Goal: Task Accomplishment & Management: Use online tool/utility

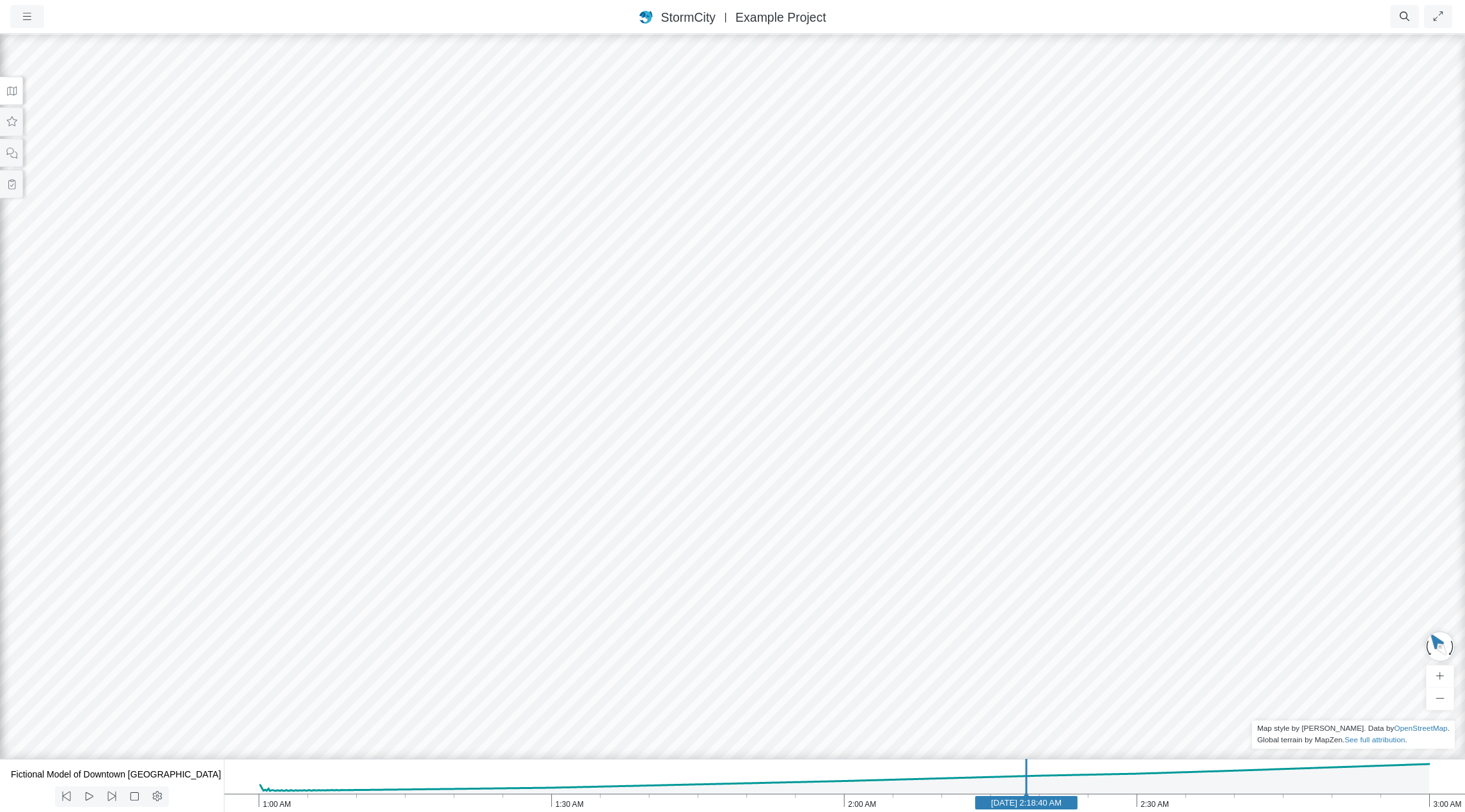
select select "CIRCLE"
drag, startPoint x: 606, startPoint y: 389, endPoint x: 748, endPoint y: 377, distance: 142.5
click at [748, 377] on div at bounding box center [732, 422] width 1465 height 779
click at [14, 183] on icon at bounding box center [12, 184] width 12 height 10
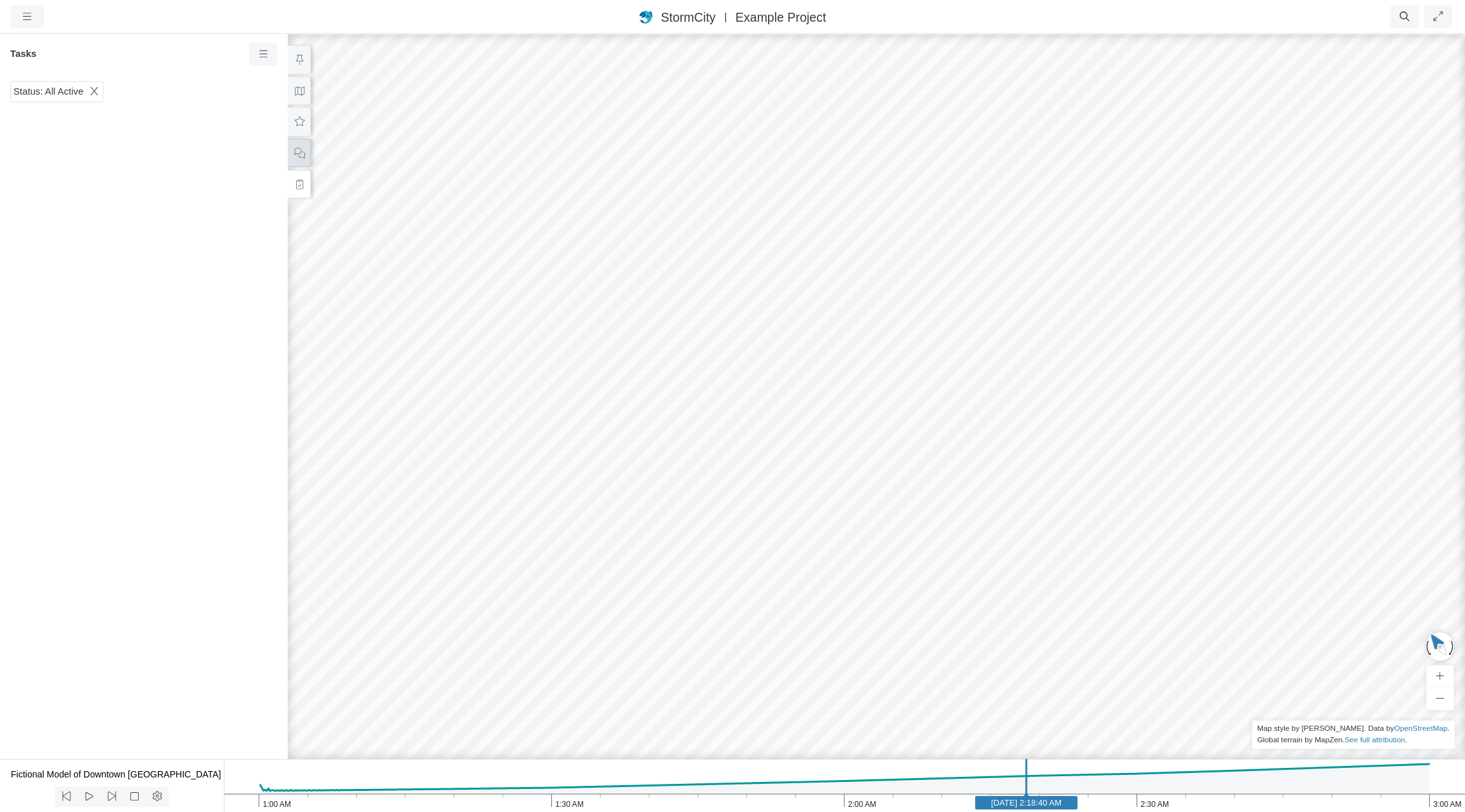
click at [295, 154] on icon at bounding box center [300, 153] width 11 height 11
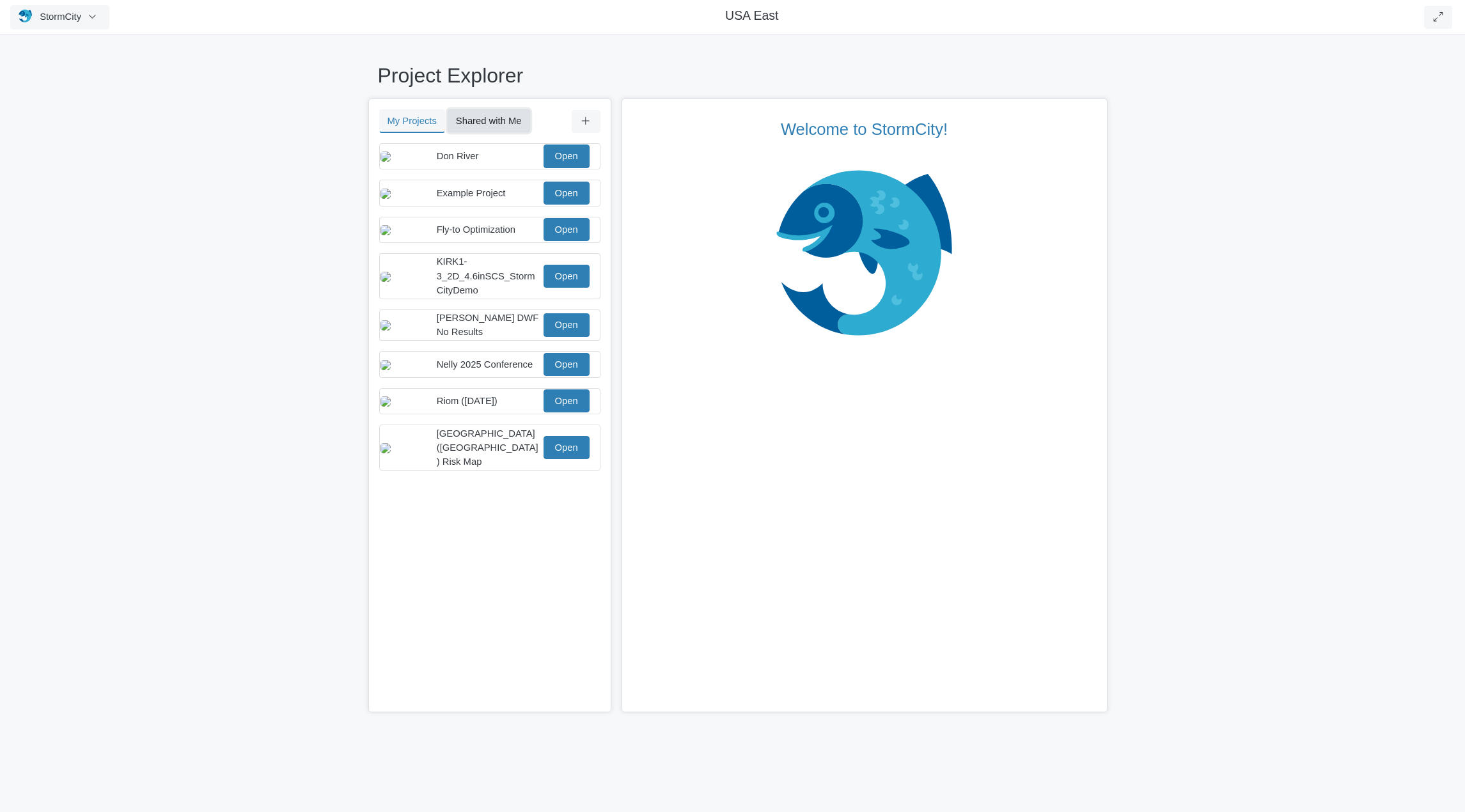
click at [503, 121] on button "Shared with Me" at bounding box center [489, 121] width 82 height 23
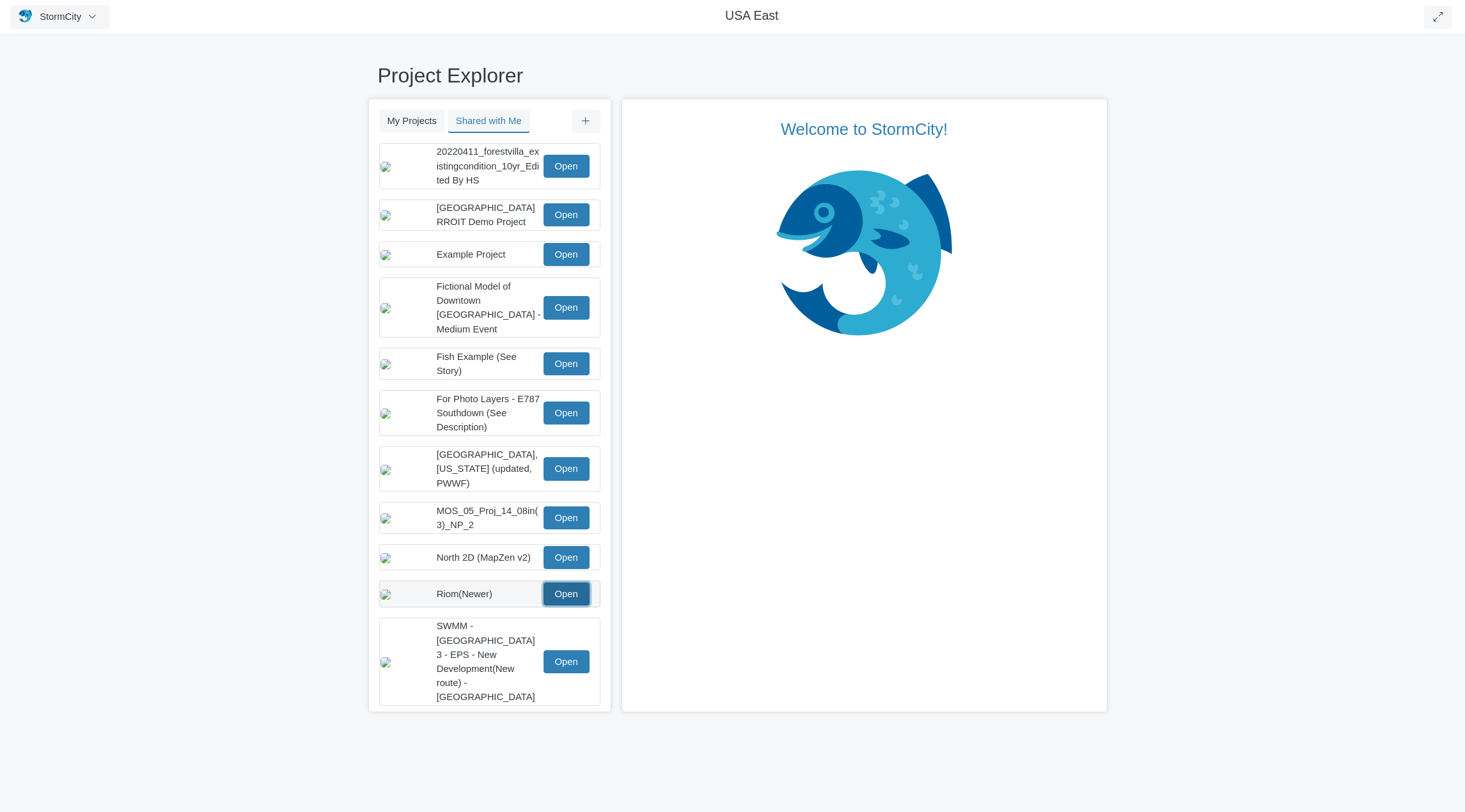
click at [574, 583] on link "Open" at bounding box center [566, 594] width 46 height 23
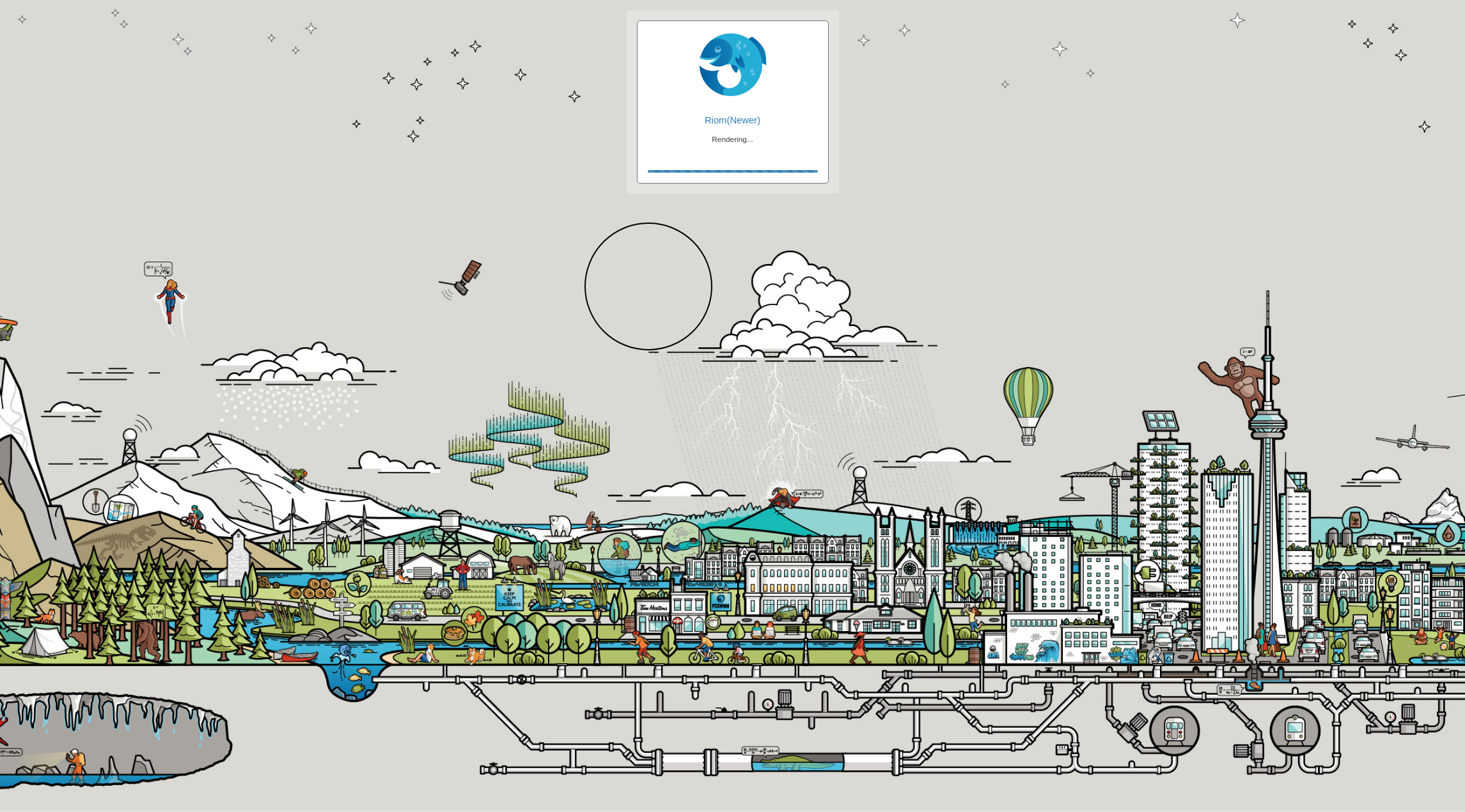
checkbox input "true"
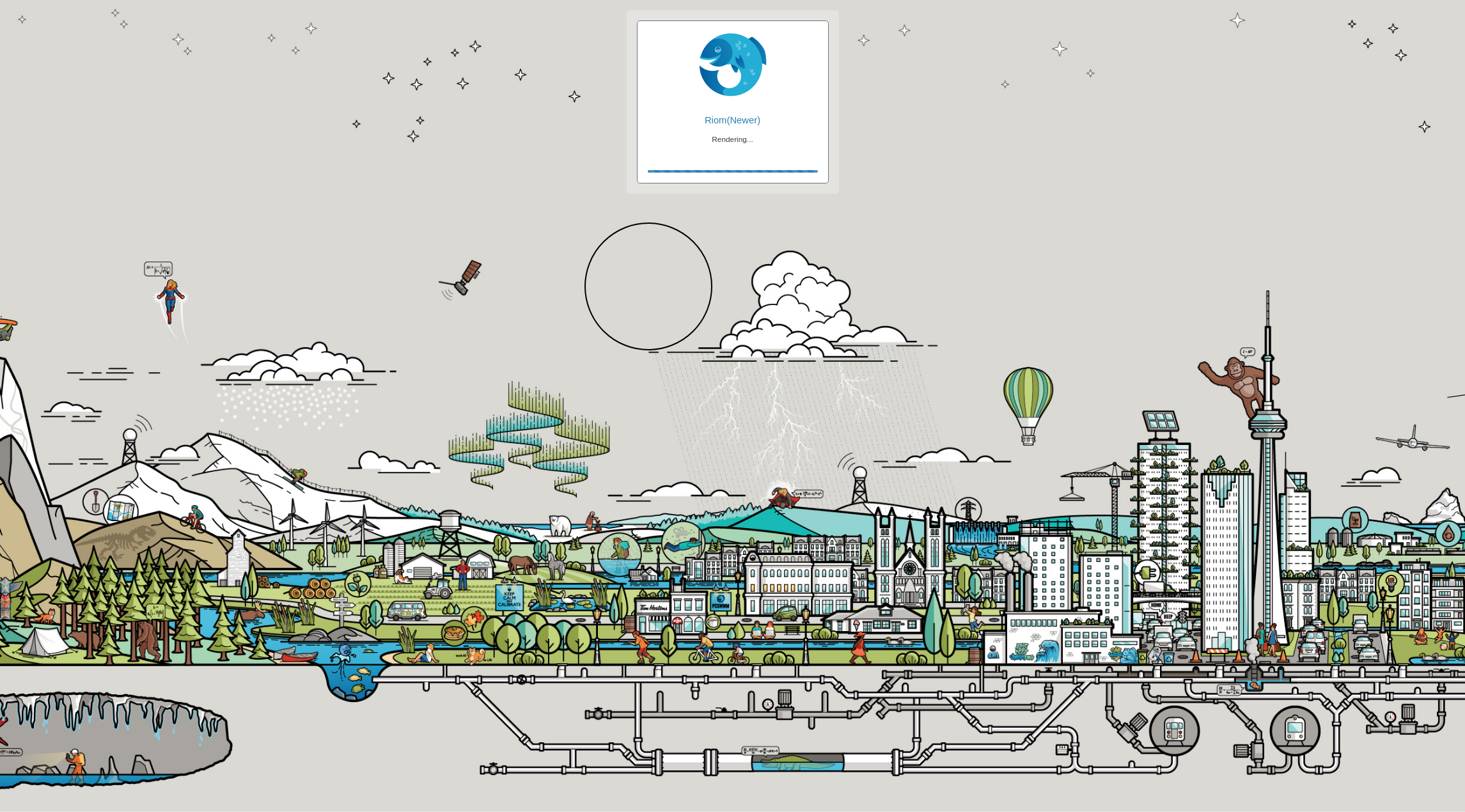
checkbox input "true"
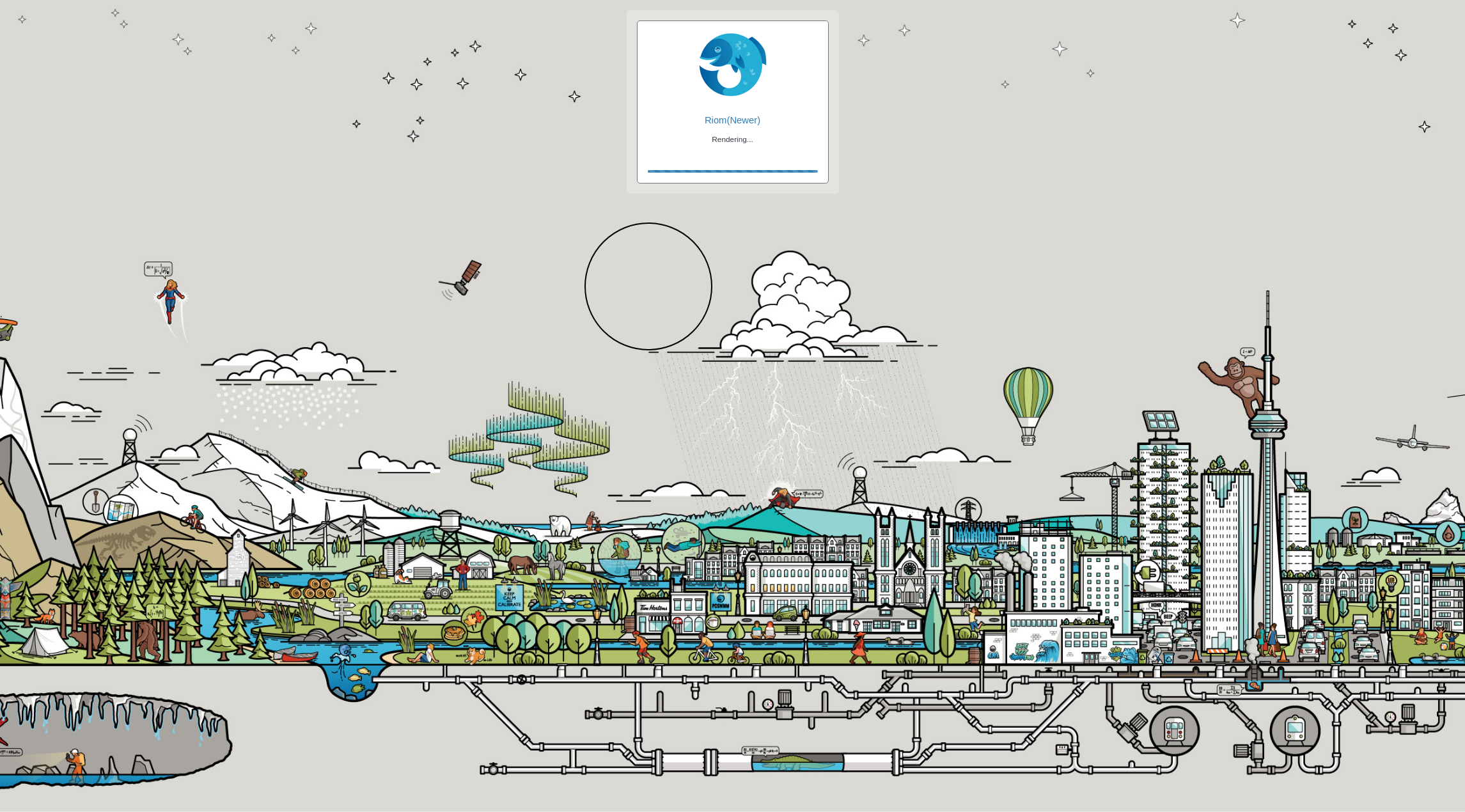
checkbox input "false"
checkbox input "true"
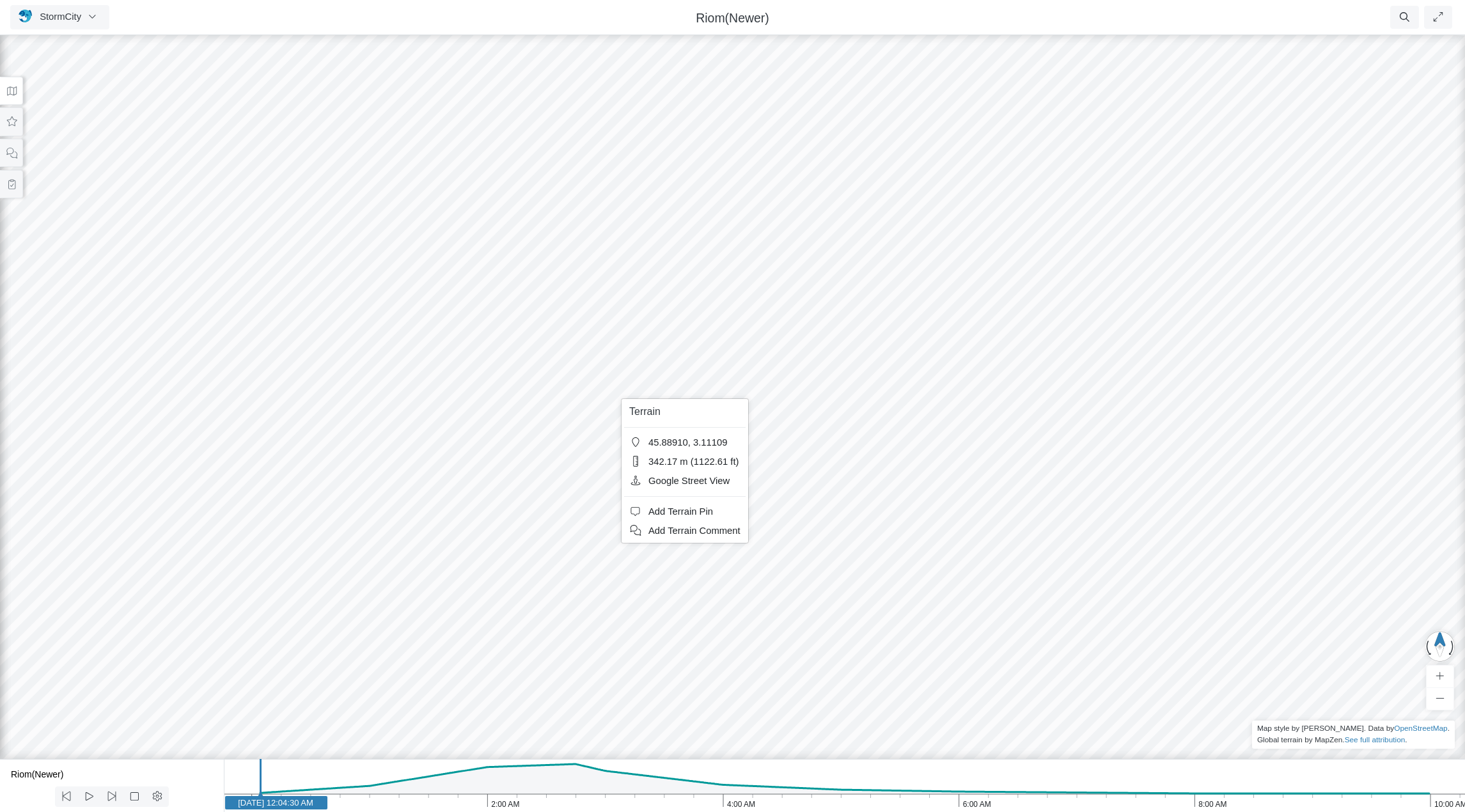
click at [776, 434] on div at bounding box center [732, 422] width 1465 height 779
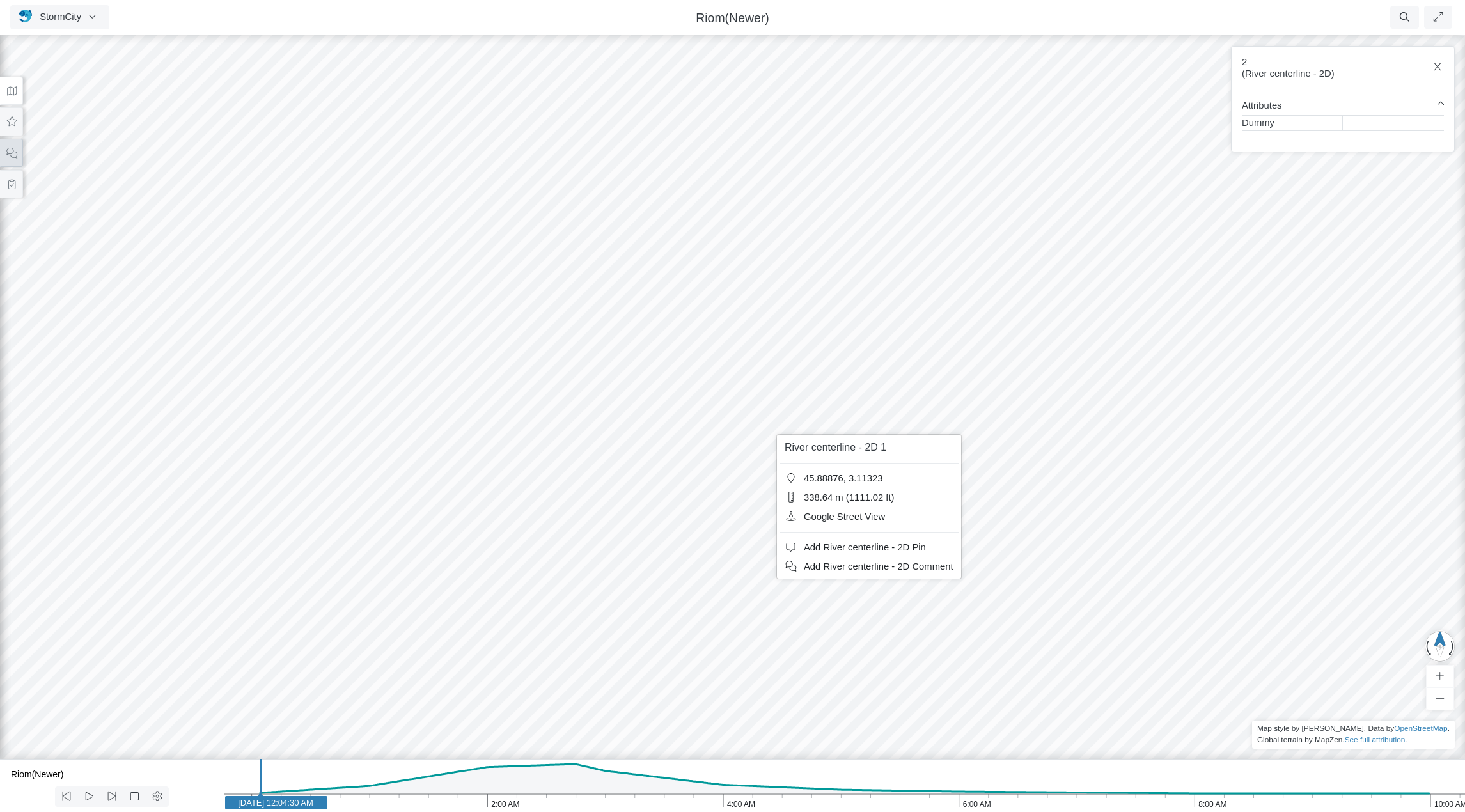
click at [10, 151] on icon at bounding box center [12, 153] width 12 height 10
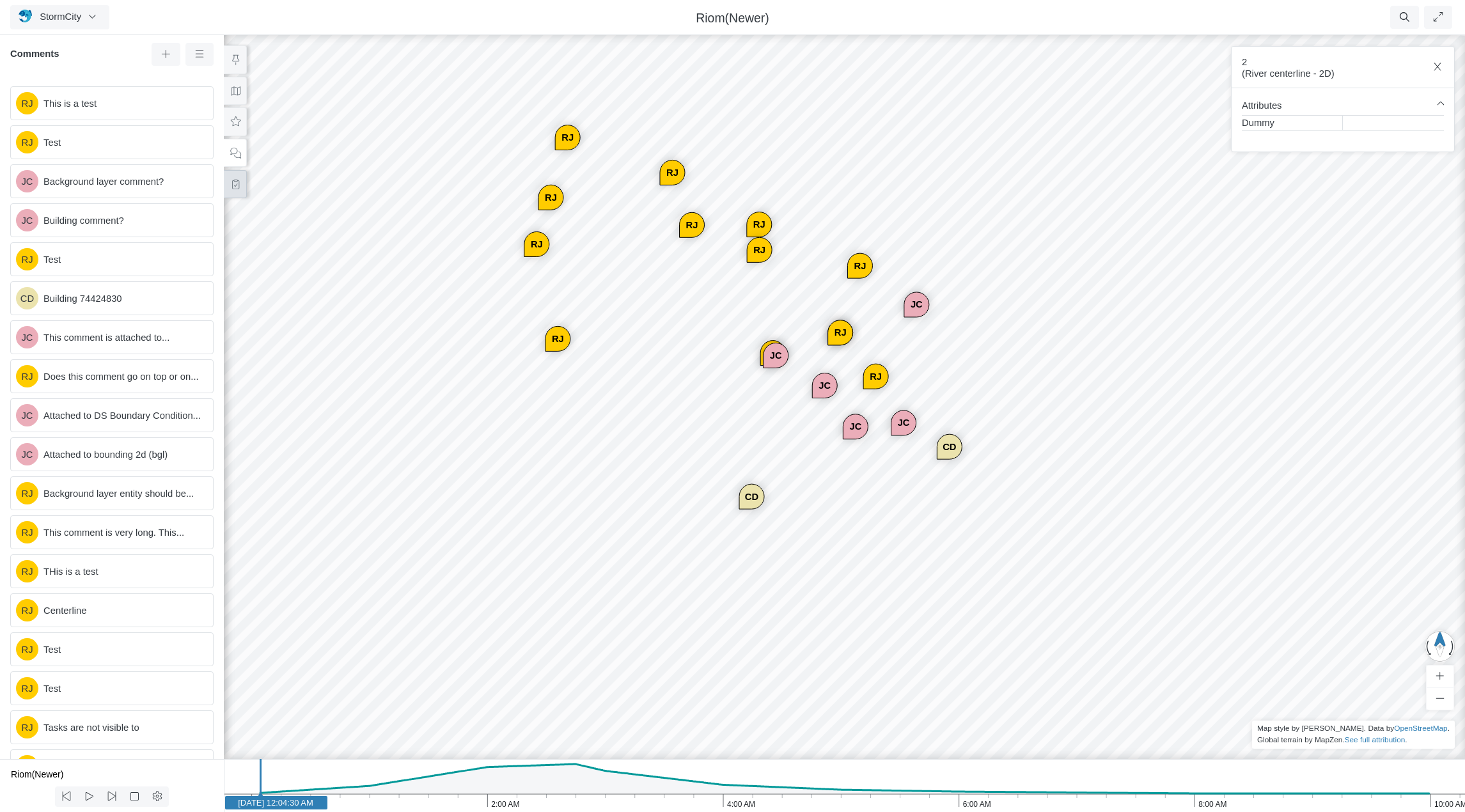
click at [241, 186] on button at bounding box center [235, 184] width 23 height 29
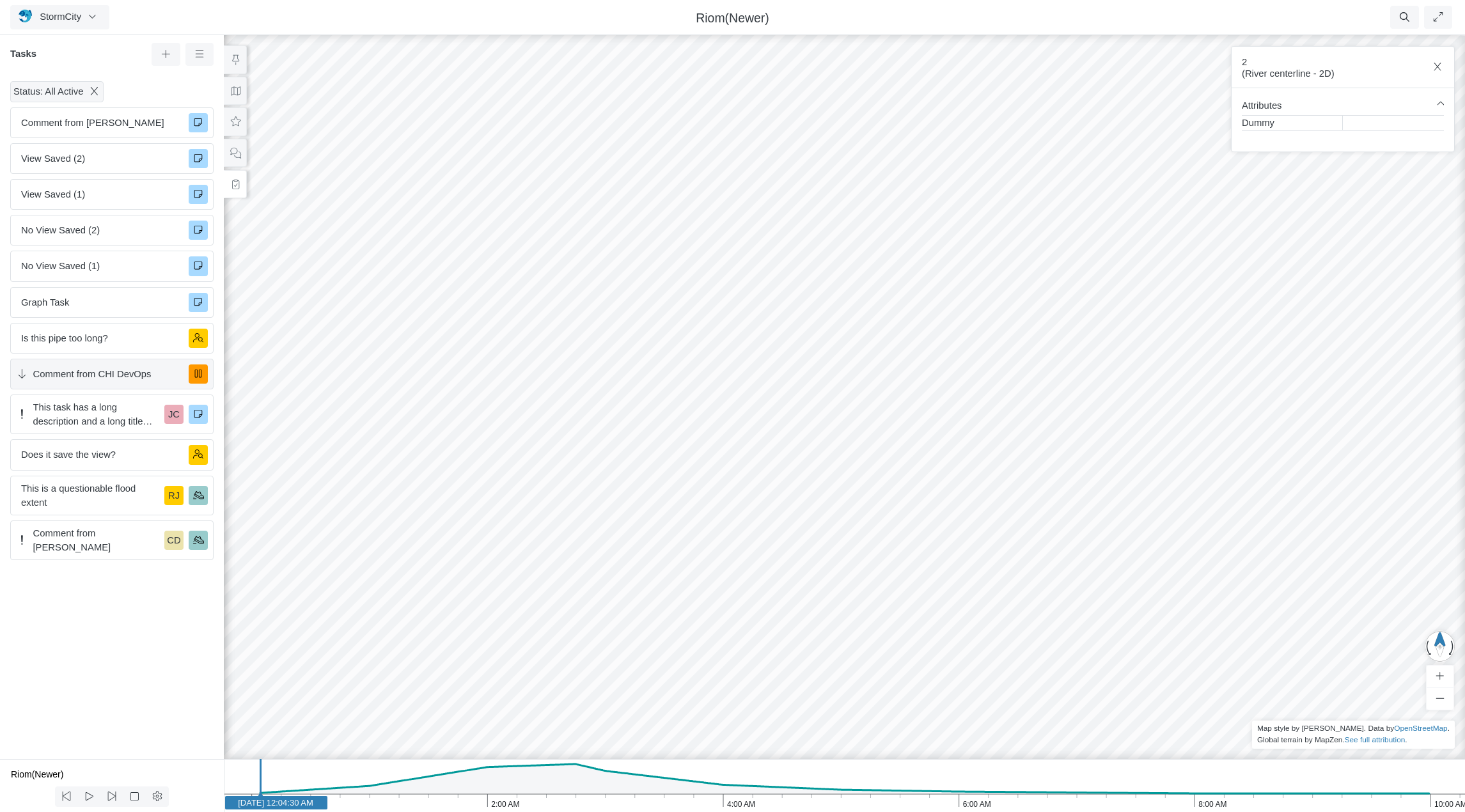
click at [107, 373] on span "Comment from CHI DevOps" at bounding box center [106, 374] width 146 height 14
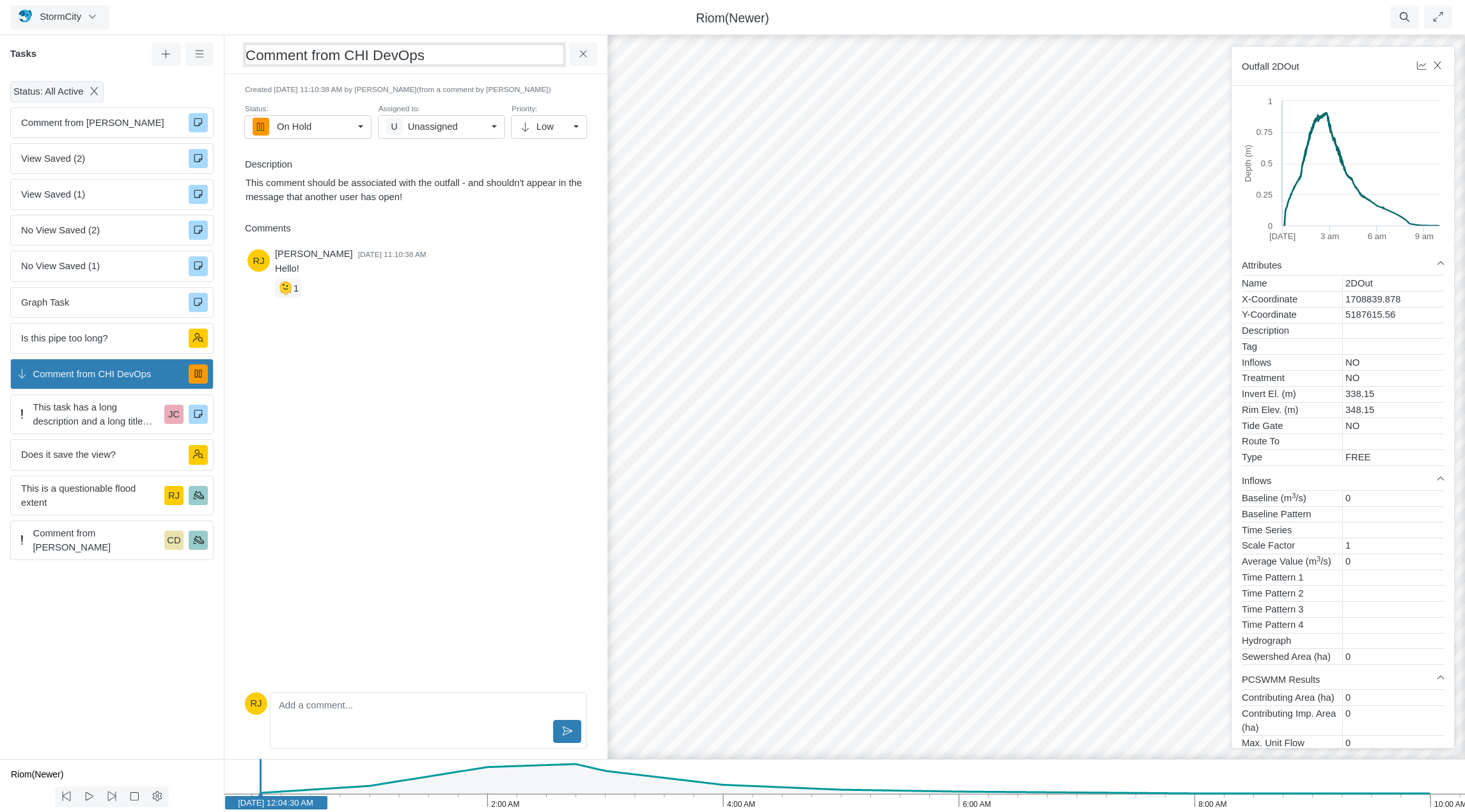
click at [406, 52] on h3 "Comment from CHI DevOps" at bounding box center [404, 55] width 319 height 21
click at [384, 184] on p "This comment should be associated with the outfall - and shouldn't appear in th…" at bounding box center [416, 190] width 341 height 28
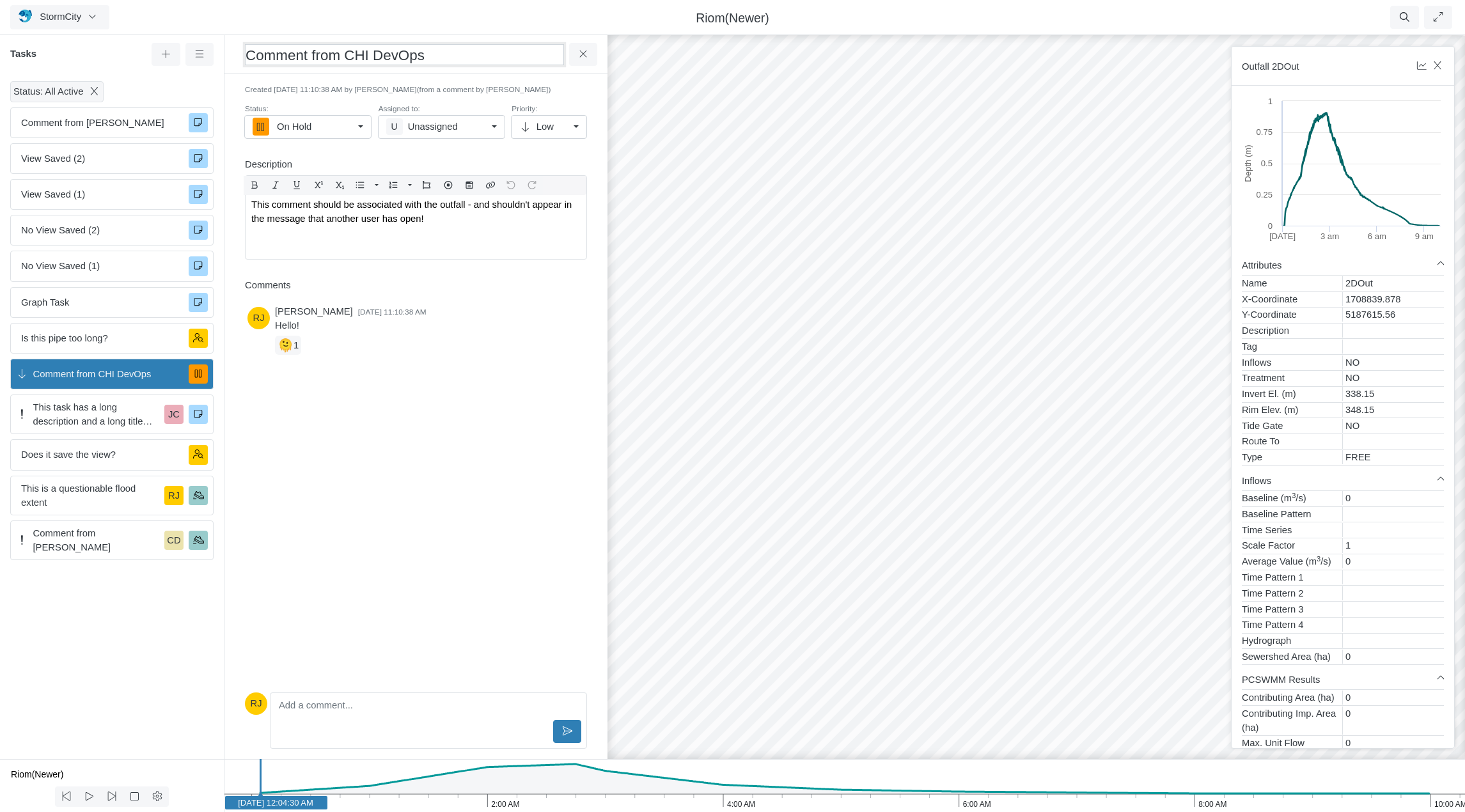
click at [376, 54] on h3 "Comment from CHI DevOps" at bounding box center [404, 55] width 319 height 21
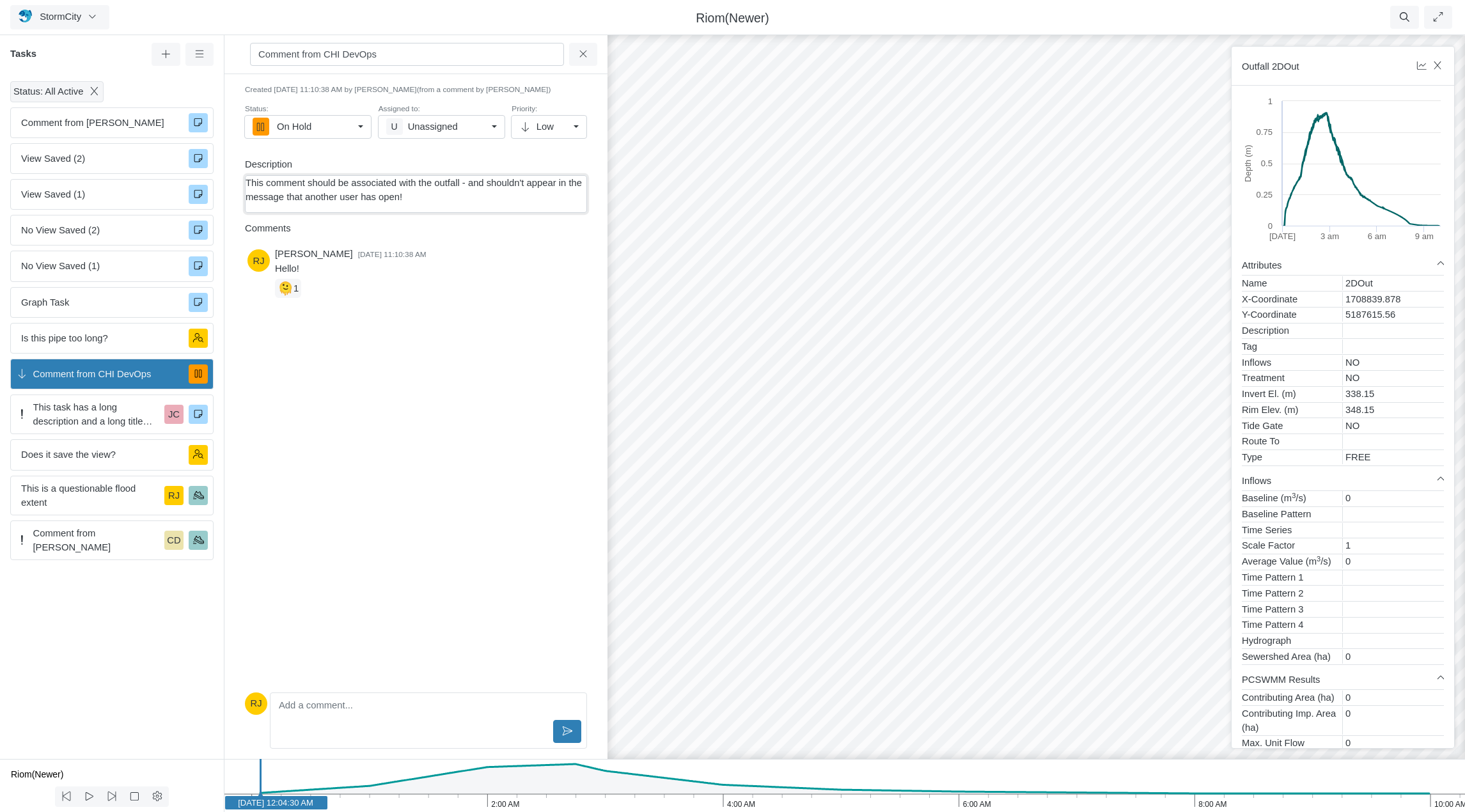
click at [344, 192] on p "This comment should be associated with the outfall - and shouldn't appear in th…" at bounding box center [416, 190] width 341 height 28
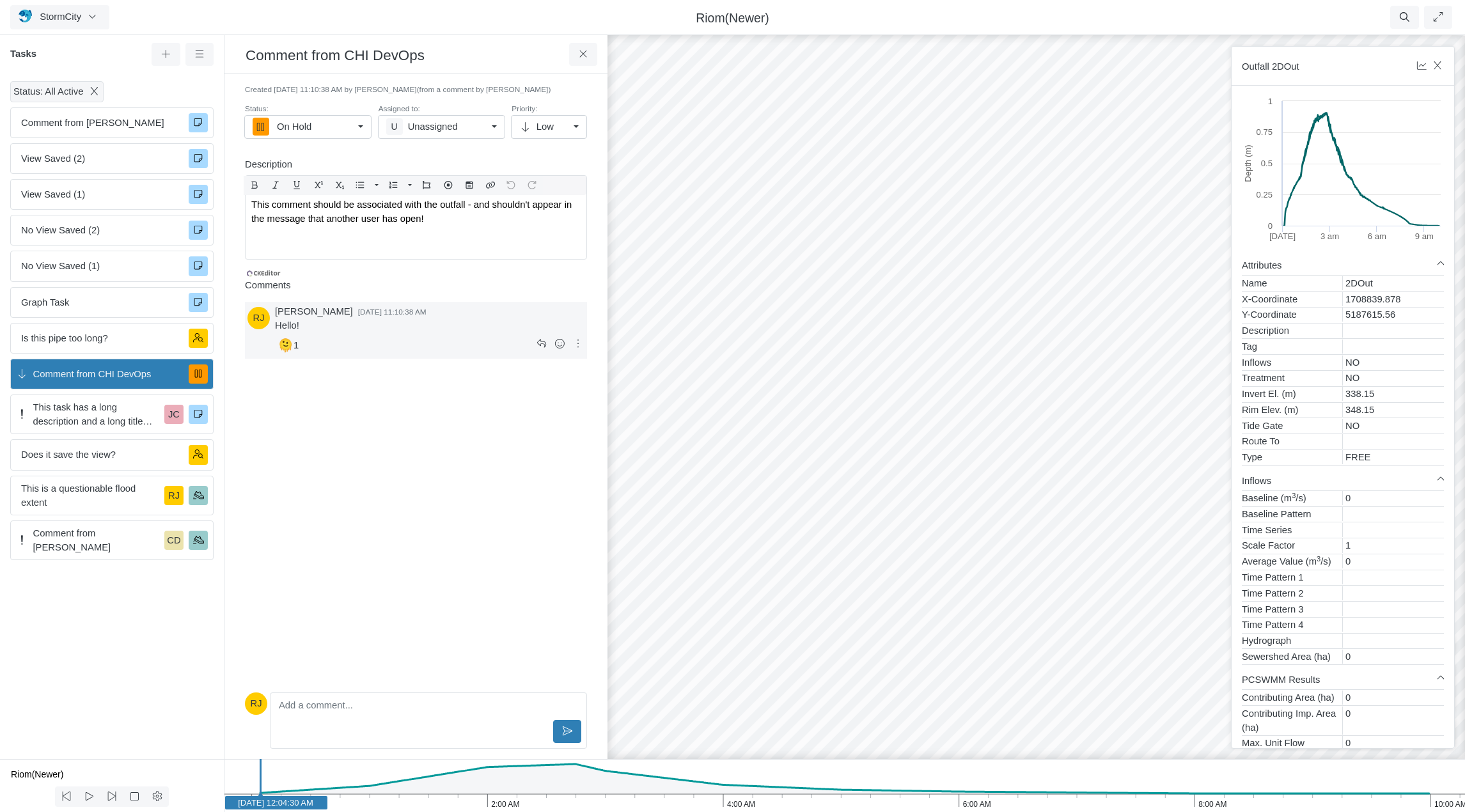
click at [435, 355] on div "🫠 1" at bounding box center [405, 346] width 261 height 21
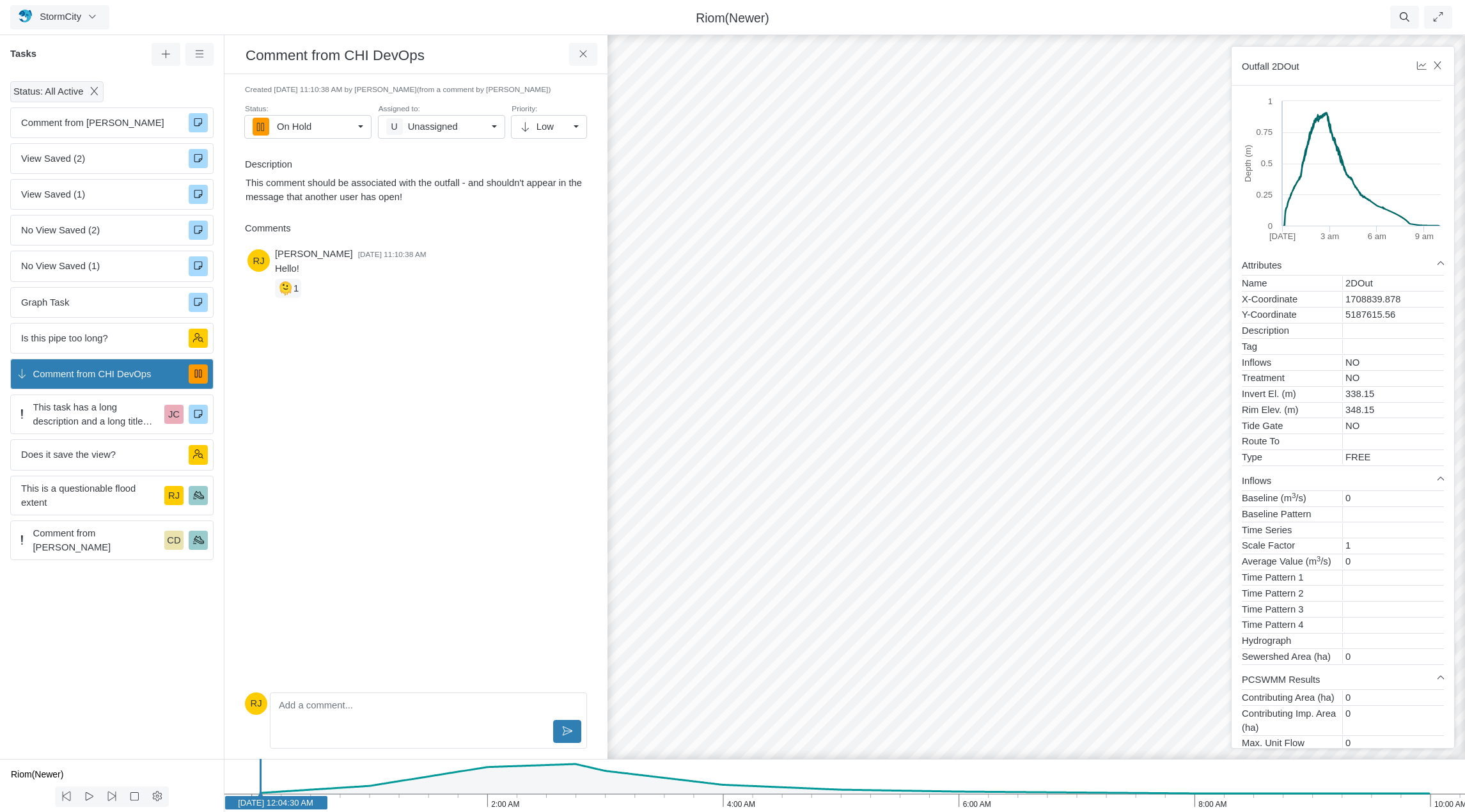
click at [405, 362] on div "RJ Rob James 9/29/2025 at 11:10:38 AM Hello! 🫠 1" at bounding box center [416, 466] width 342 height 443
click at [559, 283] on icon at bounding box center [560, 287] width 10 height 10
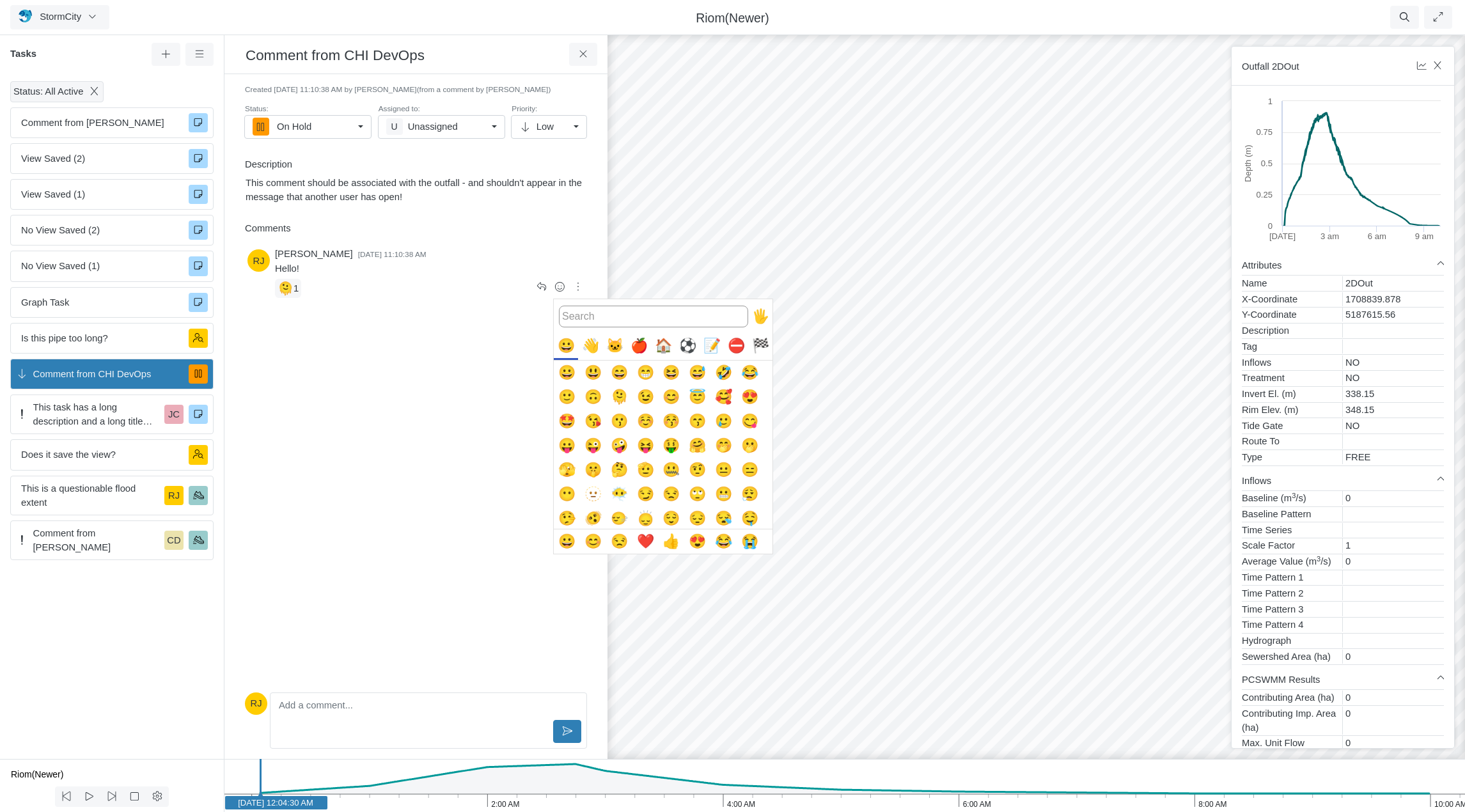
click at [602, 312] on input "Emoji picker" at bounding box center [653, 316] width 189 height 21
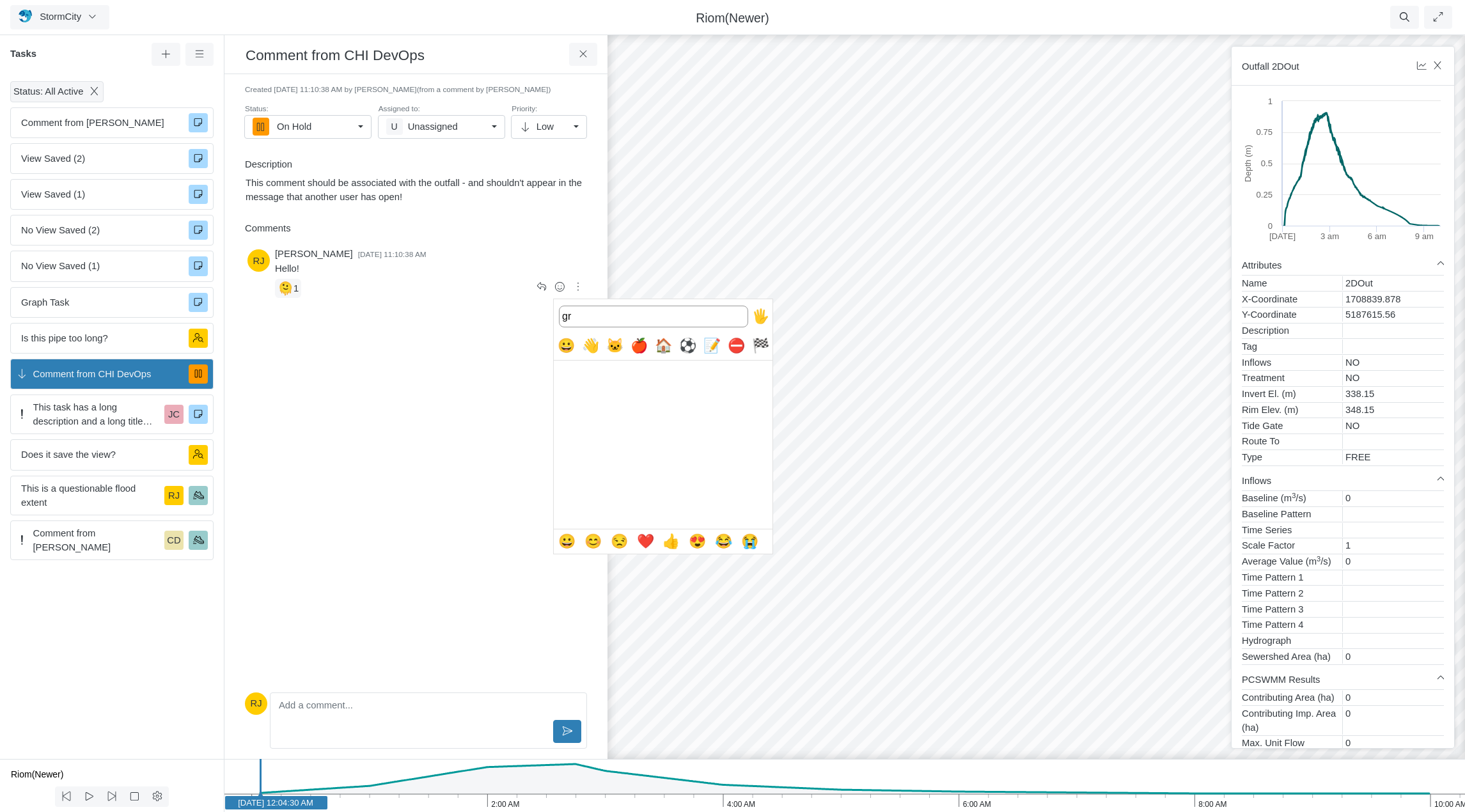
type input "g"
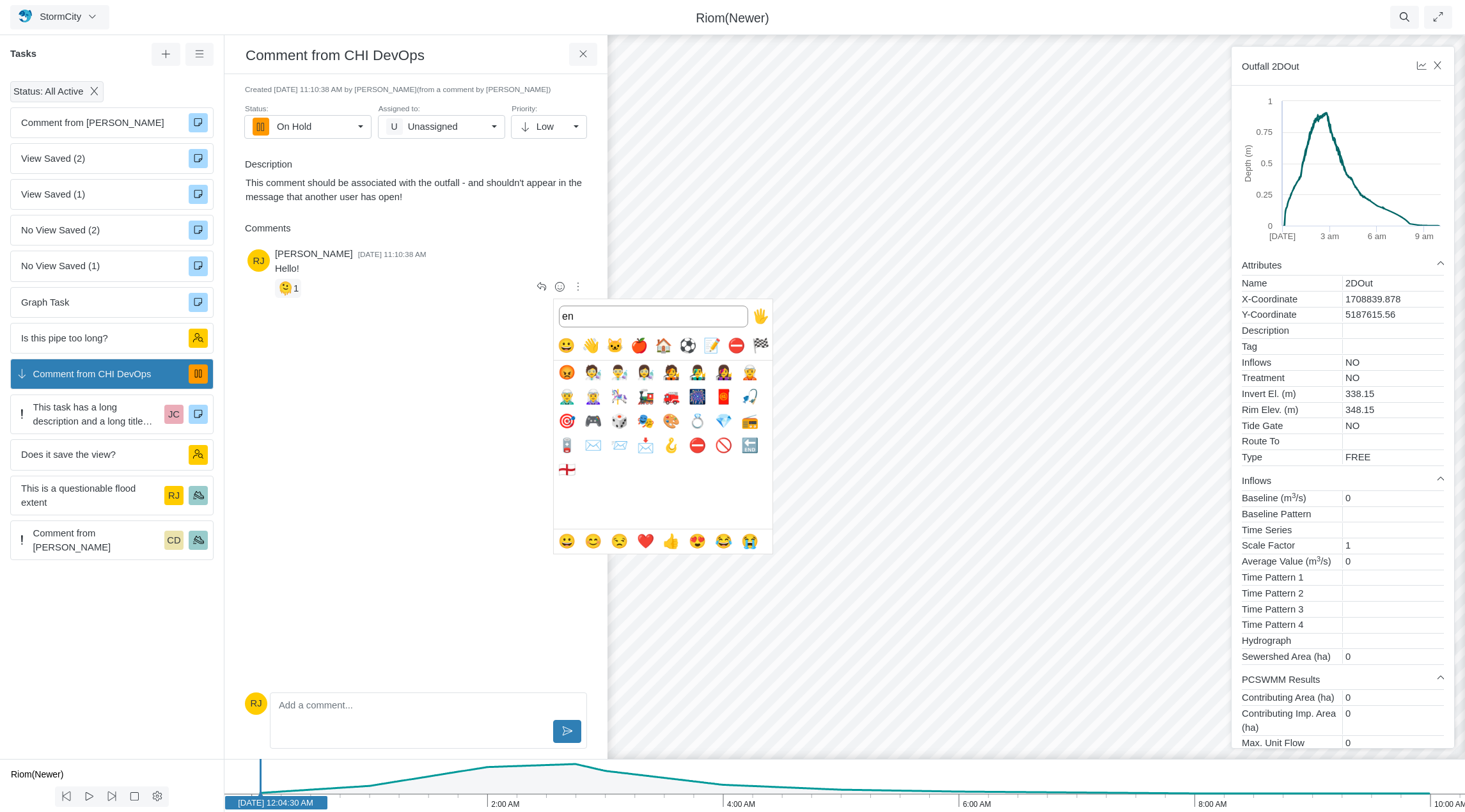
type input "e"
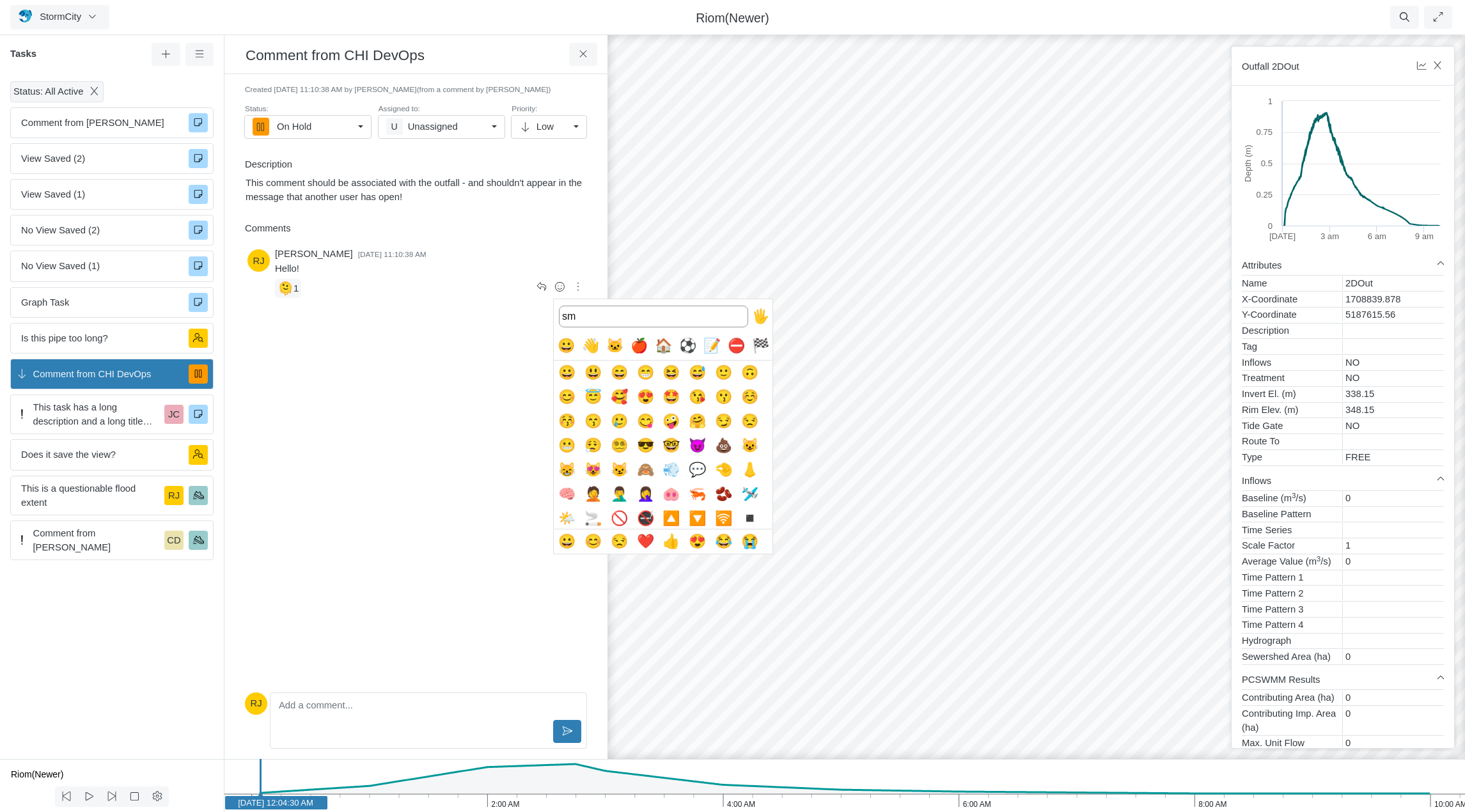
type input "s"
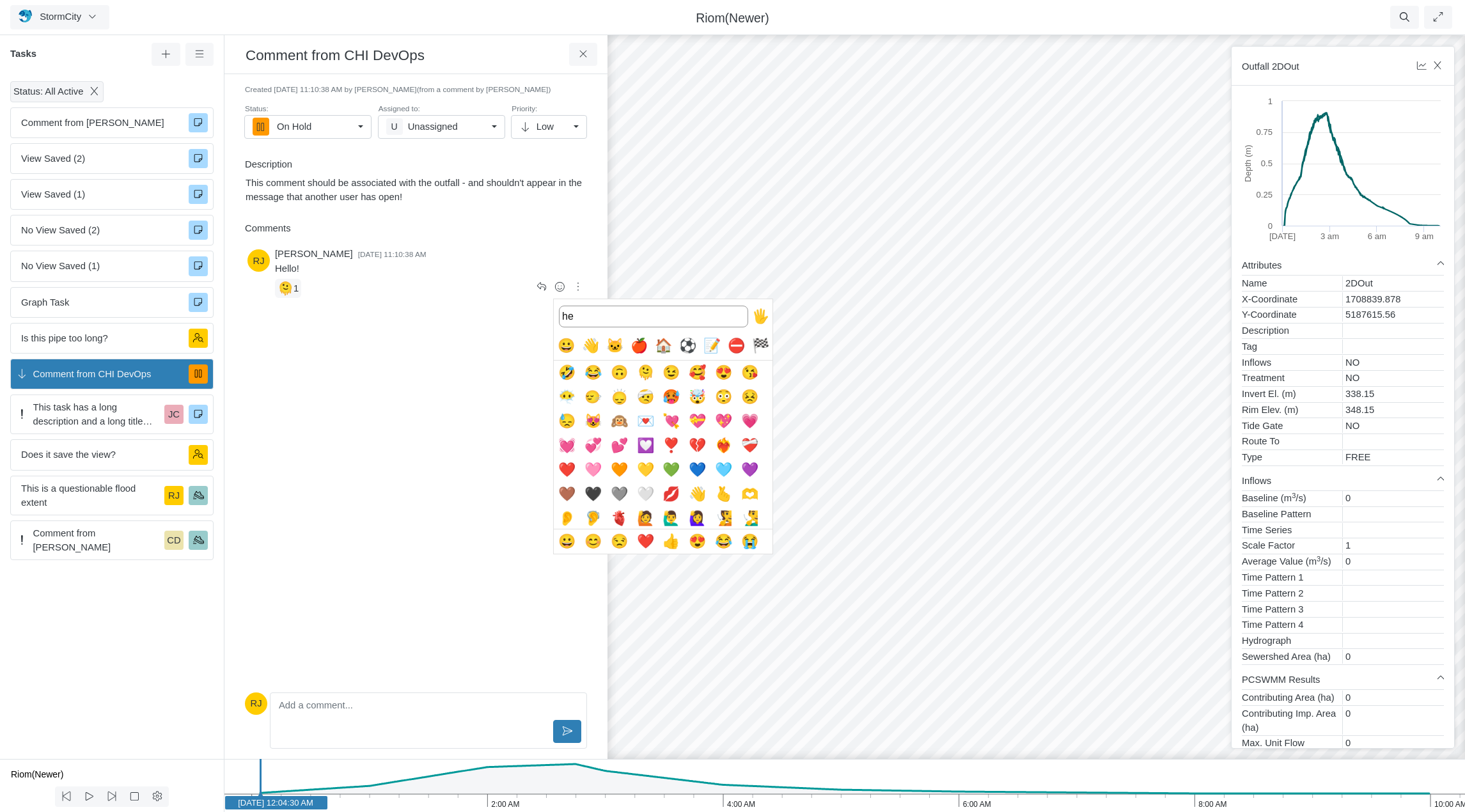
type input "h"
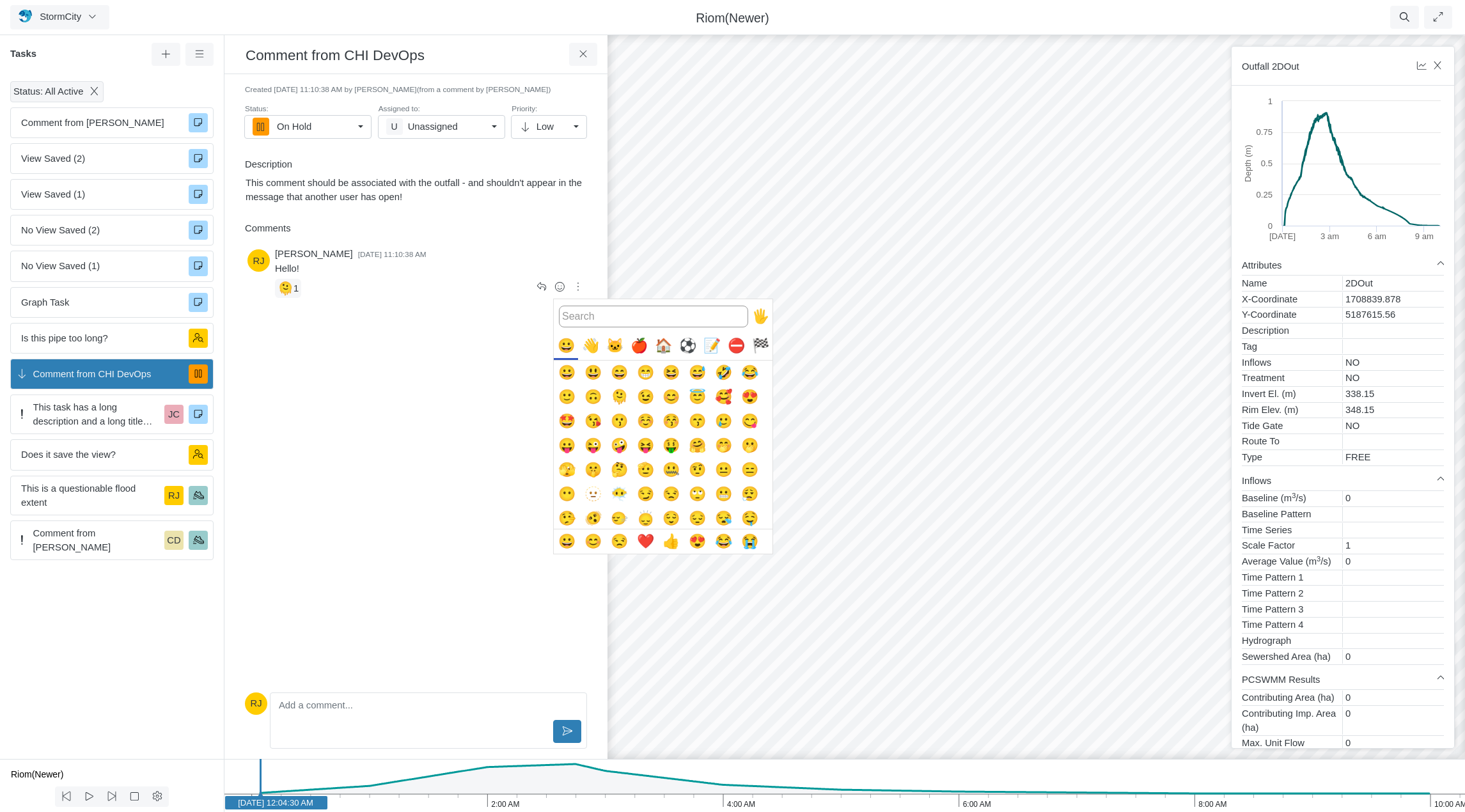
type input "g"
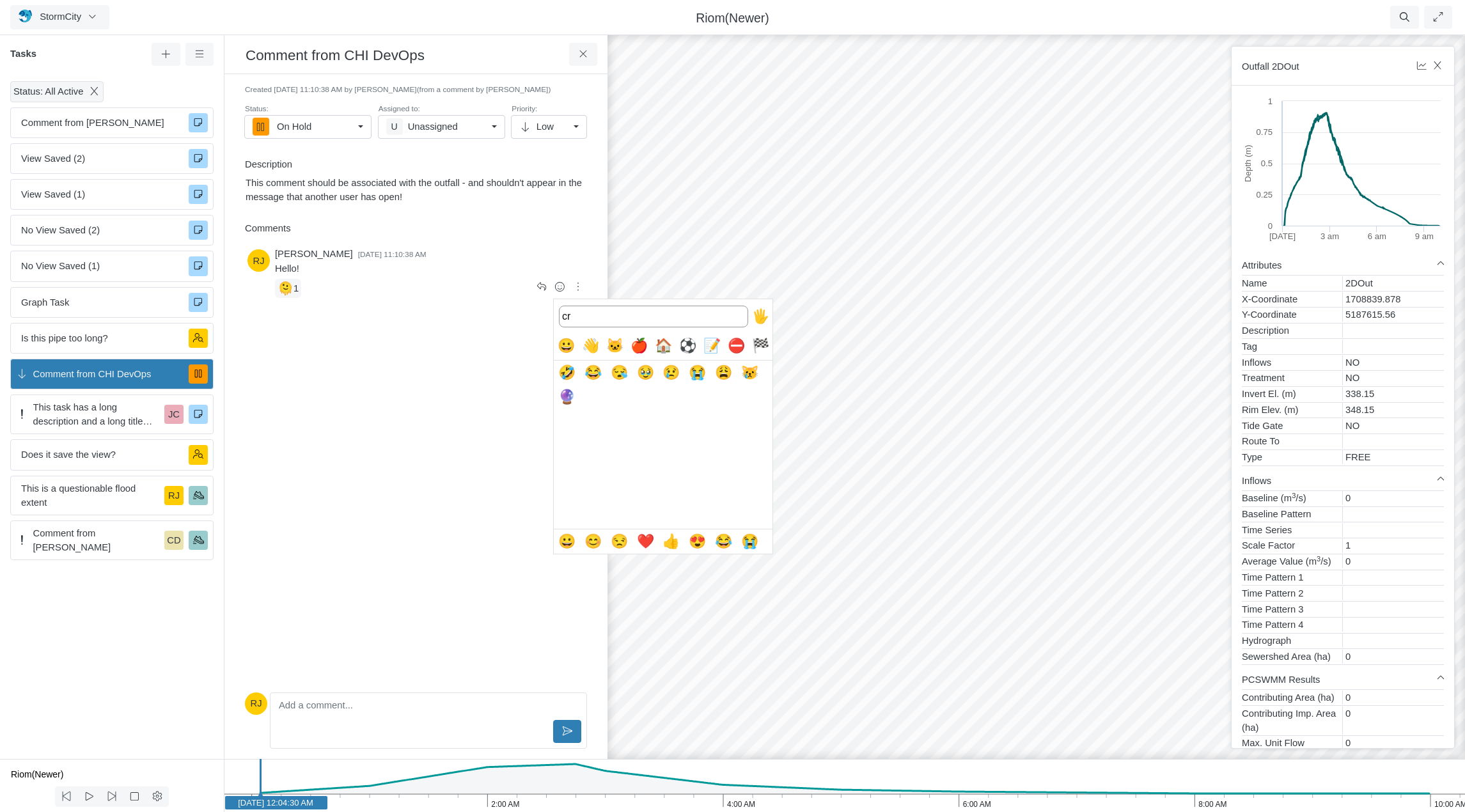
type input "c"
type input "h"
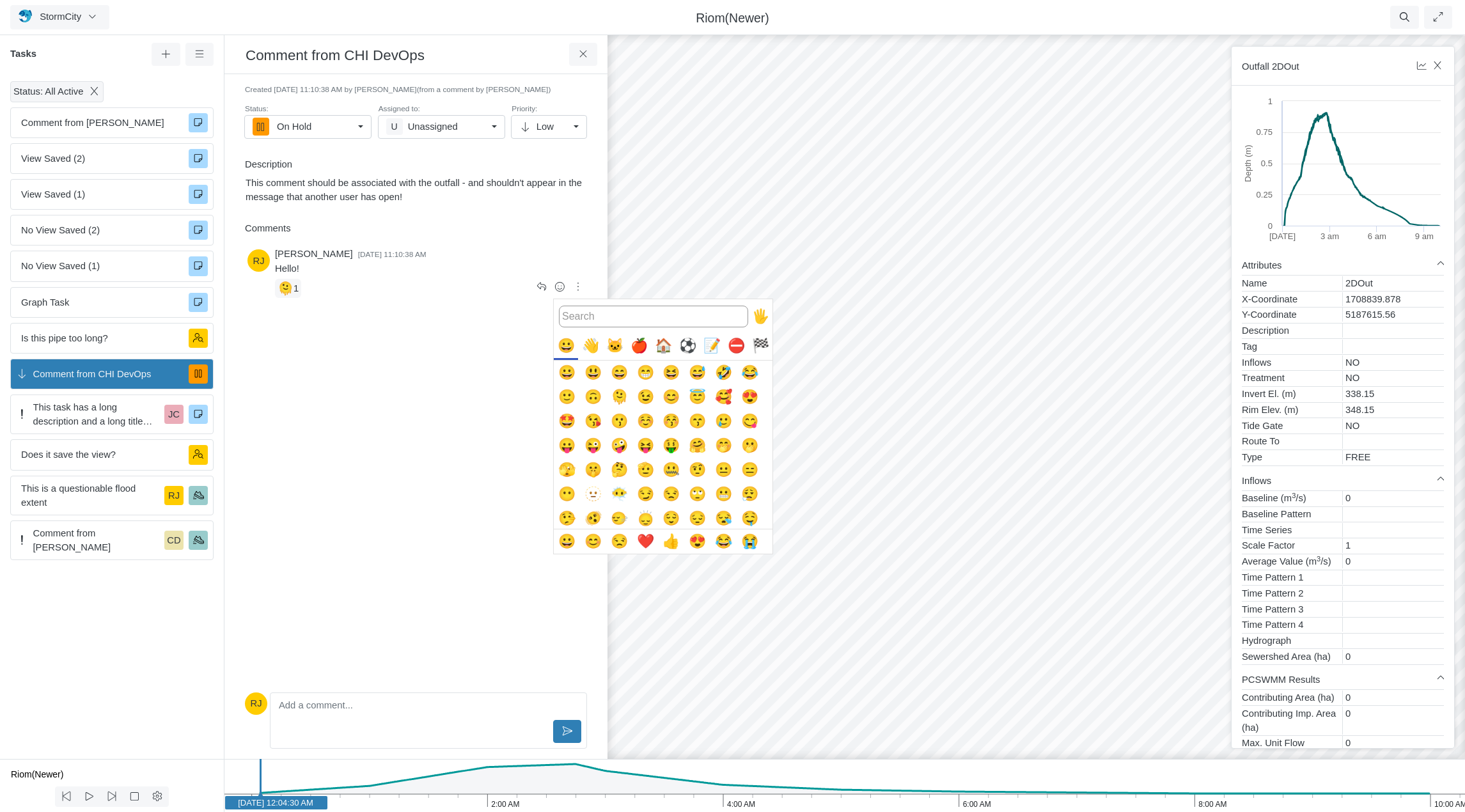
click at [759, 318] on button "🖐️" at bounding box center [760, 316] width 24 height 24
click at [452, 378] on div at bounding box center [732, 406] width 1465 height 812
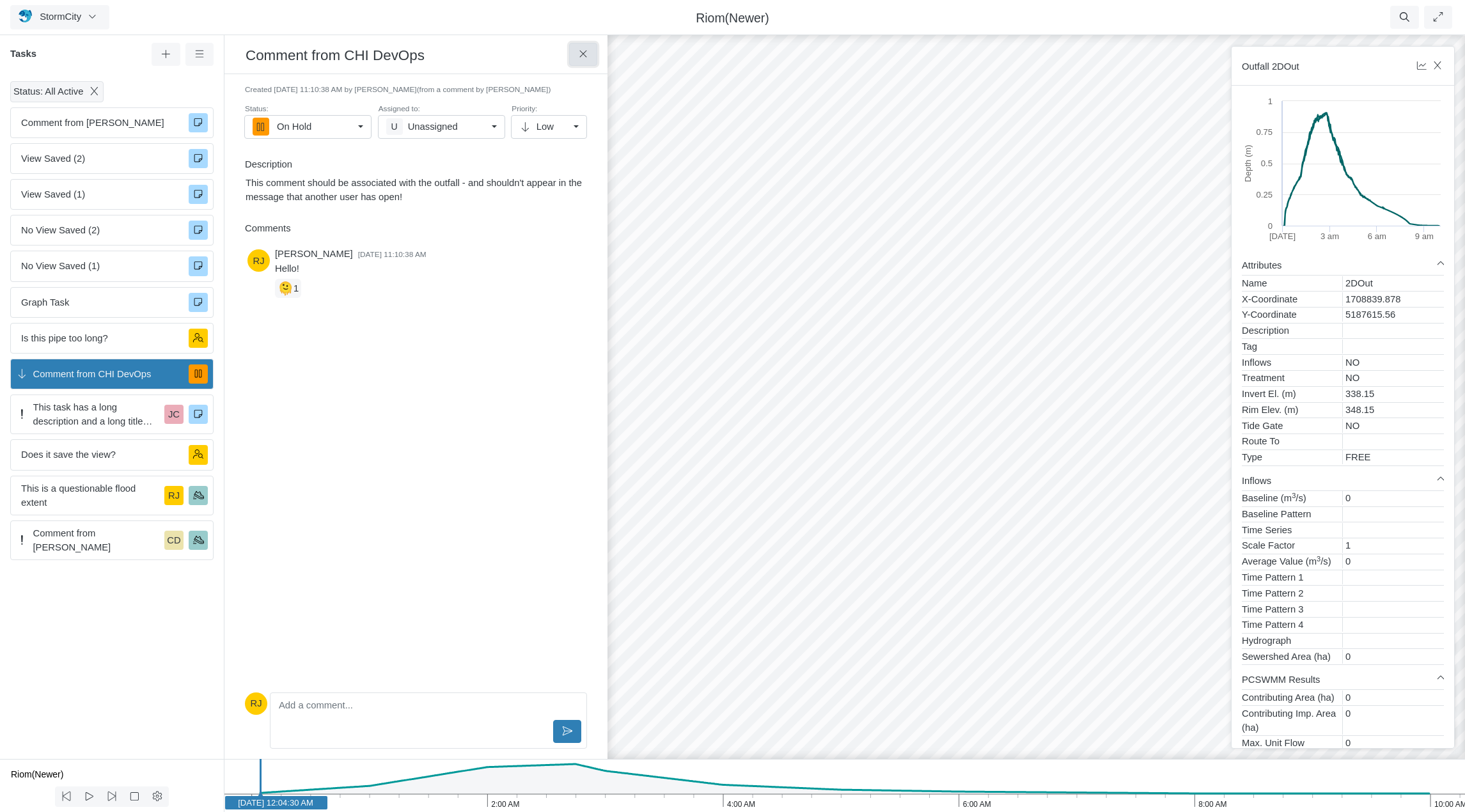
click at [577, 53] on icon at bounding box center [584, 54] width 12 height 10
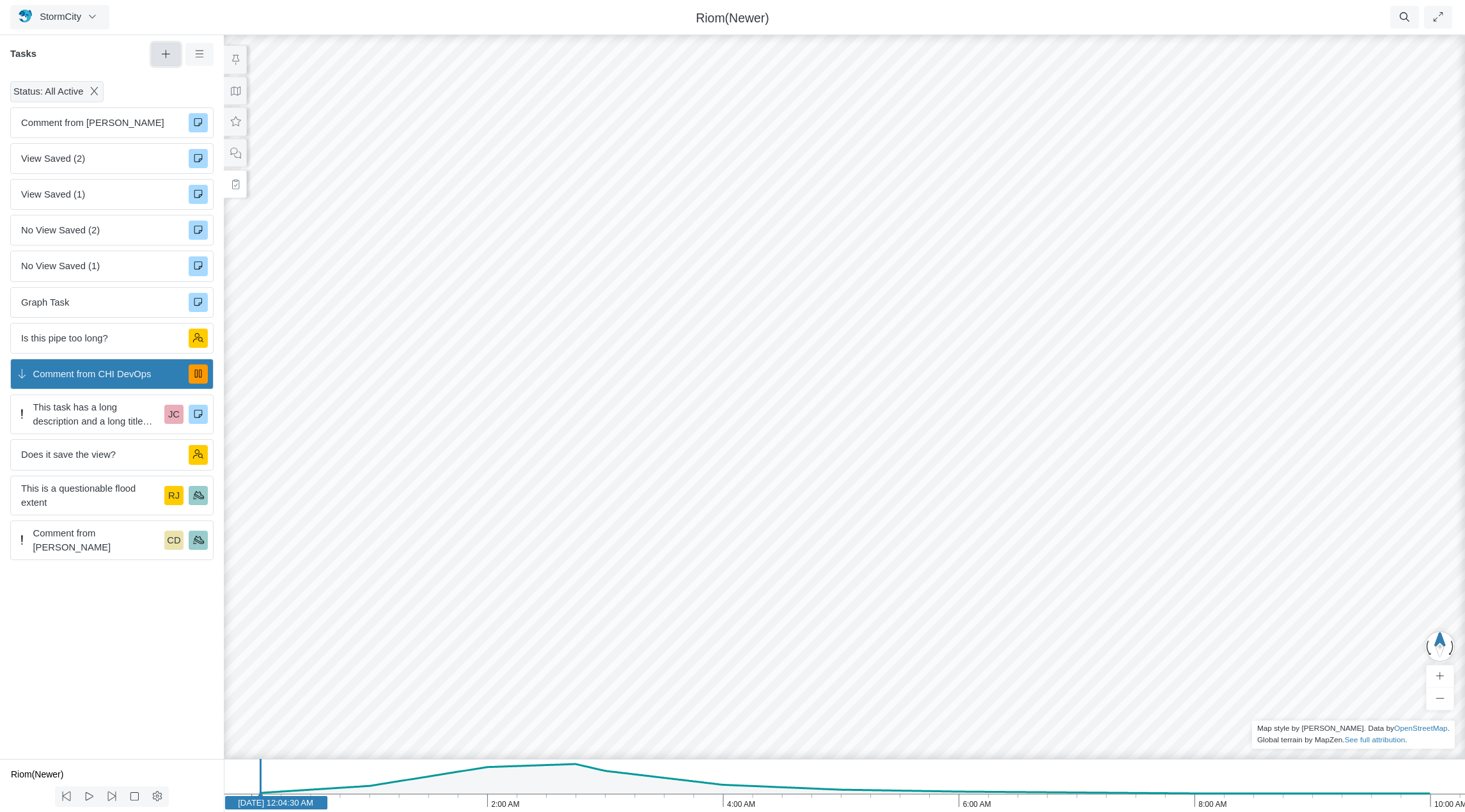
click at [162, 53] on icon at bounding box center [166, 54] width 12 height 10
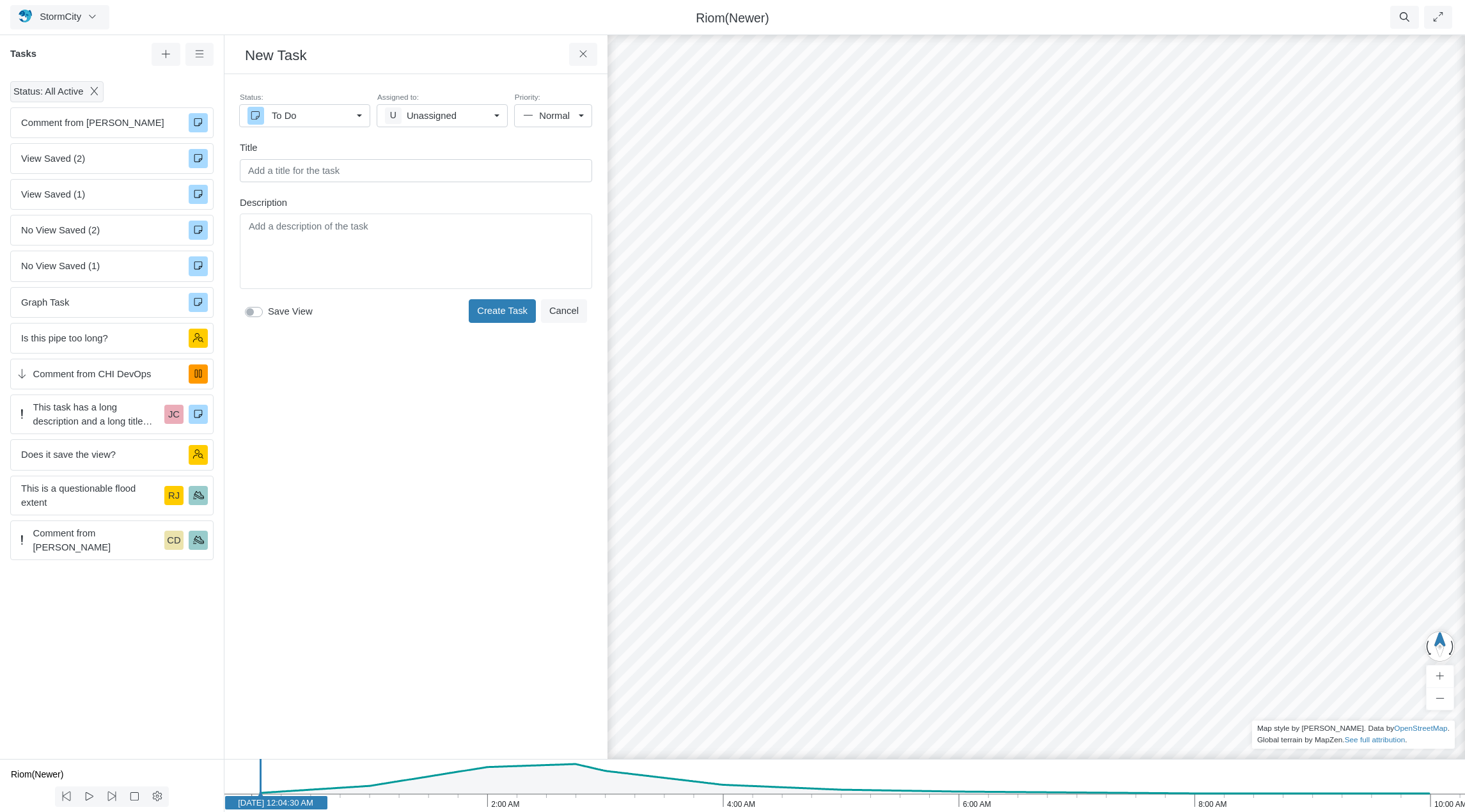
click at [408, 426] on div "Created 9/29/2025 at 11:10:38 AM by Rob James (from a comment by CHI DevOps) St…" at bounding box center [416, 416] width 362 height 664
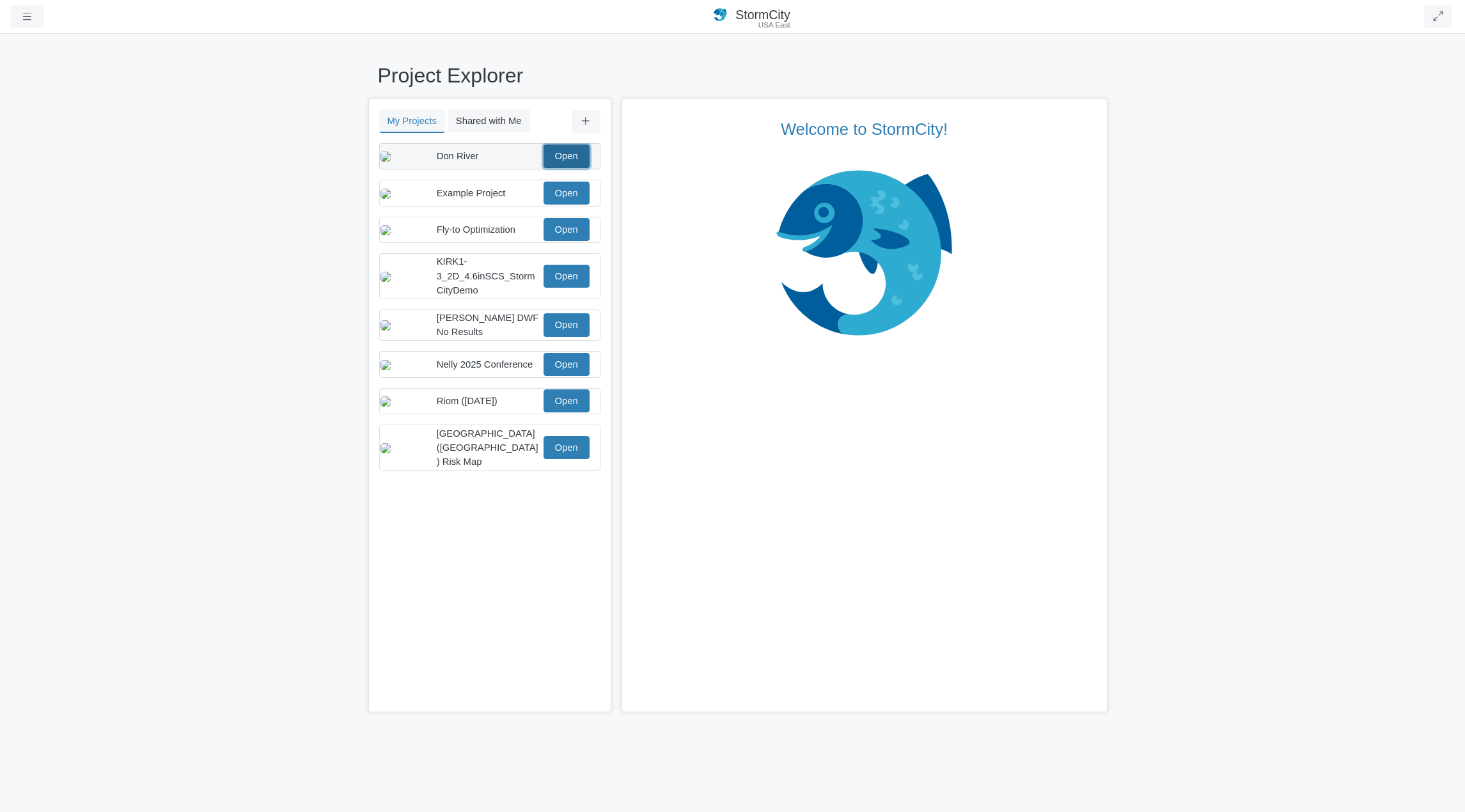
click at [568, 161] on link "Open" at bounding box center [566, 156] width 46 height 23
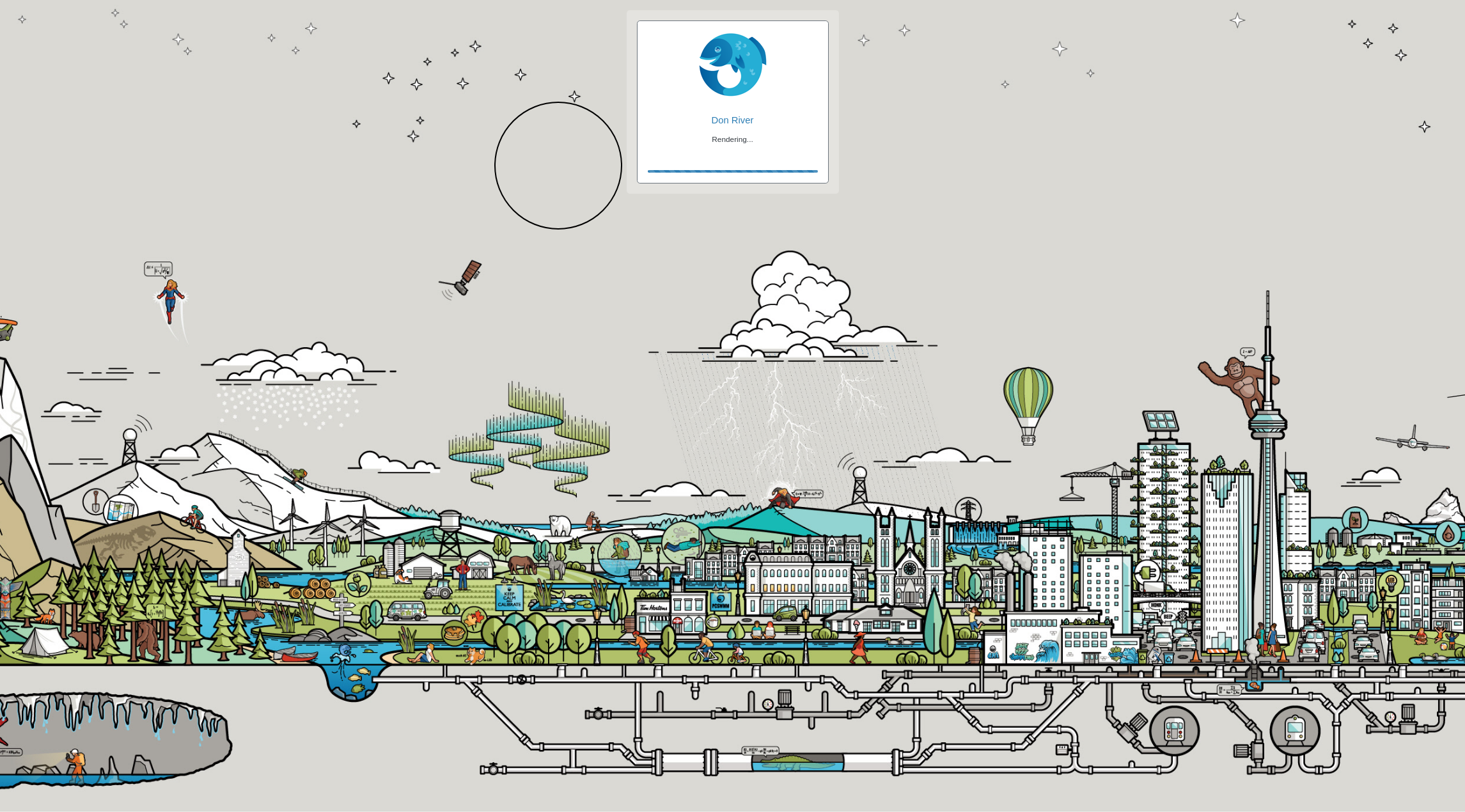
checkbox input "true"
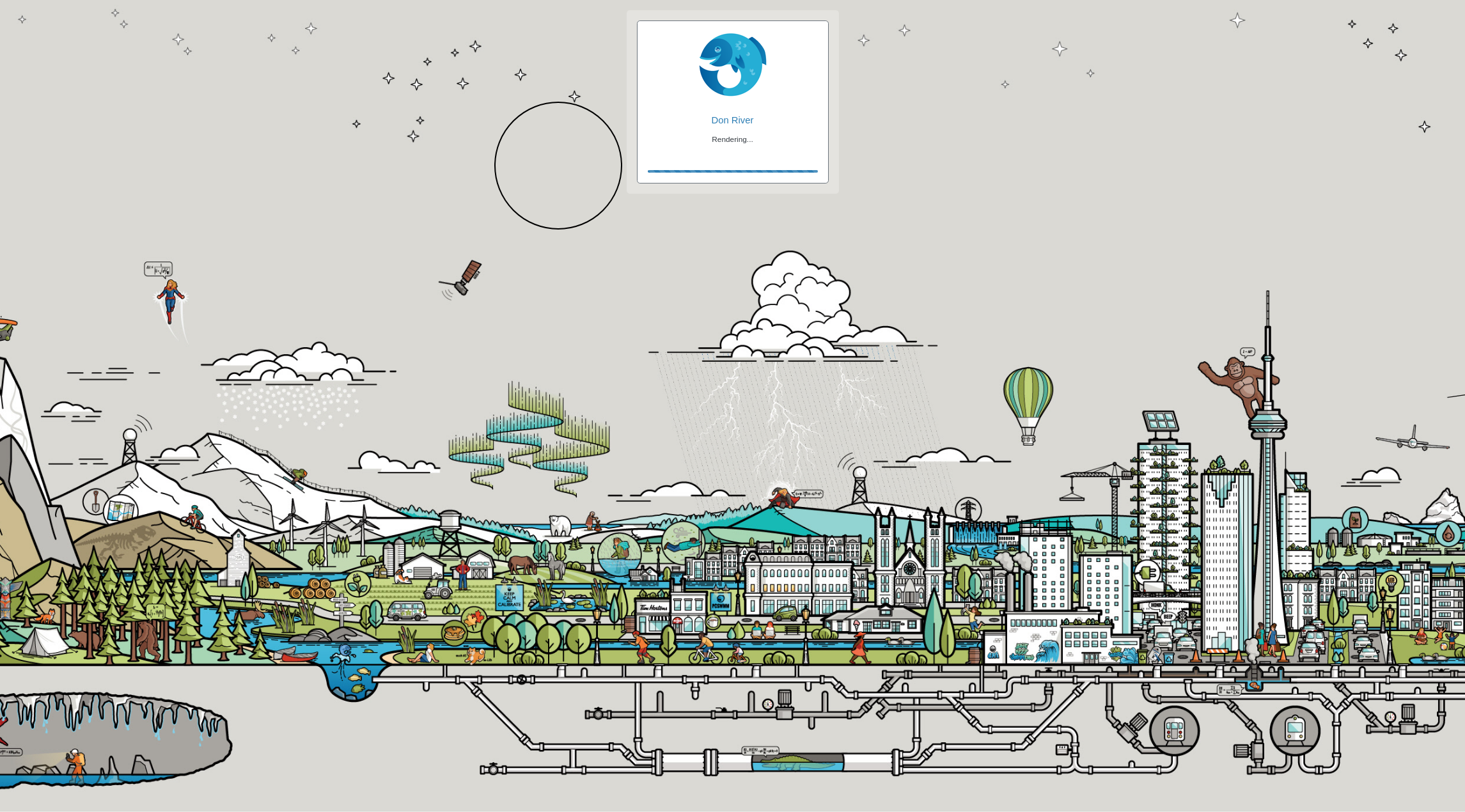
checkbox input "true"
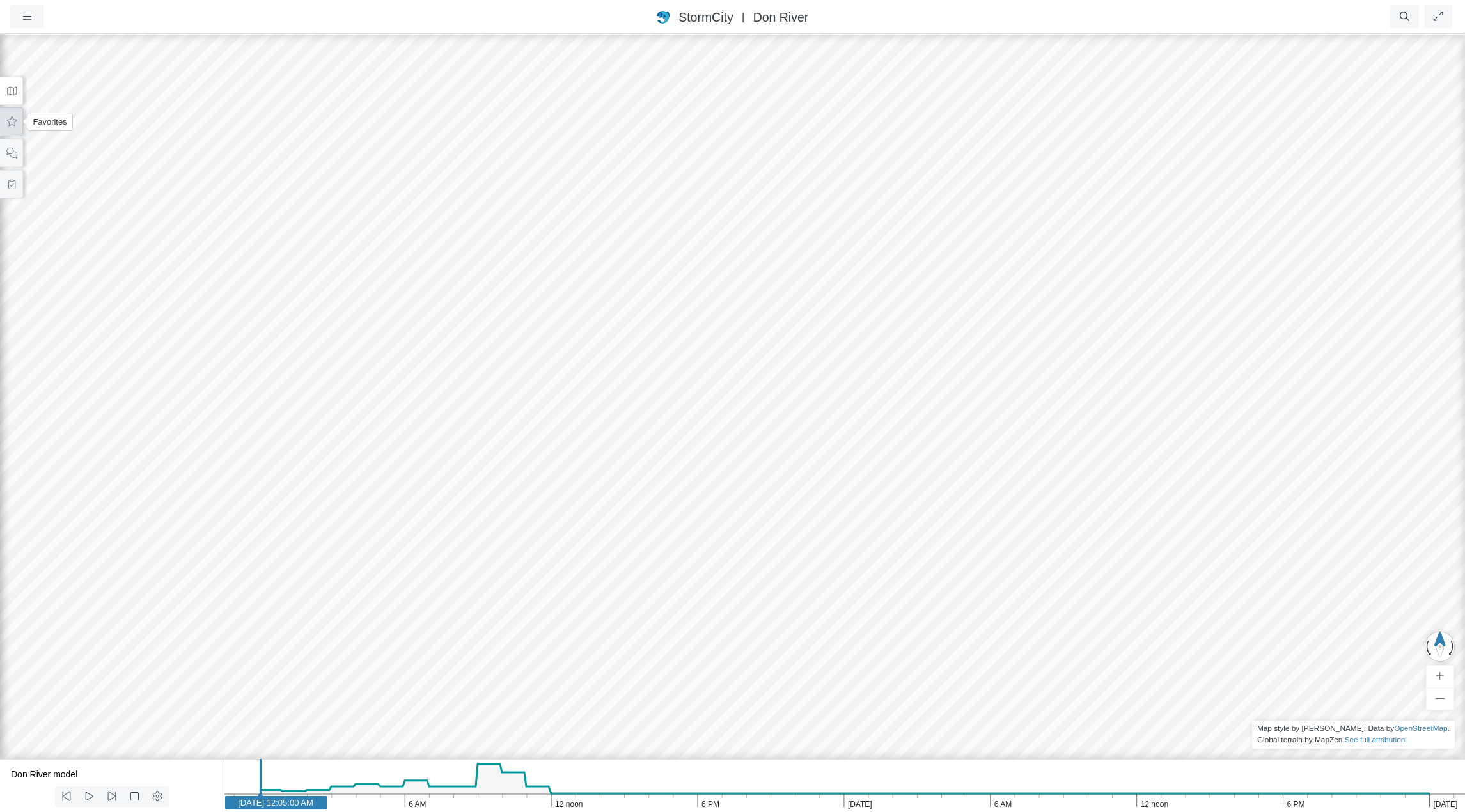
click at [13, 121] on icon at bounding box center [12, 122] width 12 height 10
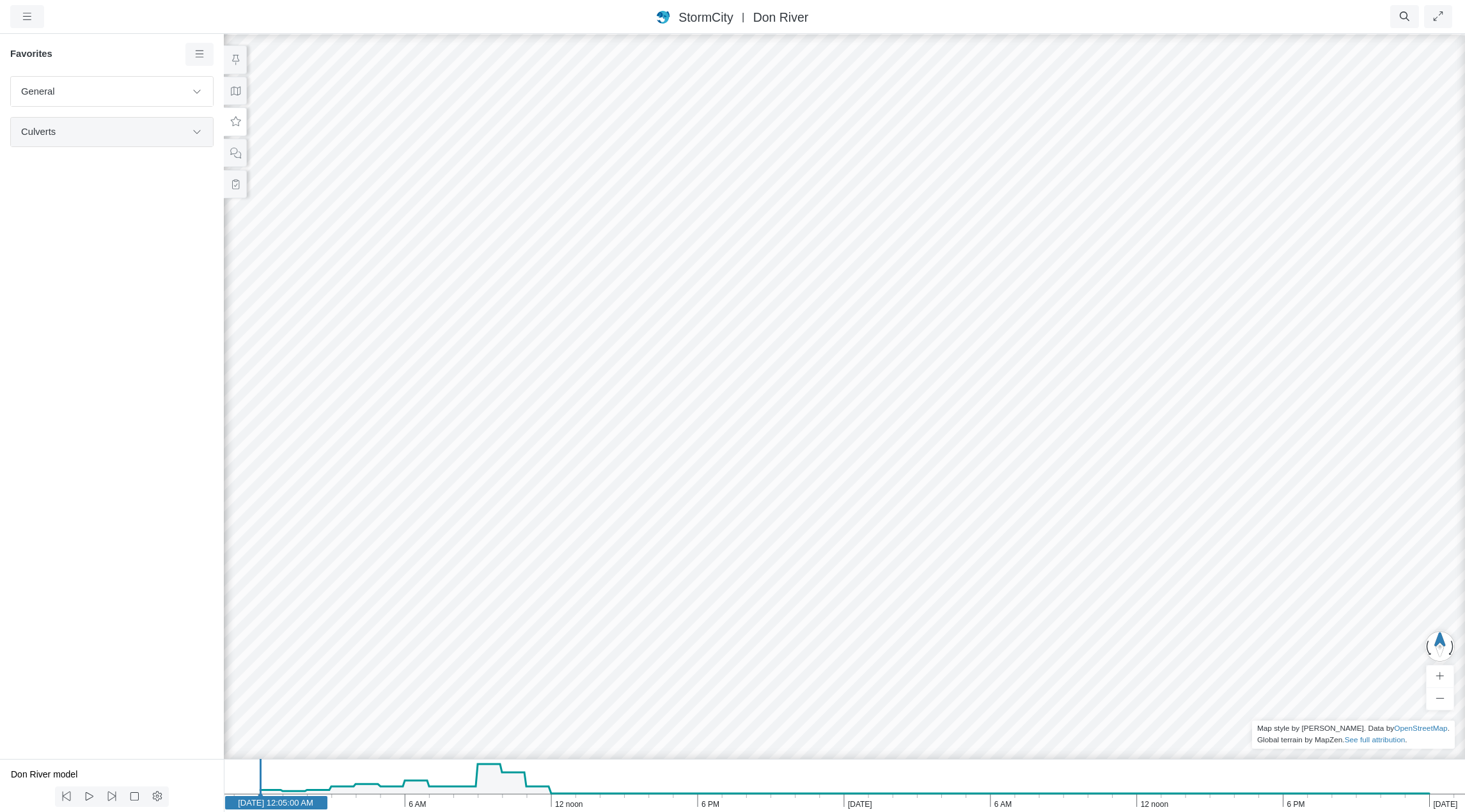
click at [178, 131] on span "Culverts" at bounding box center [103, 132] width 165 height 14
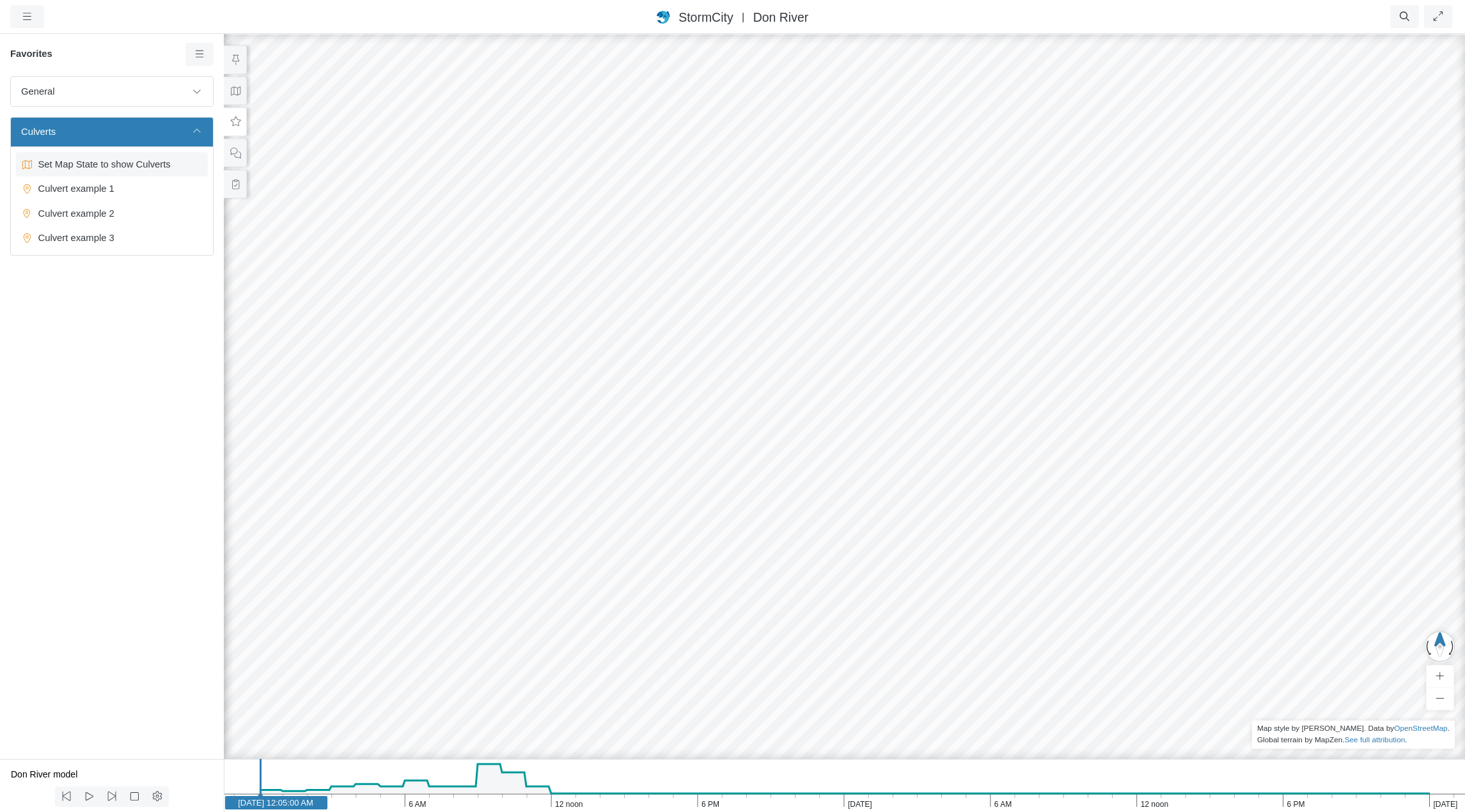
click at [141, 162] on span "Set Map State to show Culverts" at bounding box center [113, 164] width 160 height 14
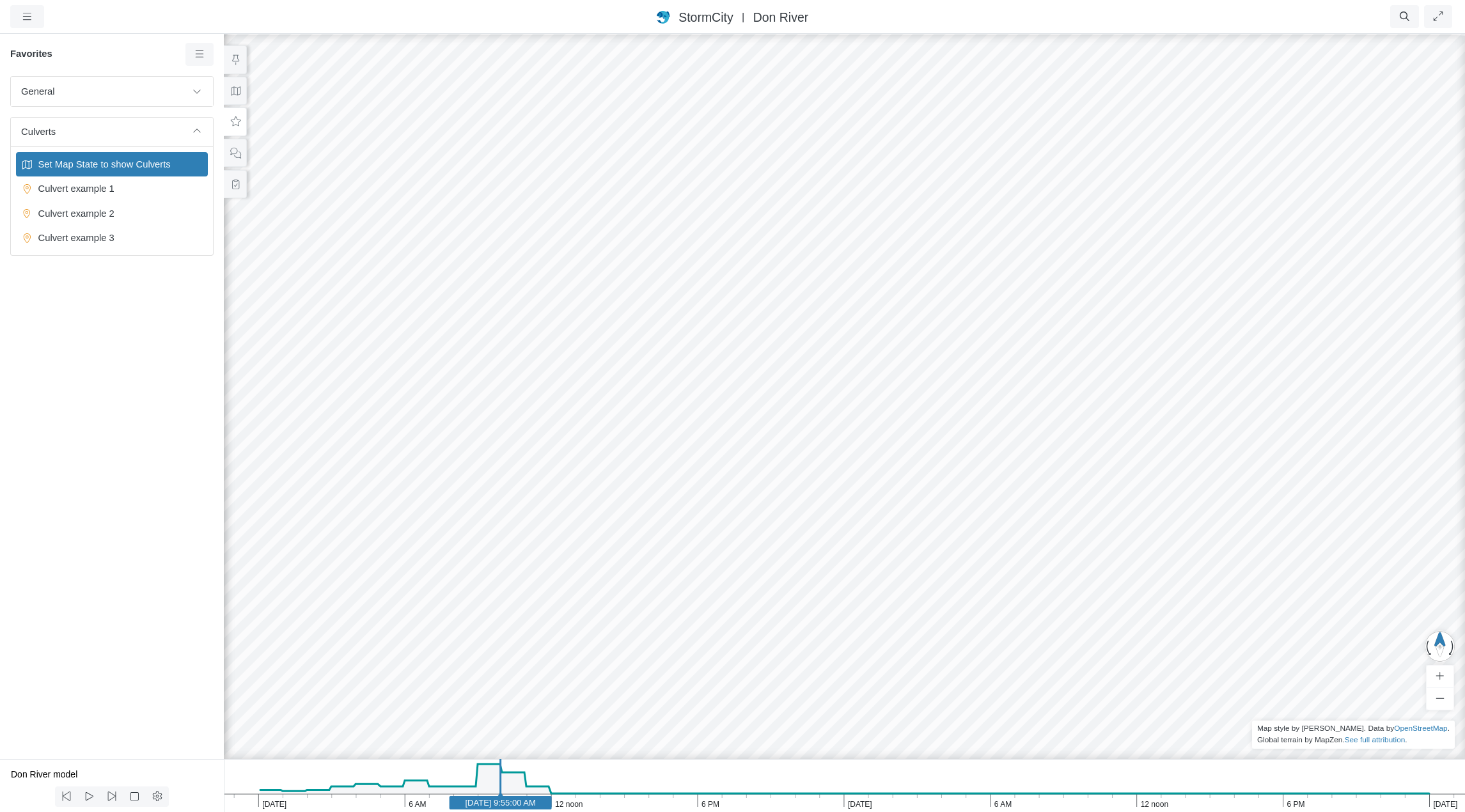
drag, startPoint x: 1012, startPoint y: 488, endPoint x: 769, endPoint y: 718, distance: 334.6
click at [769, 718] on div at bounding box center [844, 422] width 1465 height 779
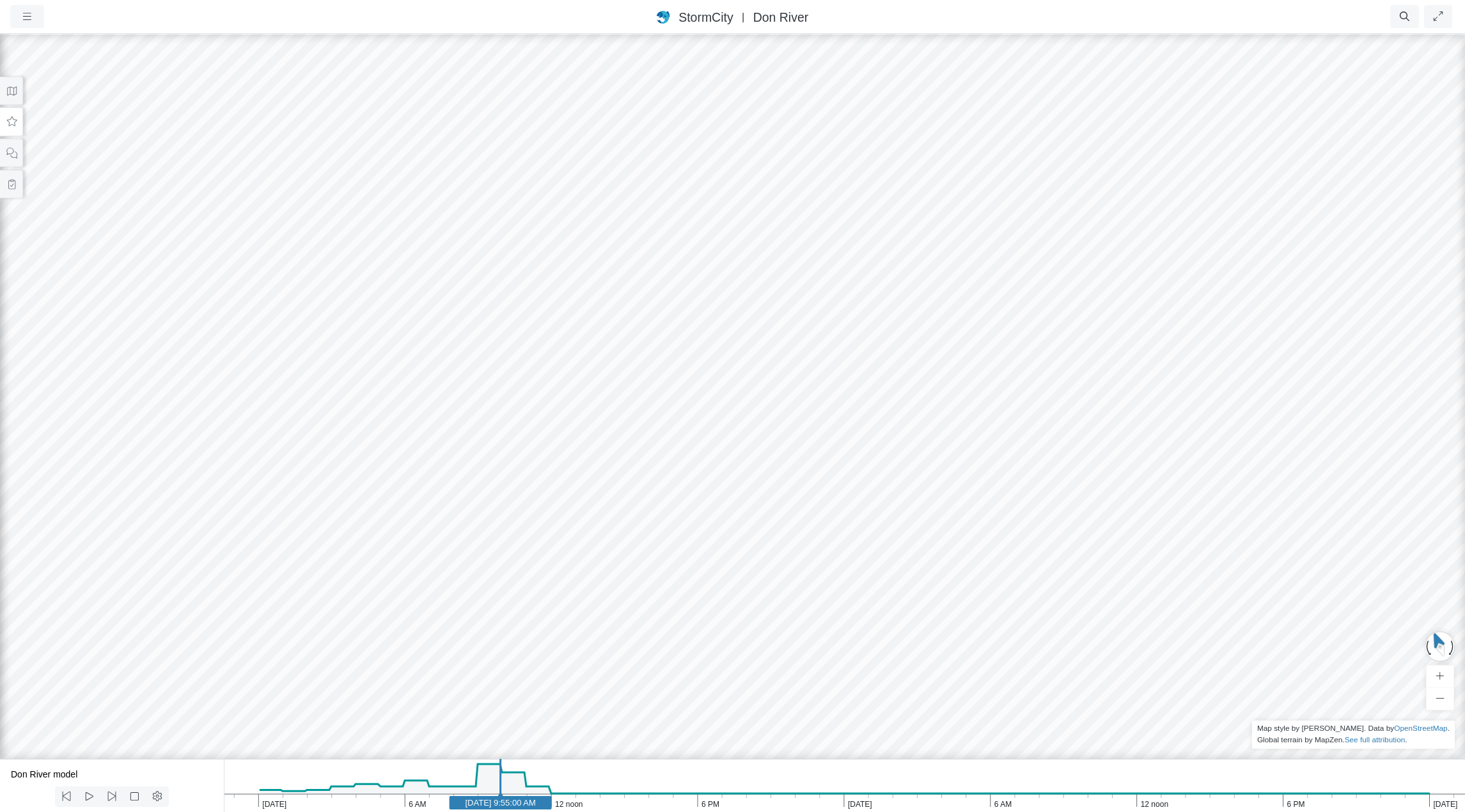
drag, startPoint x: 980, startPoint y: 460, endPoint x: 1161, endPoint y: 360, distance: 206.8
drag, startPoint x: 1098, startPoint y: 369, endPoint x: 816, endPoint y: 643, distance: 393.2
click at [816, 643] on div at bounding box center [732, 422] width 1465 height 779
drag, startPoint x: 1028, startPoint y: 214, endPoint x: 897, endPoint y: 576, distance: 385.0
click at [897, 576] on div at bounding box center [732, 422] width 1465 height 779
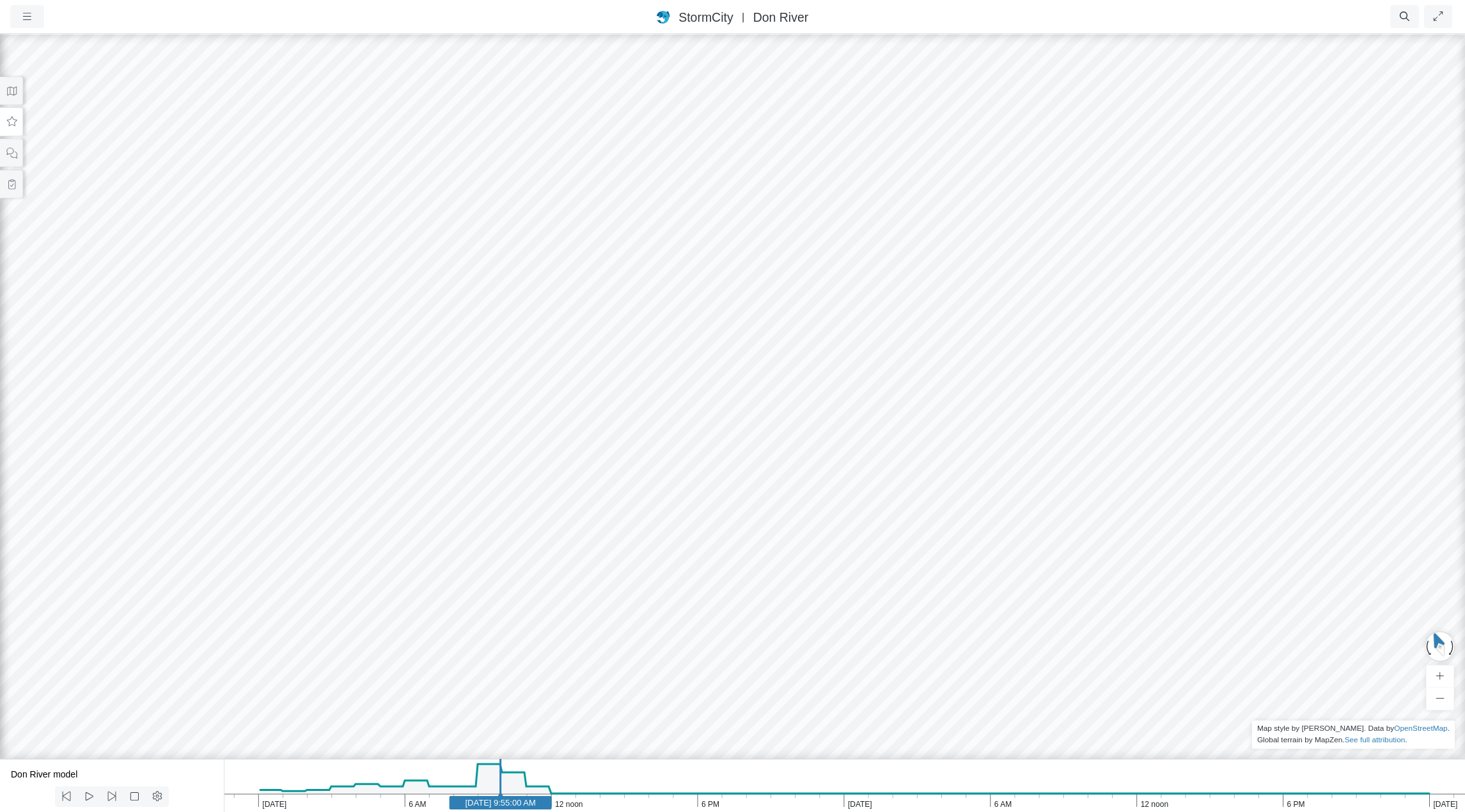
drag, startPoint x: 986, startPoint y: 253, endPoint x: 839, endPoint y: 522, distance: 306.5
click at [839, 521] on div at bounding box center [732, 422] width 1465 height 779
drag, startPoint x: 828, startPoint y: 495, endPoint x: 1150, endPoint y: 375, distance: 343.6
drag, startPoint x: 981, startPoint y: 303, endPoint x: 974, endPoint y: 510, distance: 207.1
click at [974, 510] on div at bounding box center [732, 422] width 1465 height 779
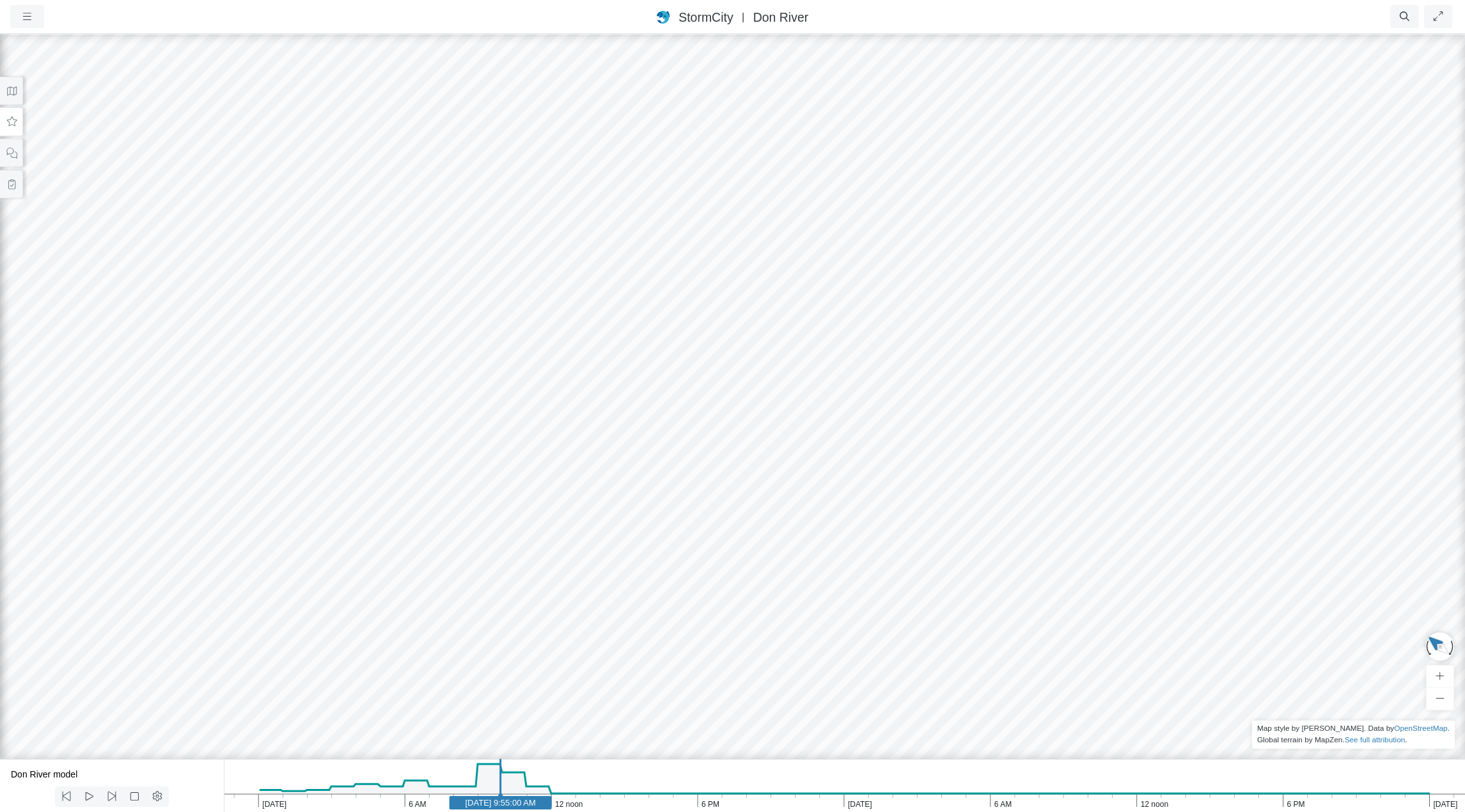
drag, startPoint x: 933, startPoint y: 560, endPoint x: 938, endPoint y: 540, distance: 20.6
click at [975, 502] on div at bounding box center [732, 422] width 1465 height 779
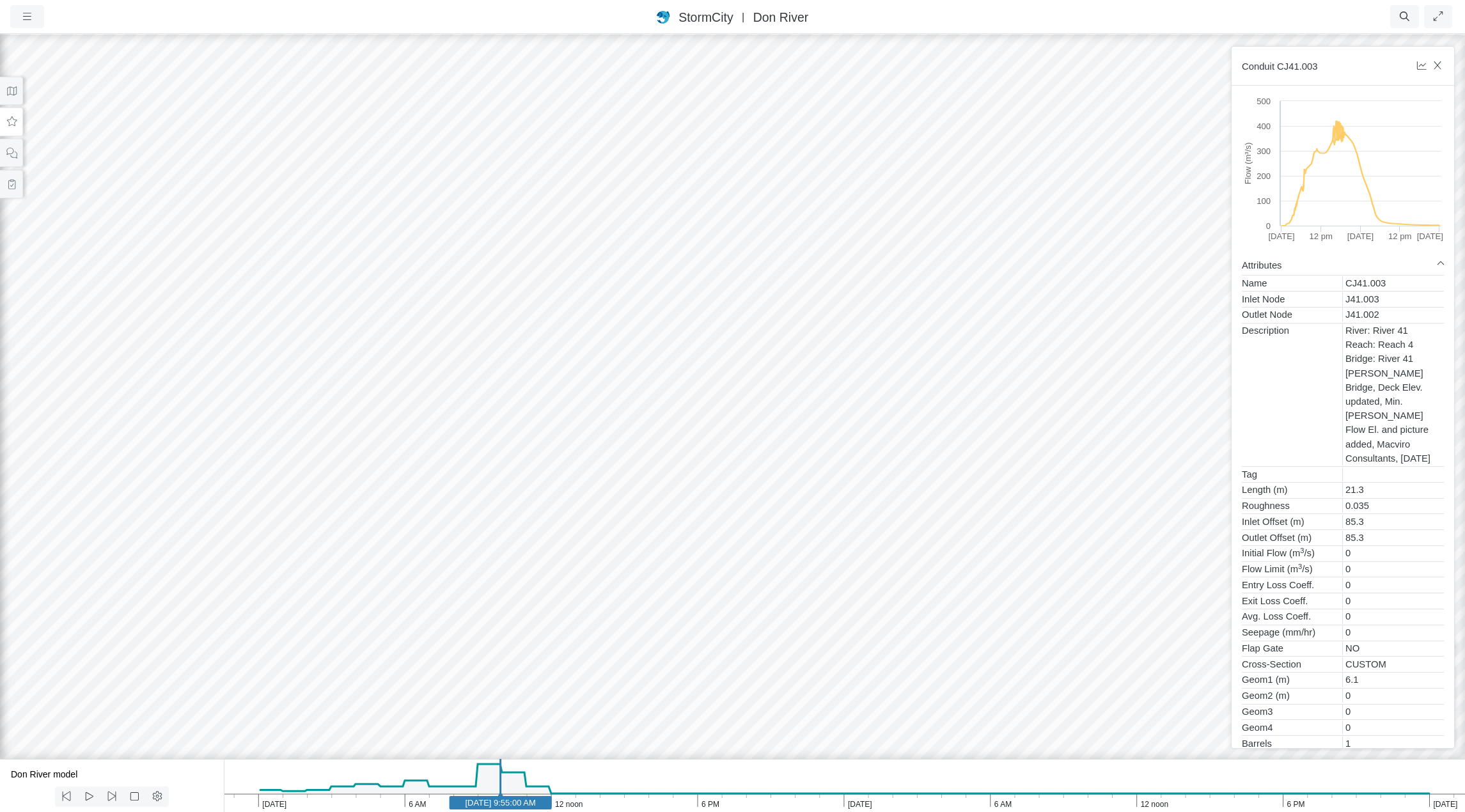
drag, startPoint x: 874, startPoint y: 322, endPoint x: 919, endPoint y: 308, distance: 47.1
drag, startPoint x: 493, startPoint y: 170, endPoint x: 758, endPoint y: 256, distance: 278.6
click at [758, 256] on div at bounding box center [732, 422] width 1465 height 779
drag, startPoint x: 681, startPoint y: 165, endPoint x: 721, endPoint y: 273, distance: 115.2
click at [721, 273] on div at bounding box center [732, 422] width 1465 height 779
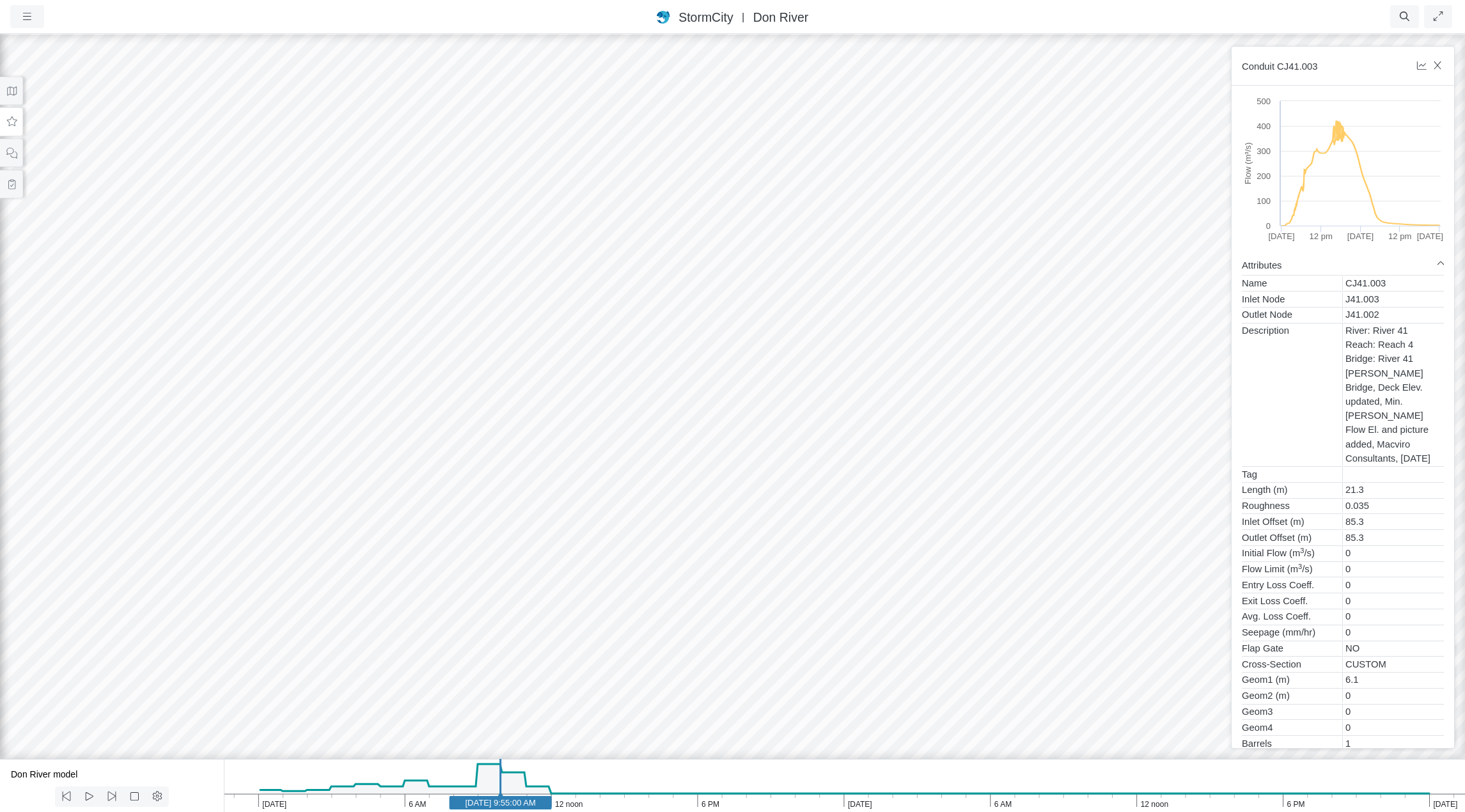
drag, startPoint x: 879, startPoint y: 220, endPoint x: 744, endPoint y: 265, distance: 142.3
drag, startPoint x: 500, startPoint y: 99, endPoint x: 900, endPoint y: 321, distance: 457.5
click at [902, 324] on div at bounding box center [732, 422] width 1465 height 779
drag, startPoint x: 444, startPoint y: 88, endPoint x: 699, endPoint y: 332, distance: 352.9
click at [699, 332] on div at bounding box center [732, 422] width 1465 height 779
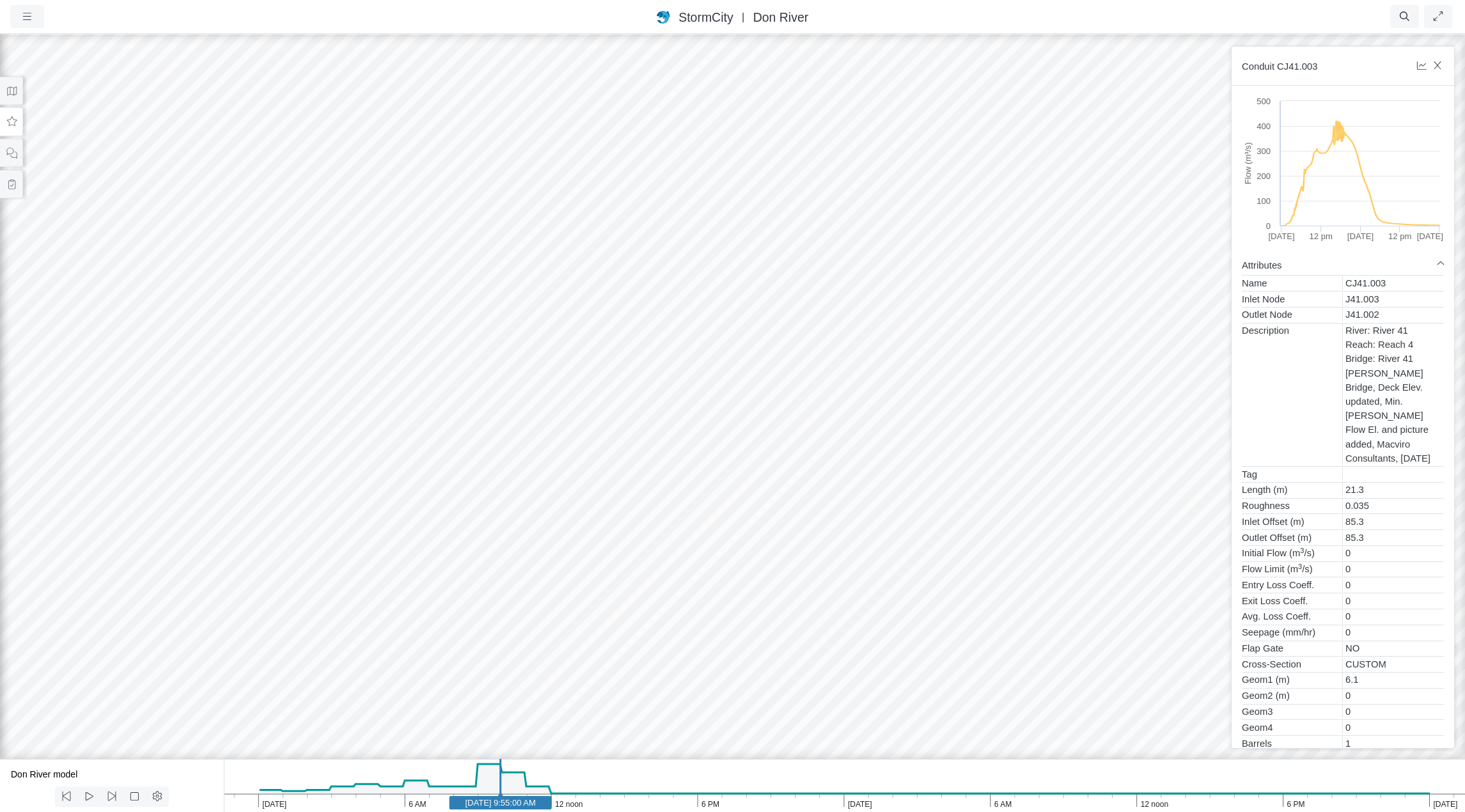
drag, startPoint x: 483, startPoint y: 200, endPoint x: 684, endPoint y: 328, distance: 238.3
click at [684, 328] on div at bounding box center [732, 422] width 1465 height 779
click at [870, 411] on div at bounding box center [732, 422] width 1465 height 779
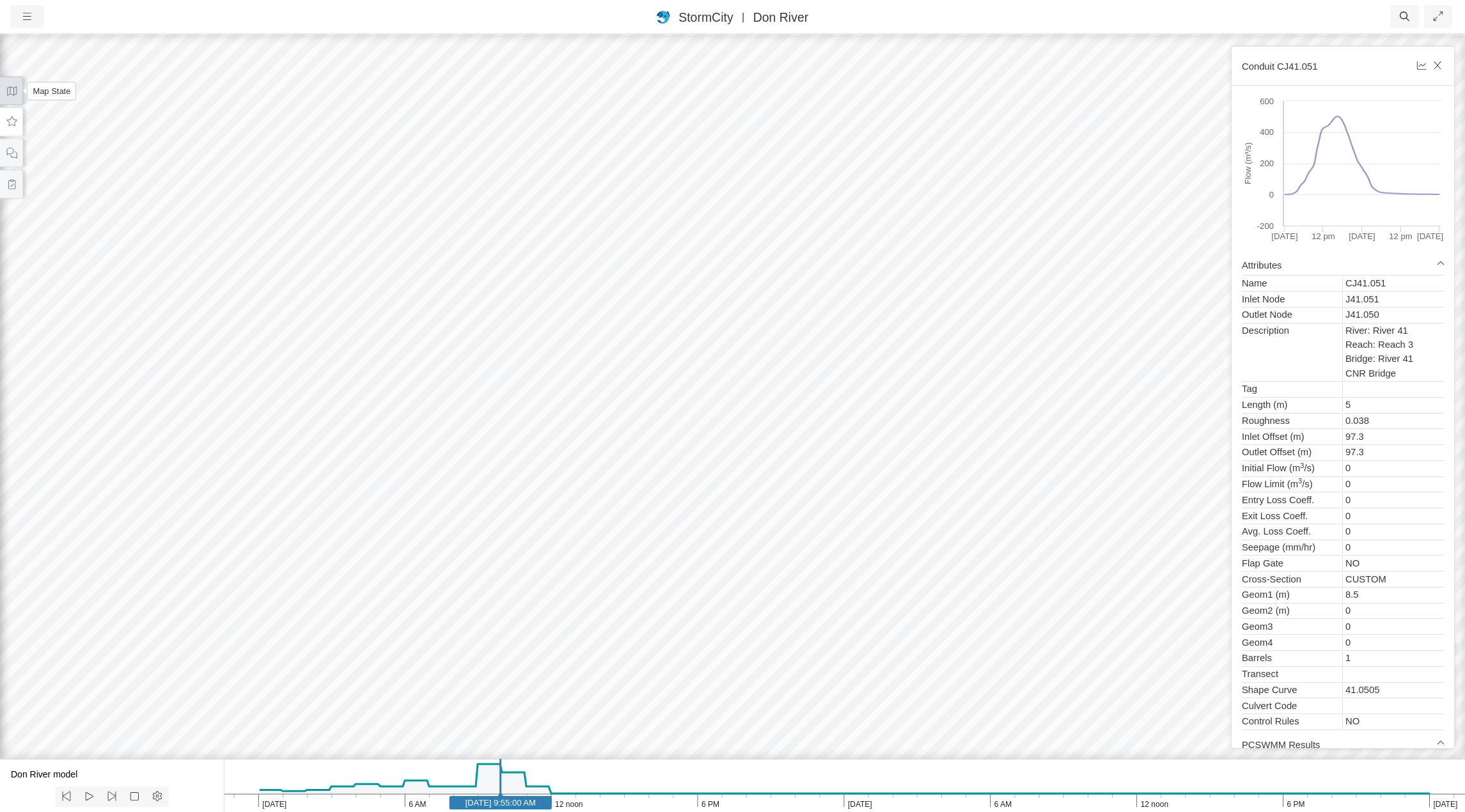
click at [11, 94] on icon at bounding box center [12, 91] width 12 height 10
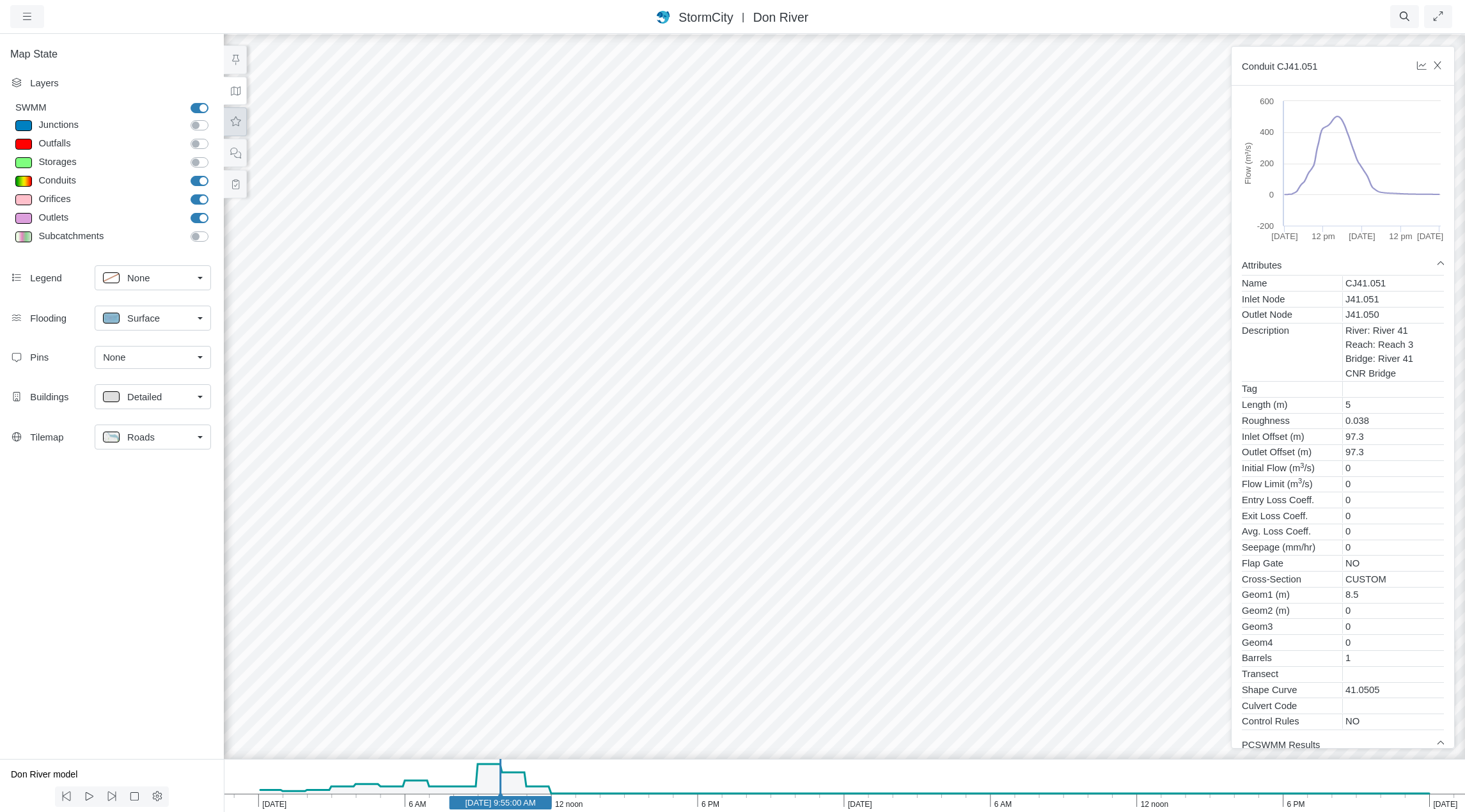
click at [236, 119] on icon at bounding box center [236, 122] width 12 height 10
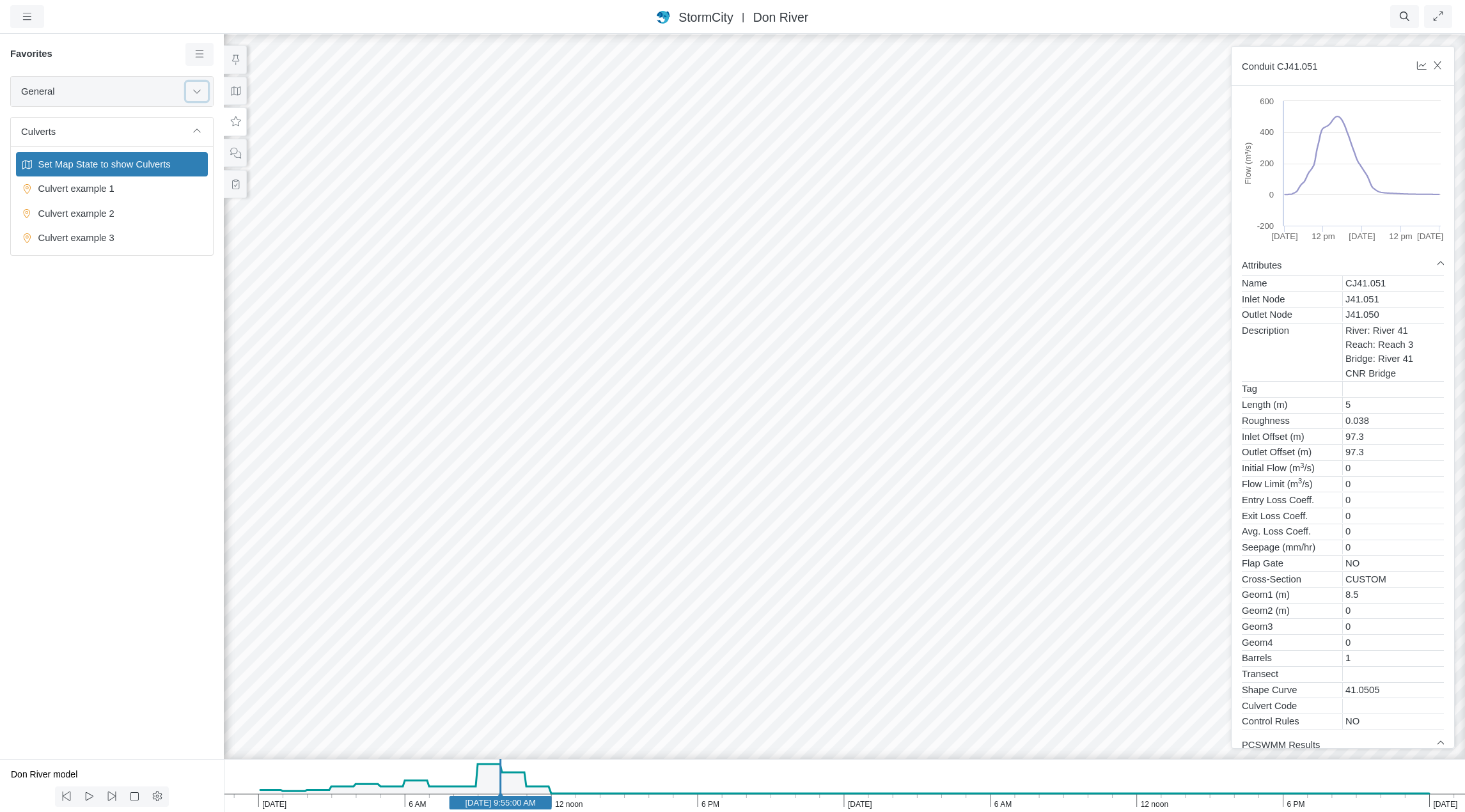
click at [188, 94] on button at bounding box center [197, 91] width 21 height 19
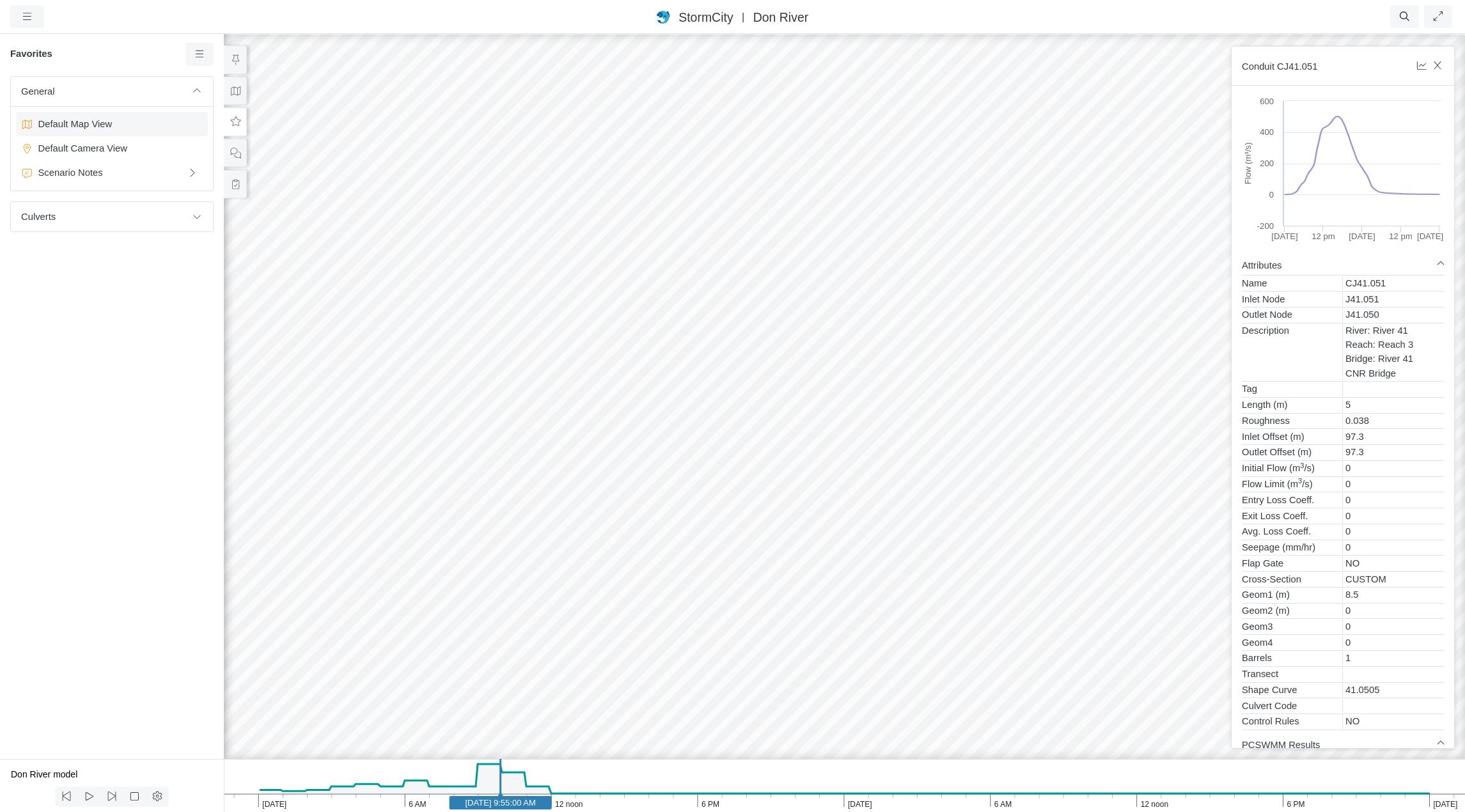
click at [109, 121] on span "Default Map View" at bounding box center [113, 124] width 160 height 14
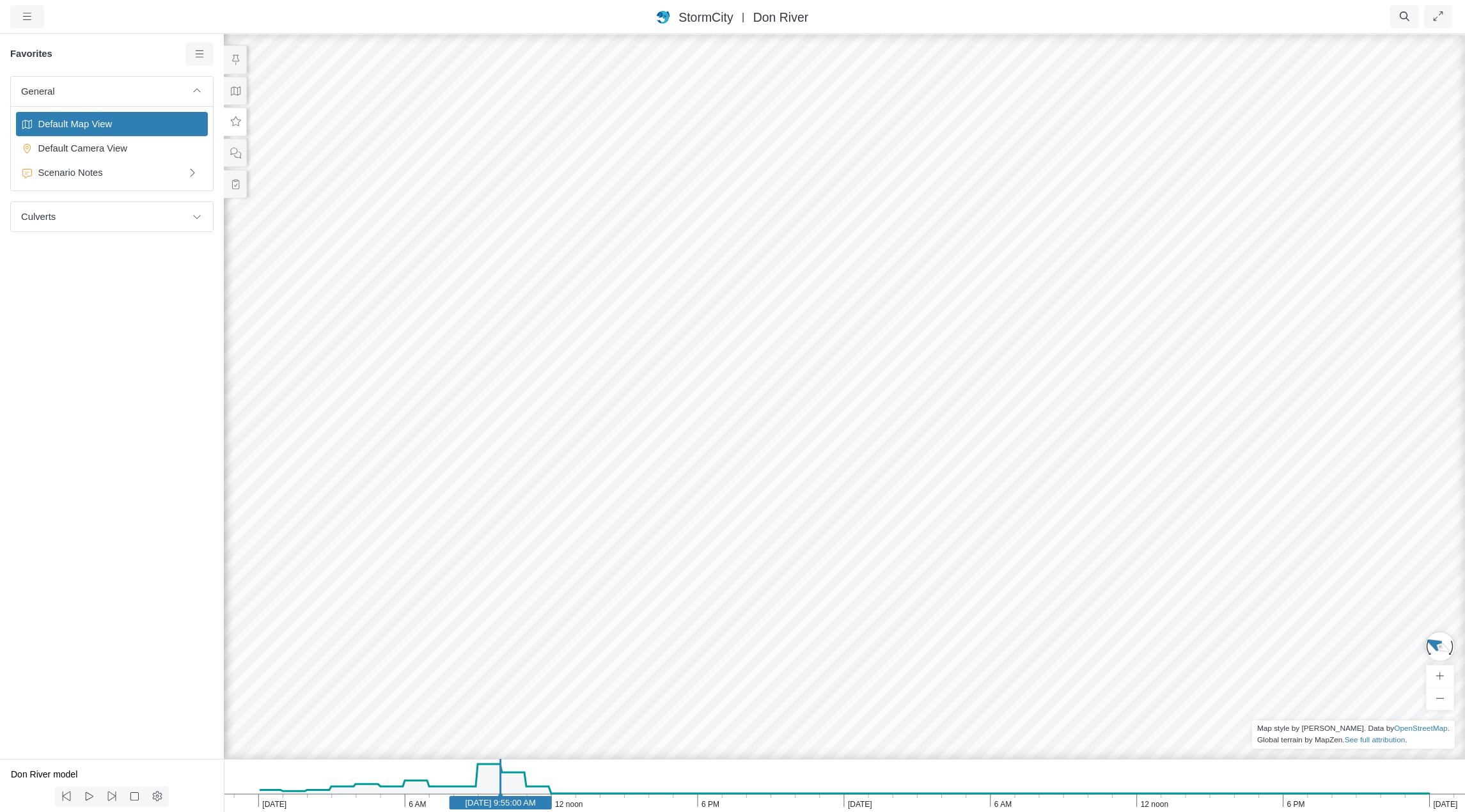
drag, startPoint x: 499, startPoint y: 195, endPoint x: 591, endPoint y: 400, distance: 224.7
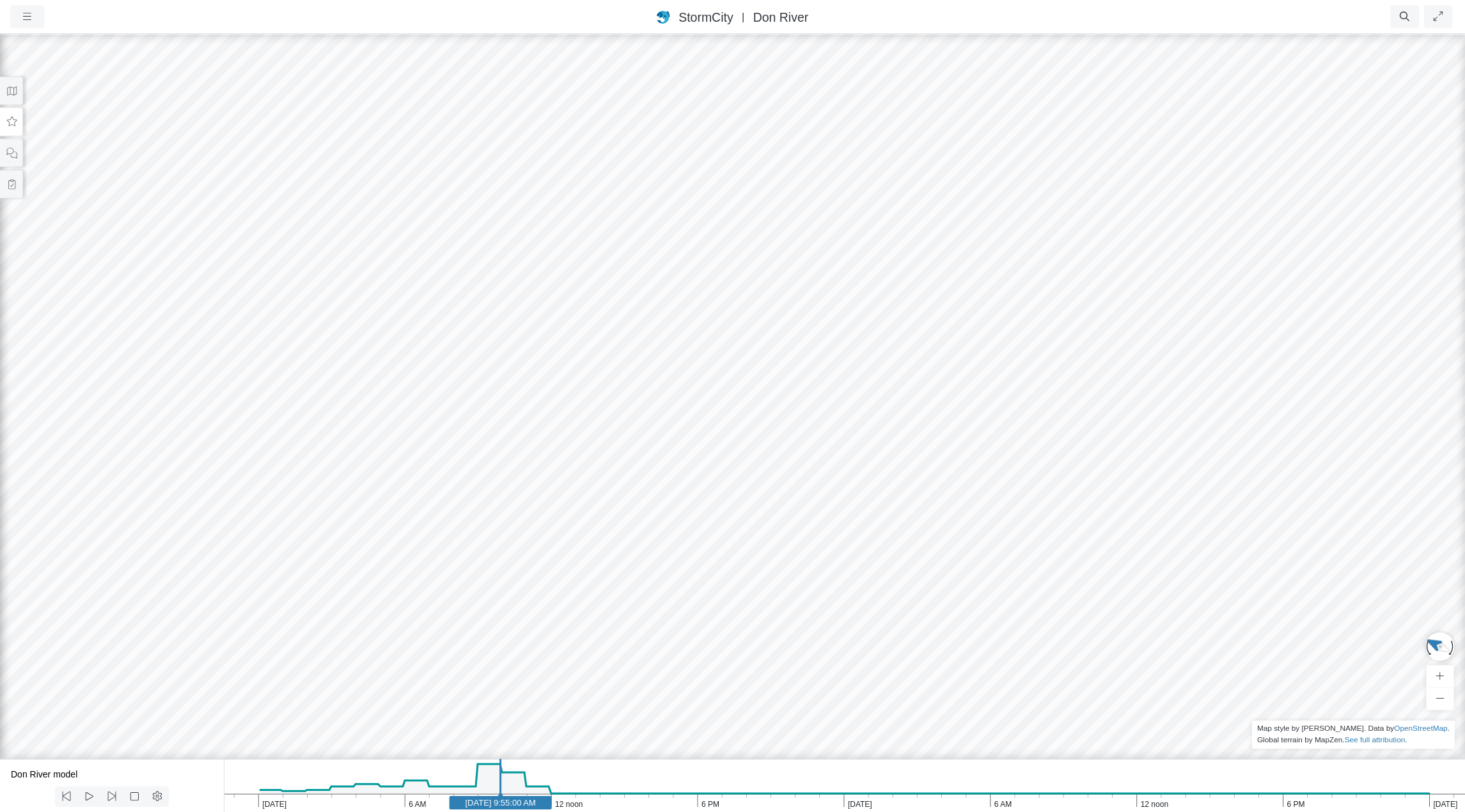
drag, startPoint x: 750, startPoint y: 488, endPoint x: 605, endPoint y: 353, distance: 198.1
click at [605, 353] on div at bounding box center [732, 422] width 1465 height 779
click at [764, 448] on div at bounding box center [732, 422] width 1465 height 779
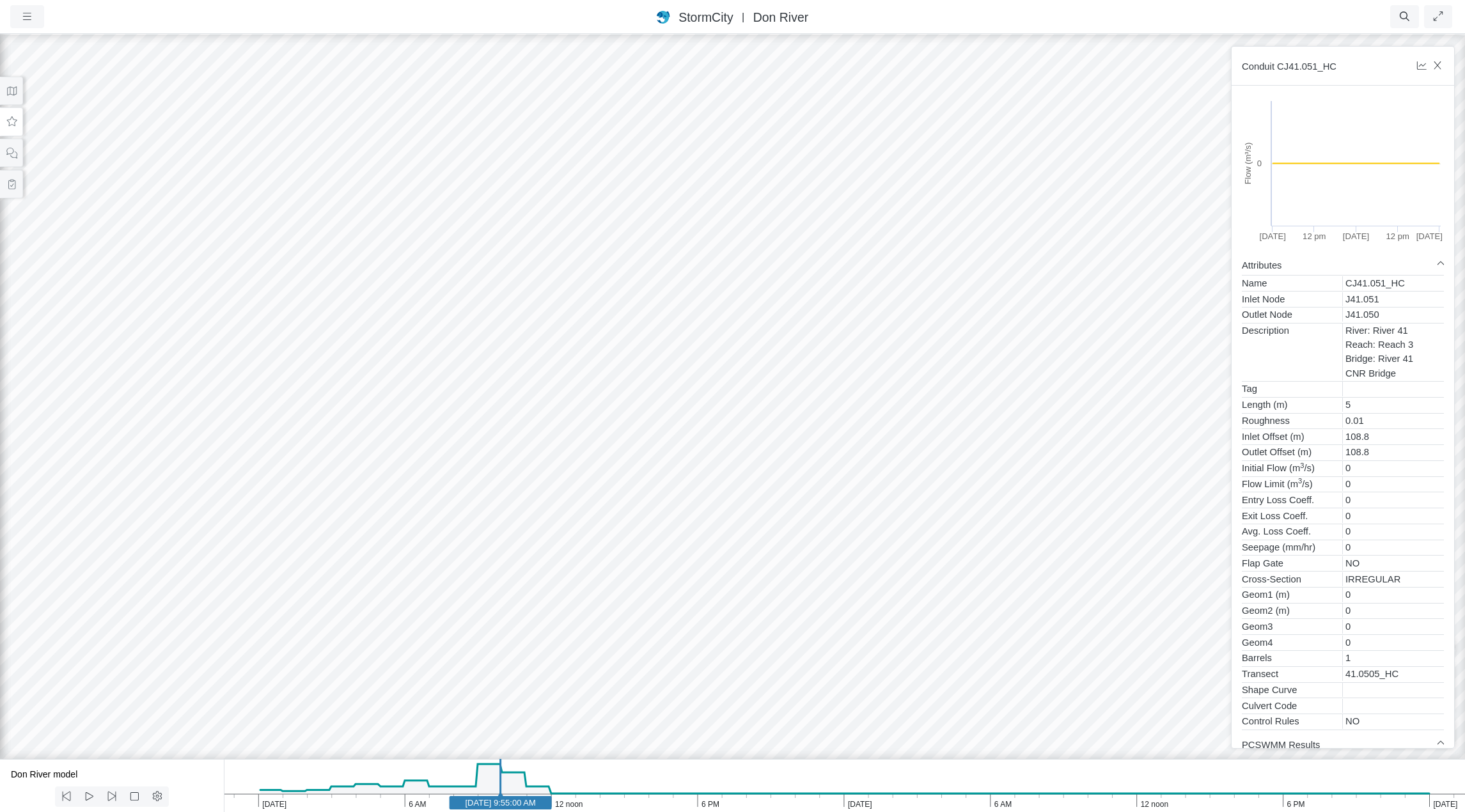
drag, startPoint x: 727, startPoint y: 439, endPoint x: 883, endPoint y: 443, distance: 156.1
click at [883, 443] on div at bounding box center [732, 422] width 1465 height 779
click at [896, 452] on div at bounding box center [732, 422] width 1465 height 779
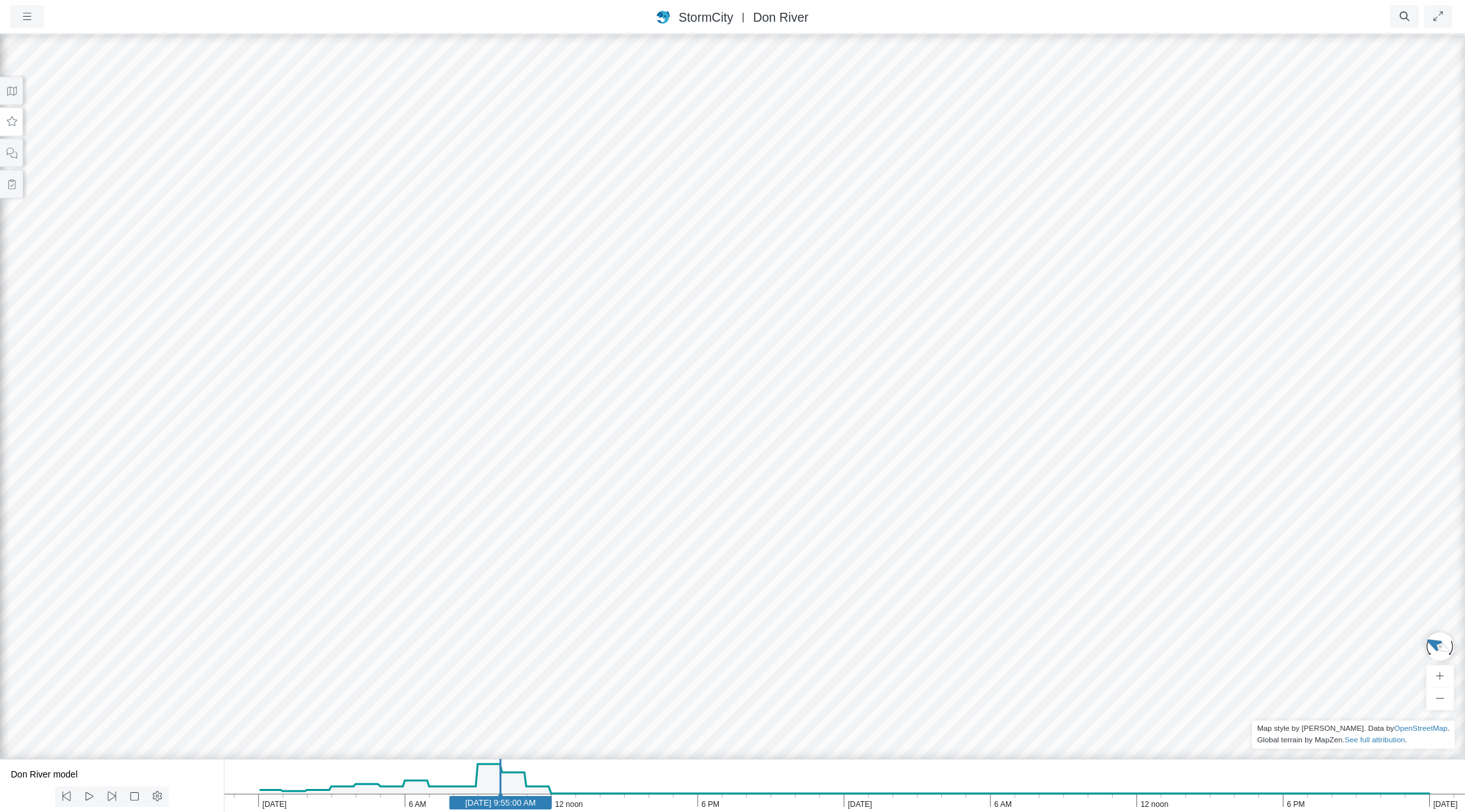
click at [897, 456] on div at bounding box center [732, 422] width 1465 height 779
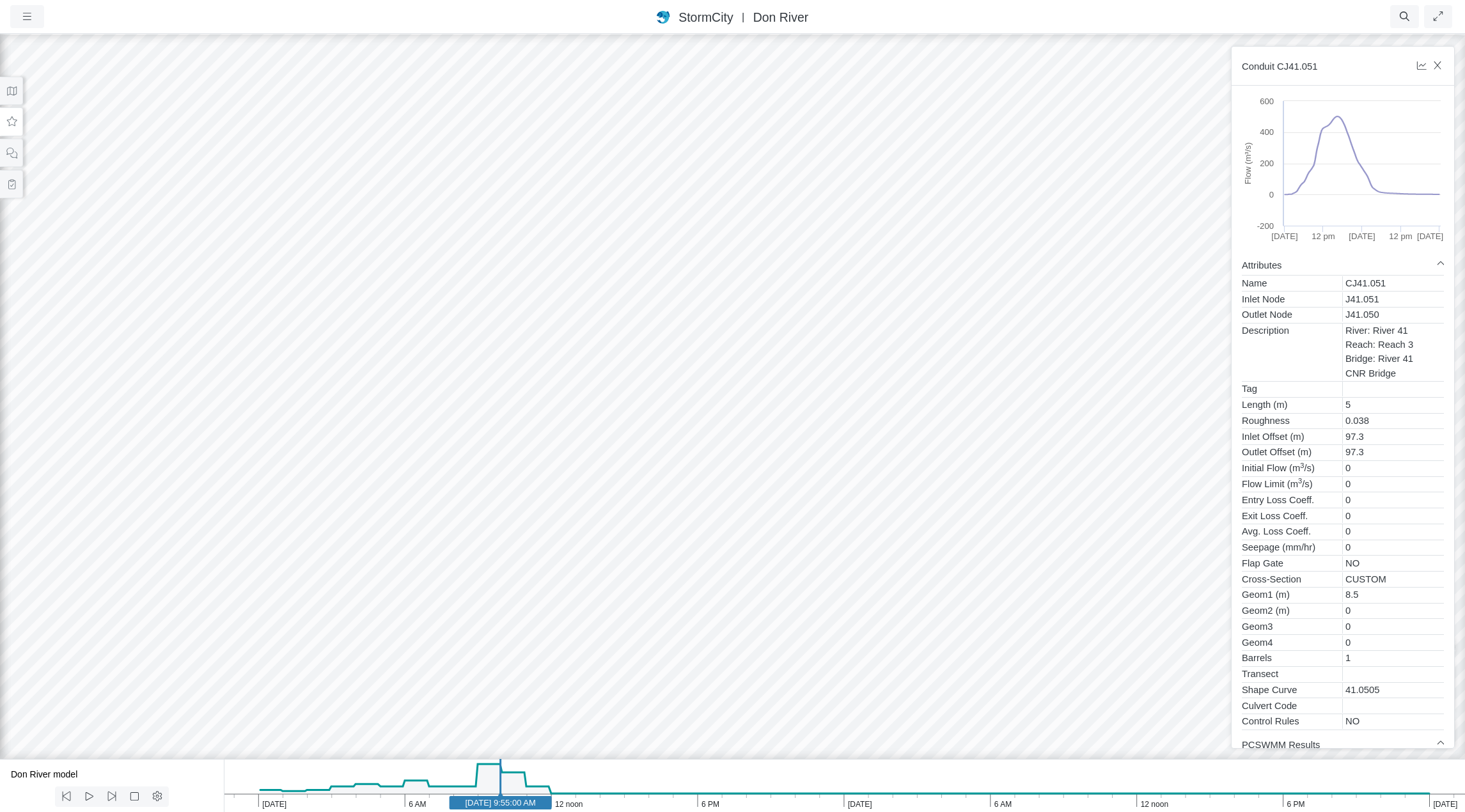
drag, startPoint x: 783, startPoint y: 390, endPoint x: 850, endPoint y: 301, distance: 111.4
click at [850, 301] on div at bounding box center [732, 422] width 1465 height 779
click at [28, 17] on icon "button" at bounding box center [27, 17] width 12 height 10
click at [40, 41] on link "Projects" at bounding box center [62, 44] width 101 height 19
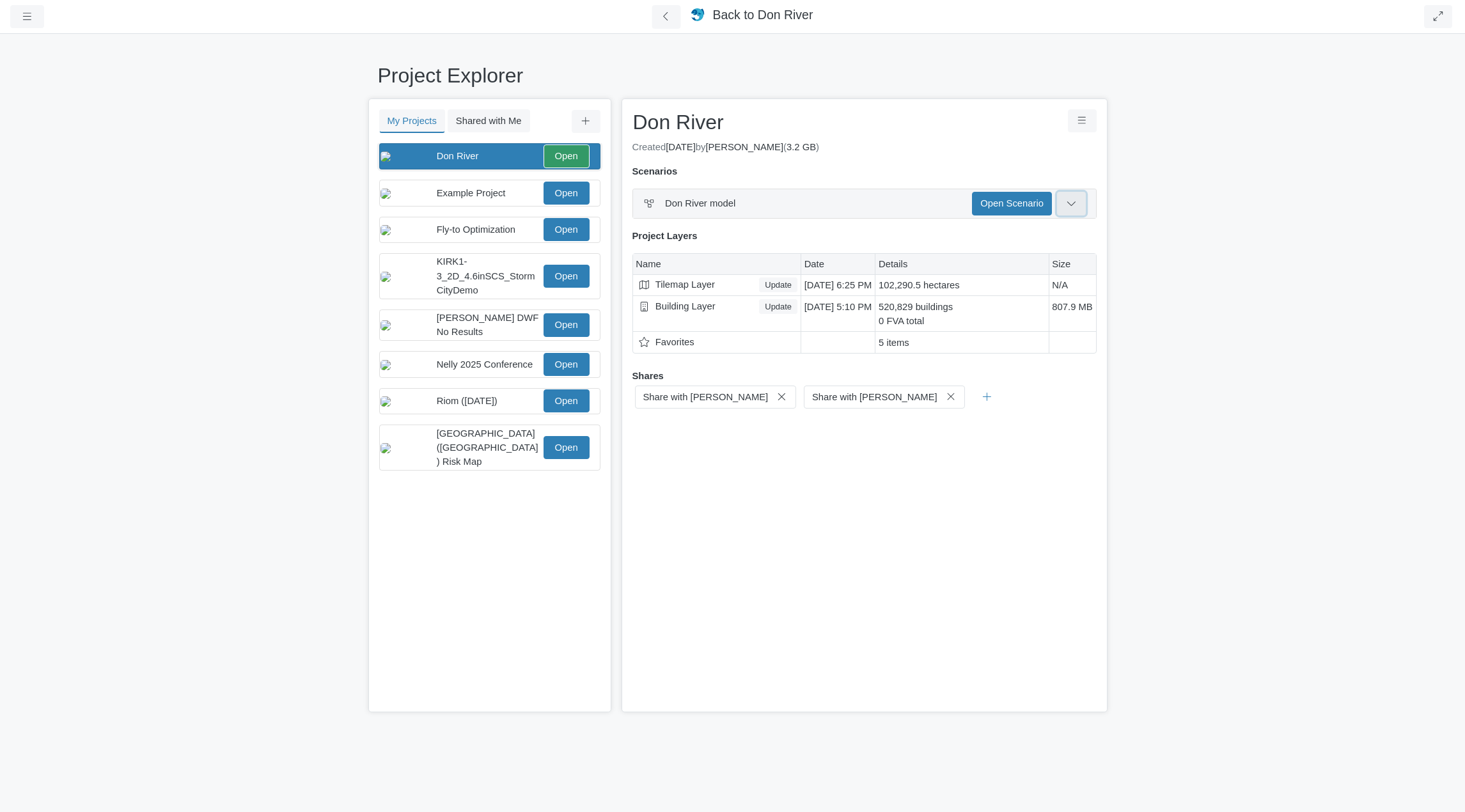
click at [1069, 200] on icon at bounding box center [1071, 203] width 12 height 10
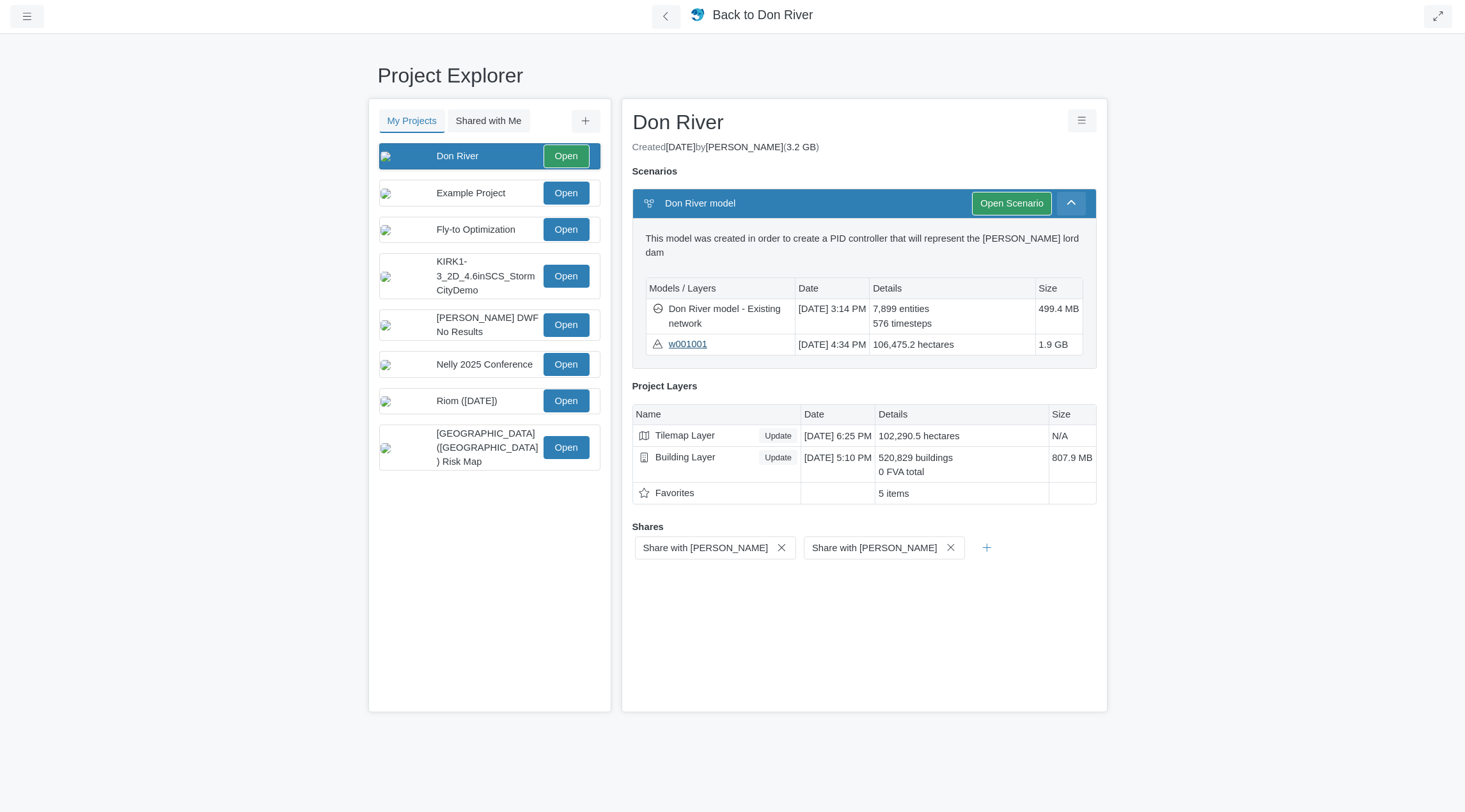
click at [687, 337] on link "w001001" at bounding box center [725, 344] width 112 height 15
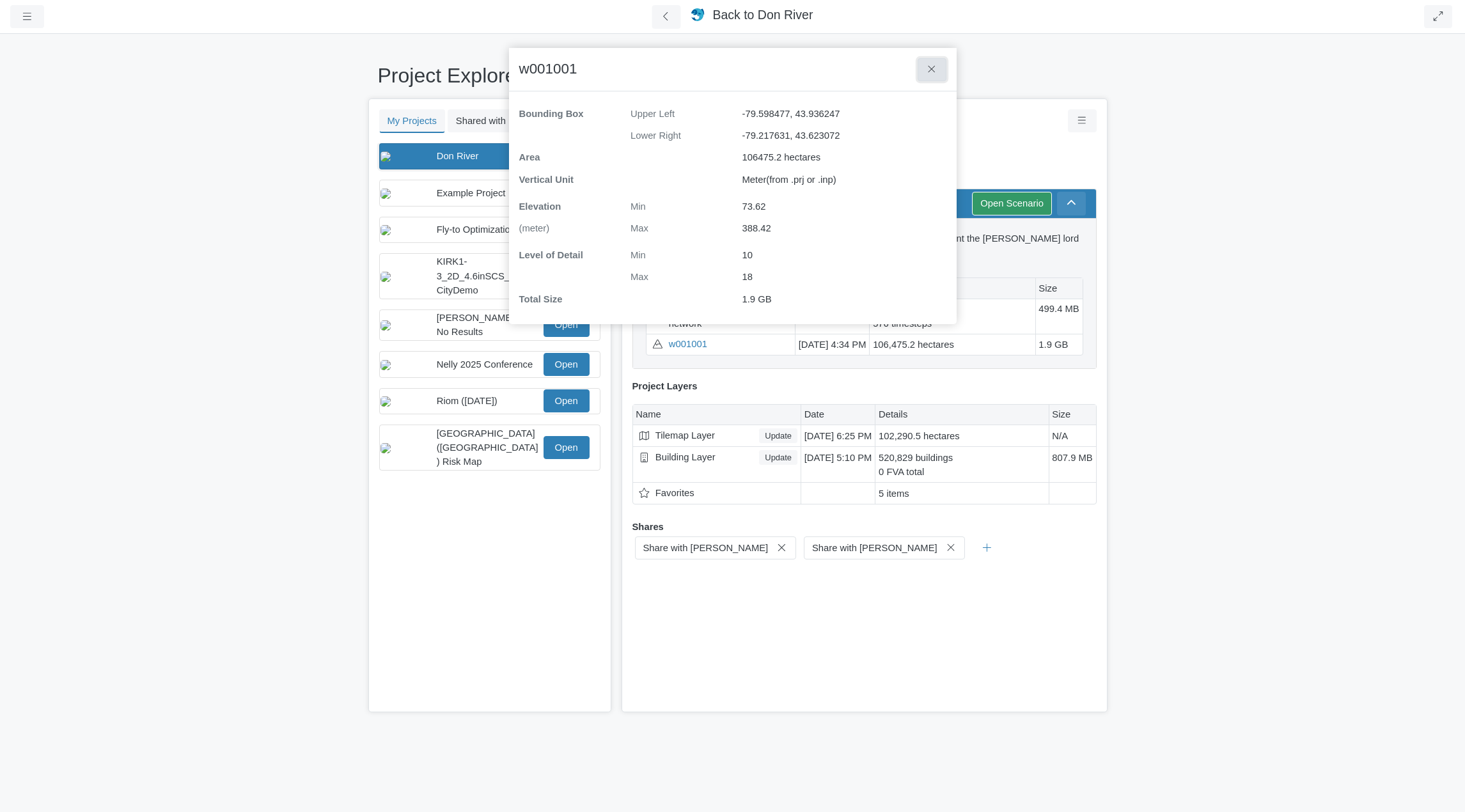
click at [927, 67] on icon at bounding box center [932, 69] width 12 height 10
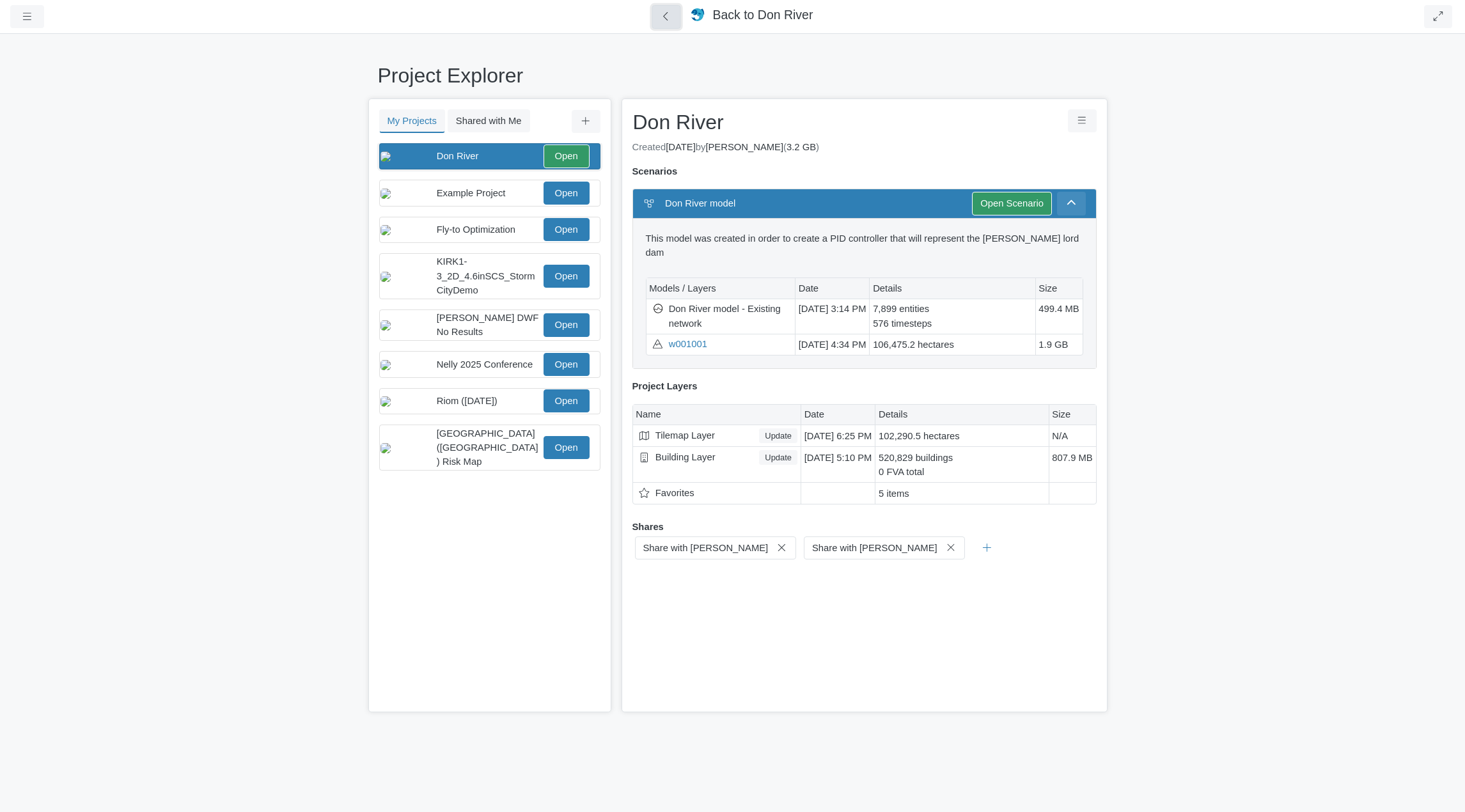
click at [670, 18] on icon at bounding box center [667, 17] width 12 height 10
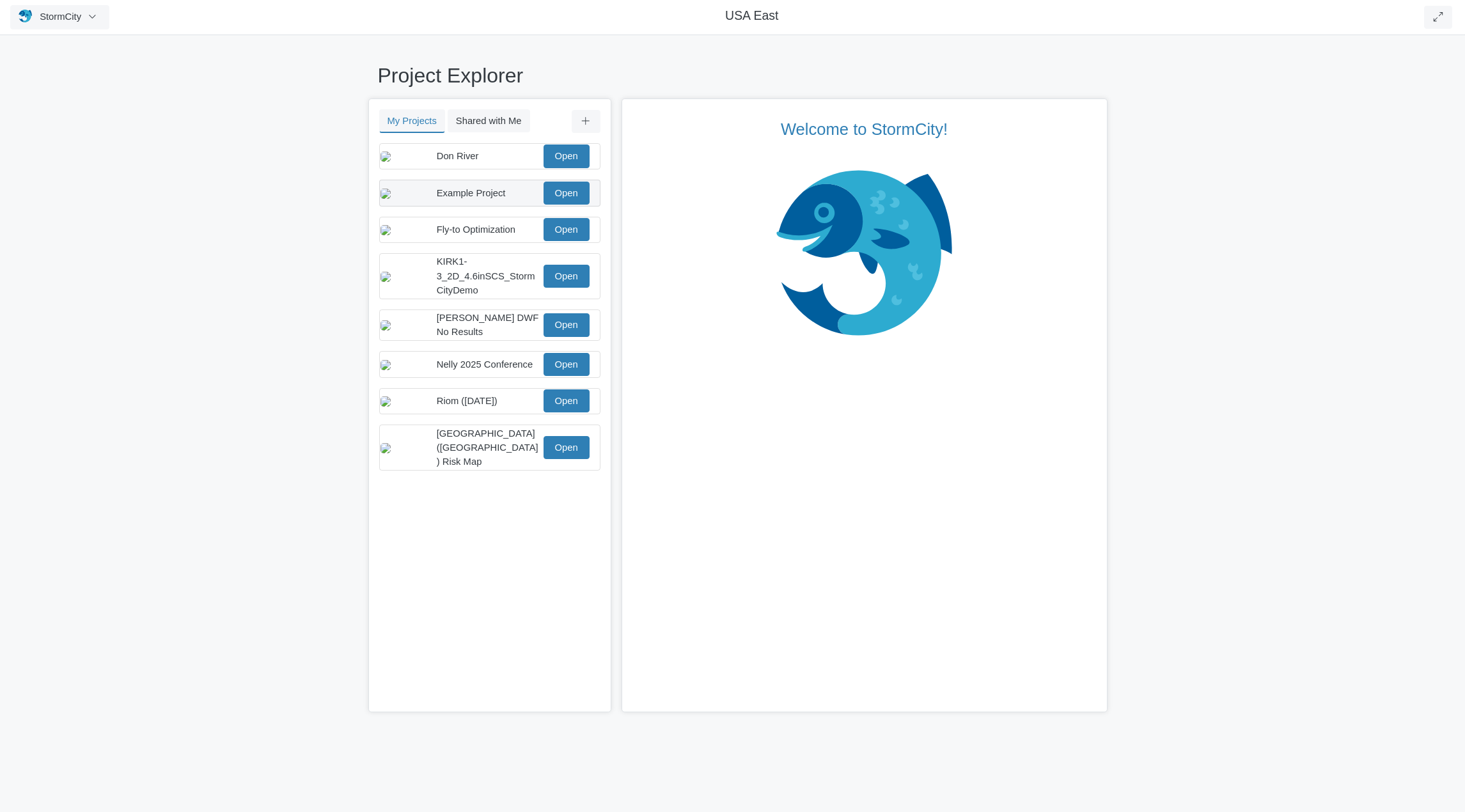
click at [494, 198] on span "Example Project" at bounding box center [471, 193] width 69 height 10
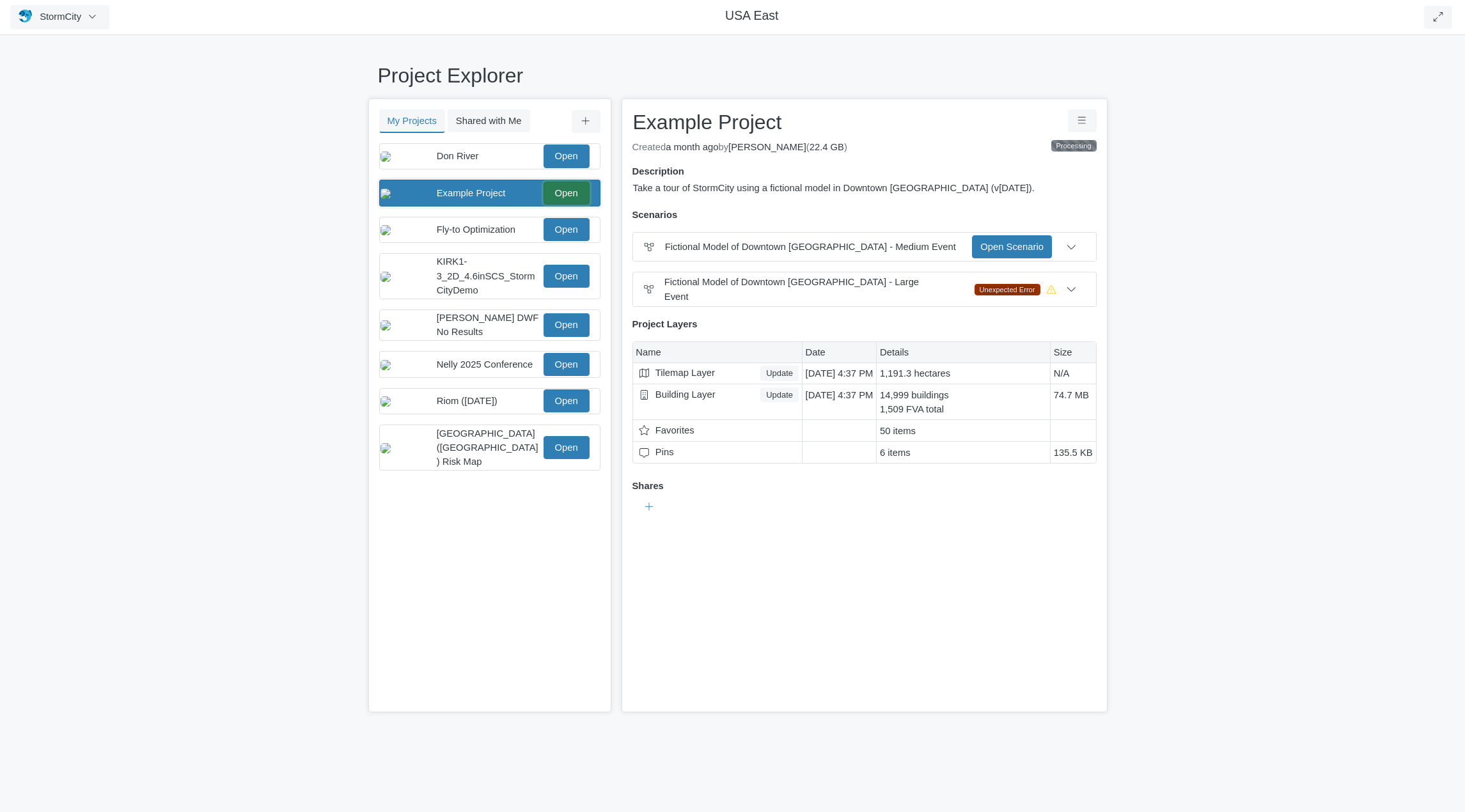
click at [576, 200] on link "Open" at bounding box center [566, 193] width 46 height 23
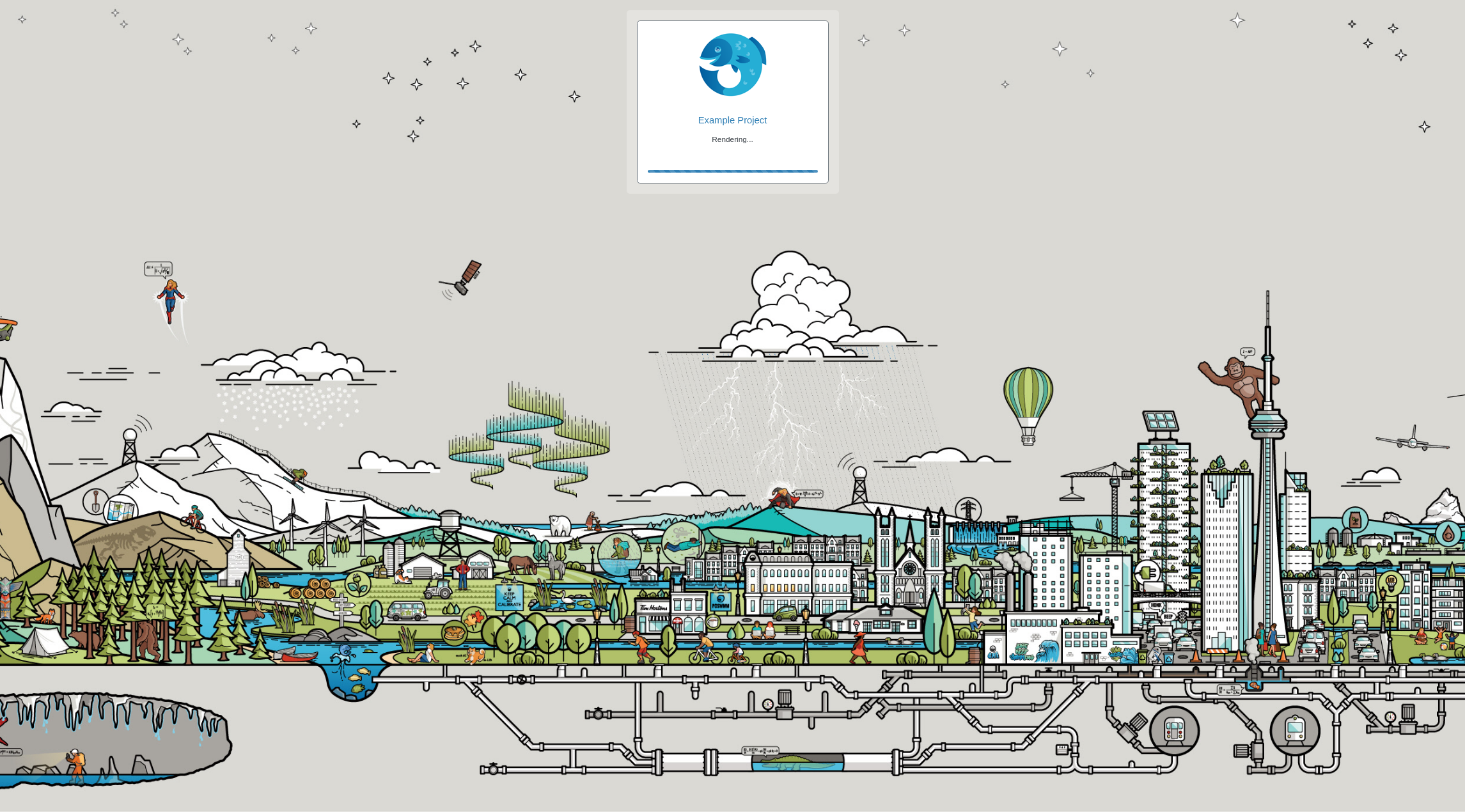
checkbox input "true"
checkbox input "false"
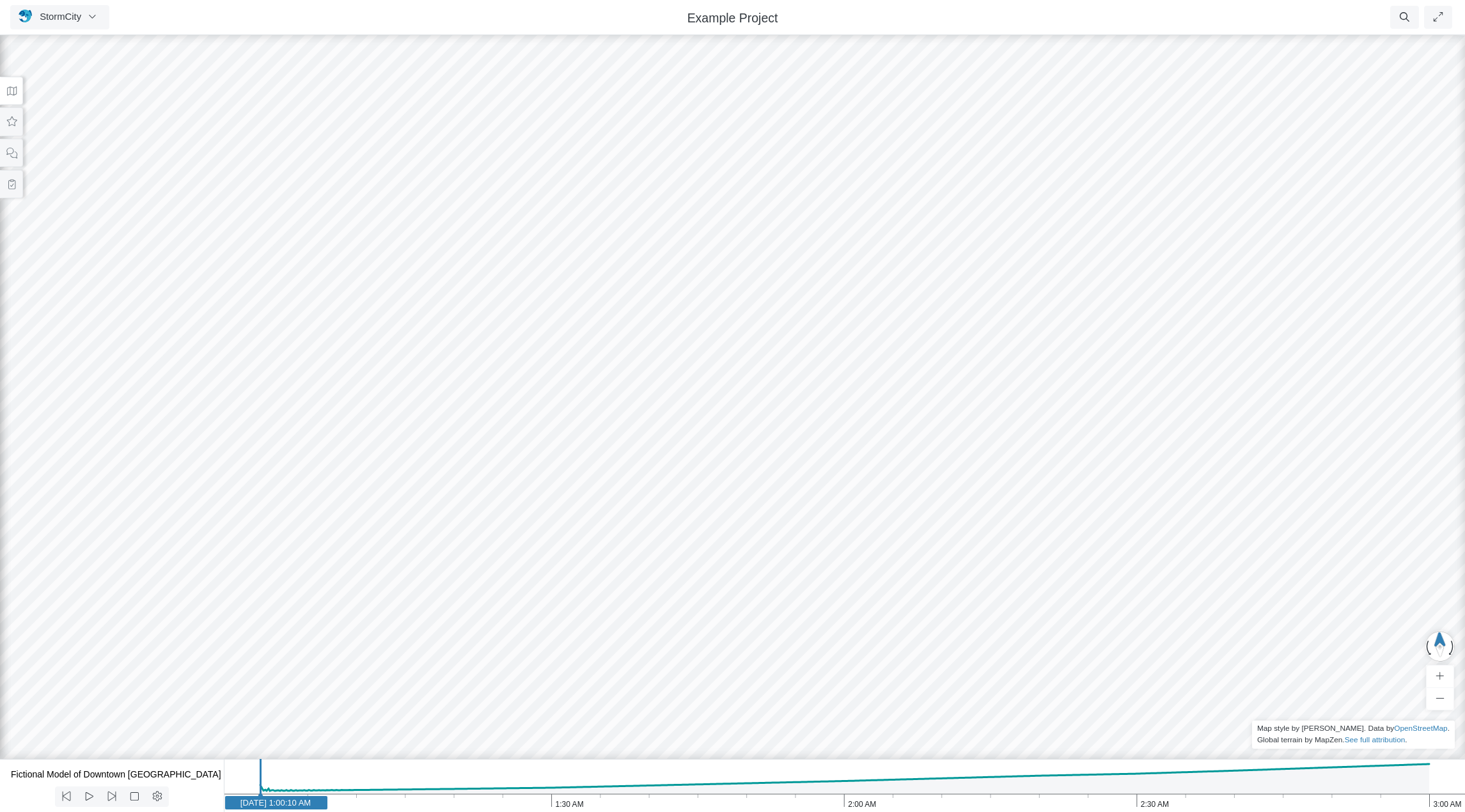
drag, startPoint x: 760, startPoint y: 558, endPoint x: 802, endPoint y: 289, distance: 272.3
click at [1377, 776] on icon "3:00 AM 2:30 AM 2:00 AM 1:30 AM 1:00 AM [DATE] 1:00:10 AM" at bounding box center [844, 785] width 1241 height 53
drag, startPoint x: 321, startPoint y: 434, endPoint x: 719, endPoint y: 628, distance: 442.8
click at [719, 628] on div at bounding box center [732, 422] width 1465 height 779
drag, startPoint x: 577, startPoint y: 518, endPoint x: 954, endPoint y: 590, distance: 383.8
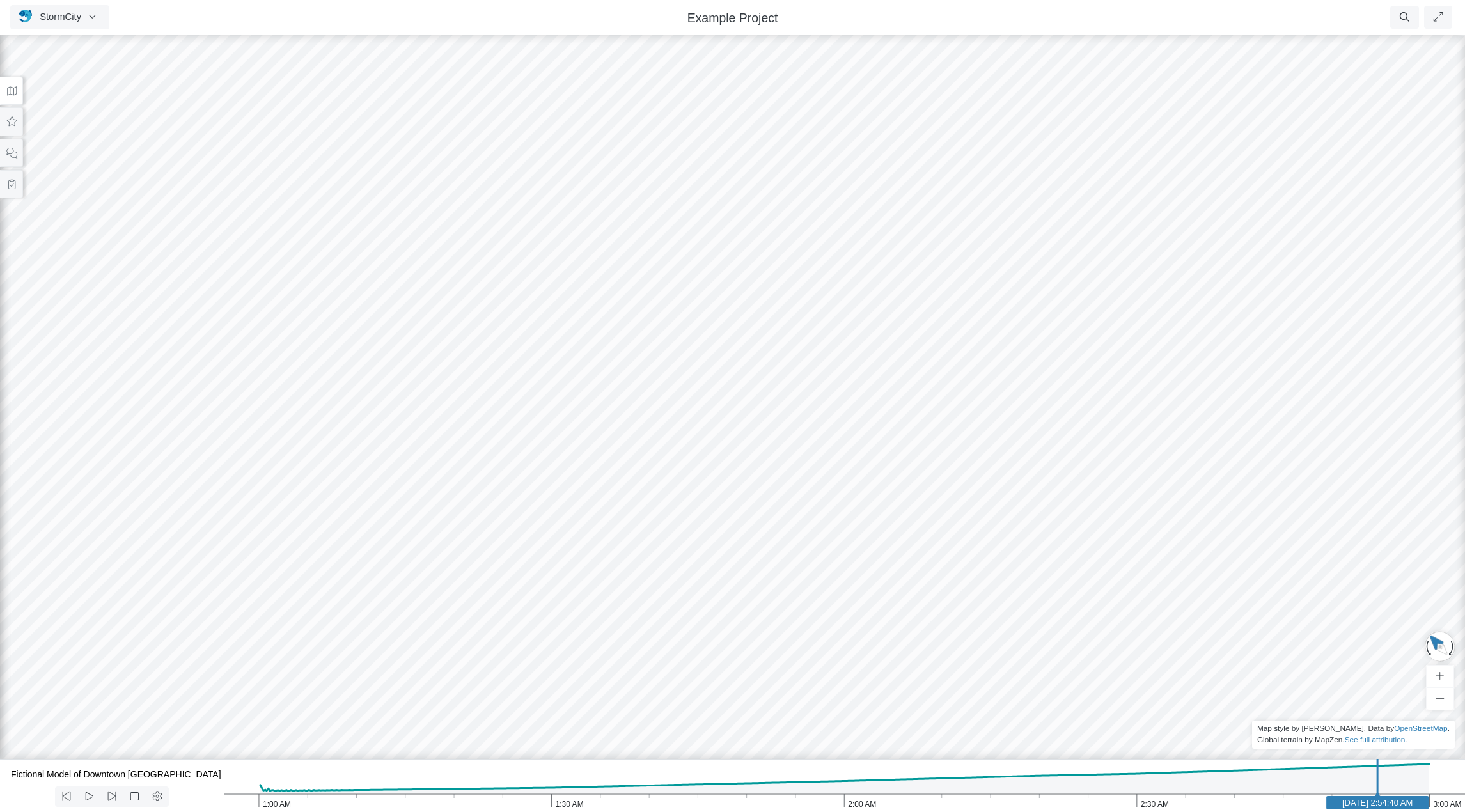
drag, startPoint x: 528, startPoint y: 487, endPoint x: 815, endPoint y: 653, distance: 331.5
click at [815, 653] on div at bounding box center [732, 422] width 1465 height 779
drag, startPoint x: 1159, startPoint y: 306, endPoint x: 547, endPoint y: 741, distance: 750.8
click at [535, 766] on div "StormCity Projects Groups Users Preferences Profiles Data Centers Accounts Supp…" at bounding box center [732, 406] width 1465 height 812
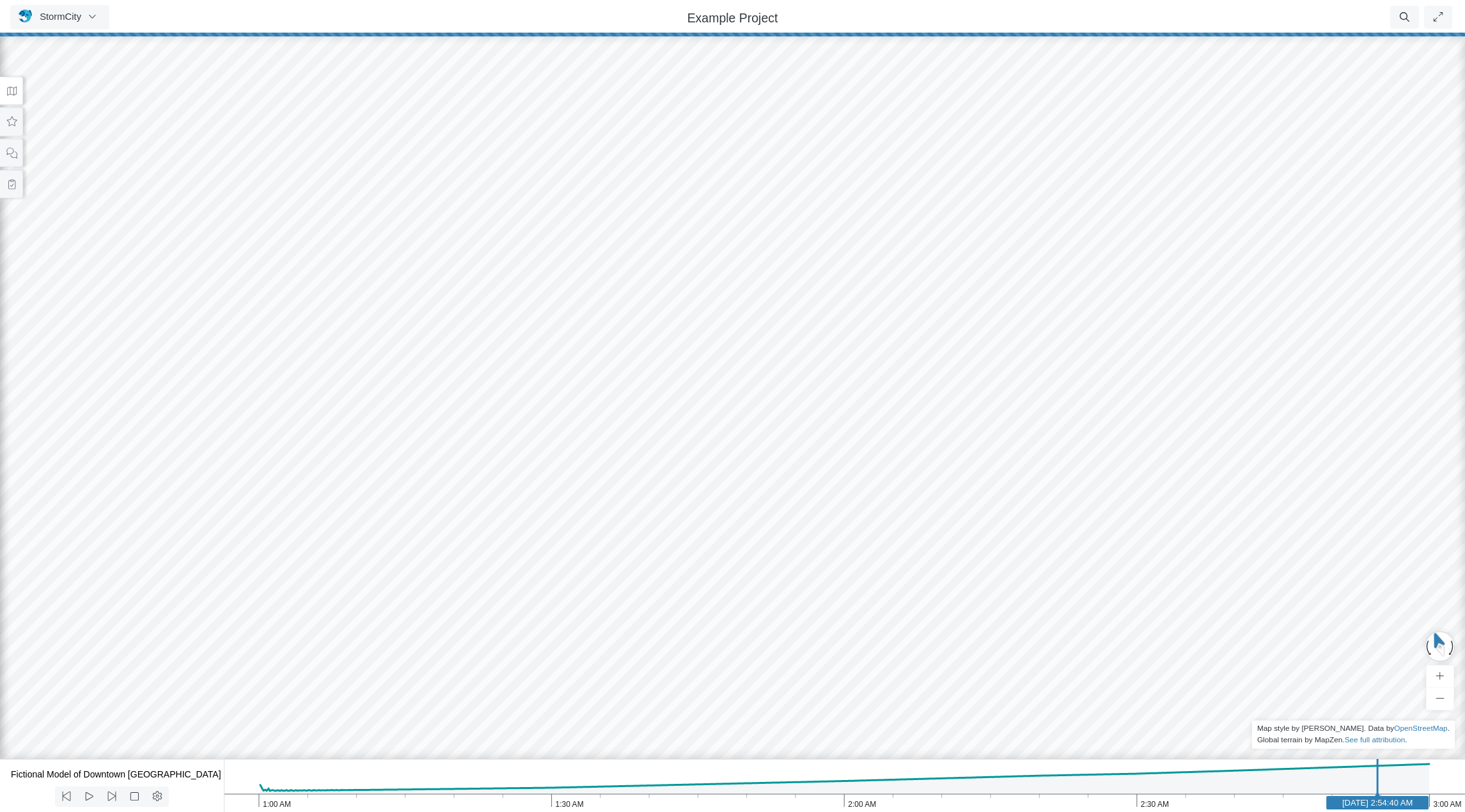
drag, startPoint x: 721, startPoint y: 590, endPoint x: 699, endPoint y: 478, distance: 114.1
drag, startPoint x: 716, startPoint y: 474, endPoint x: 721, endPoint y: 563, distance: 89.1
click at [721, 563] on div at bounding box center [732, 422] width 1465 height 779
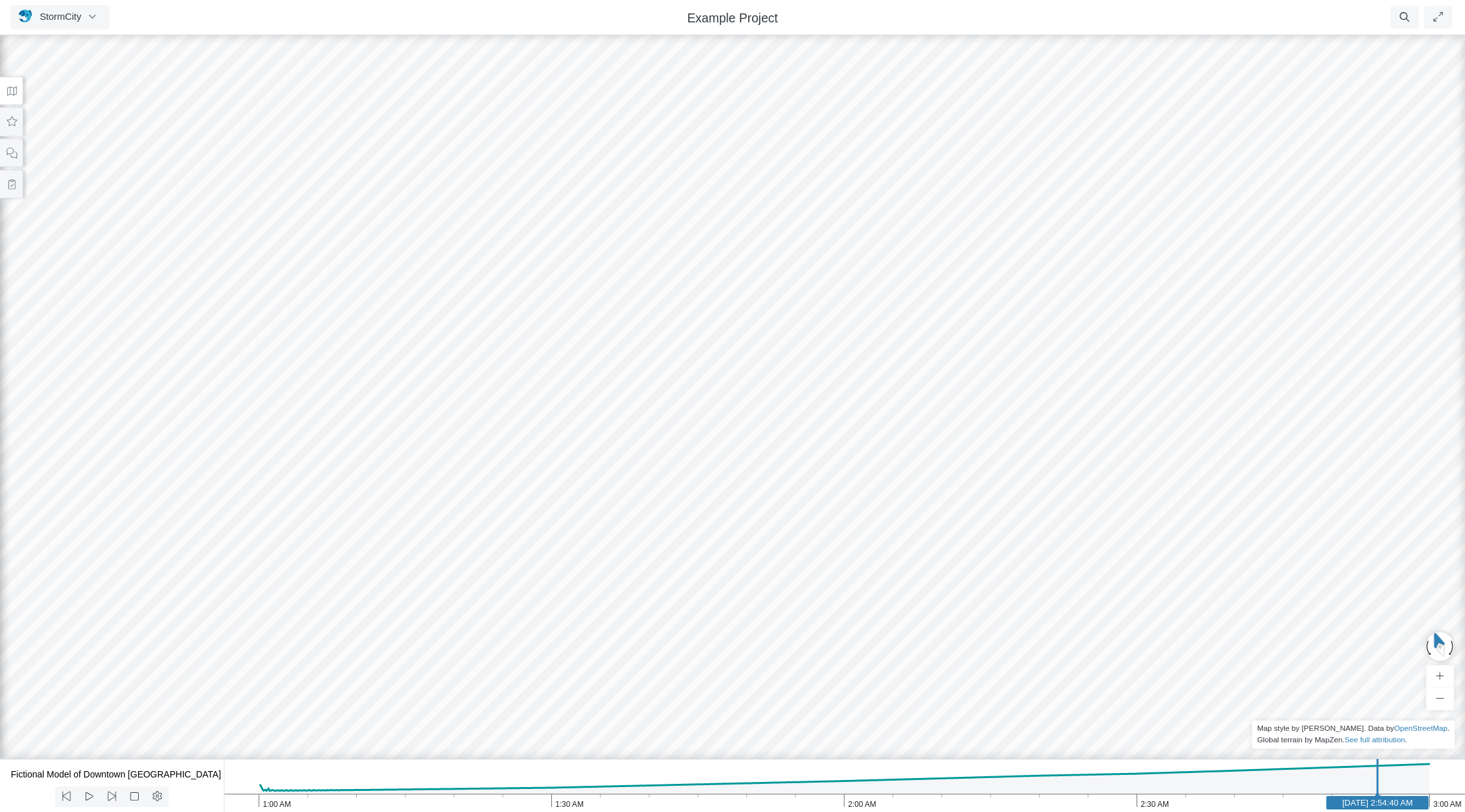
click at [10, 94] on icon at bounding box center [12, 91] width 12 height 10
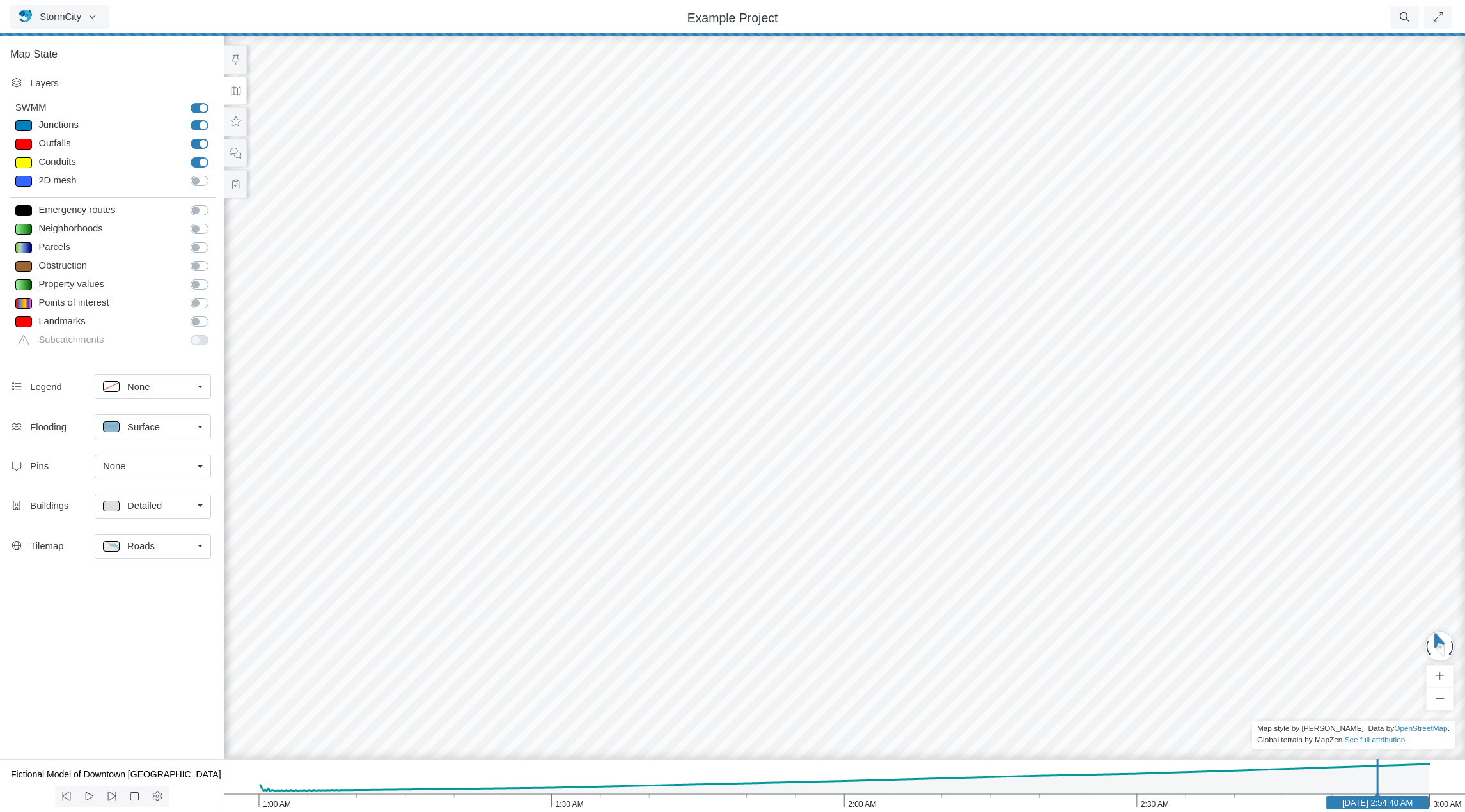
click at [175, 542] on div "Roads" at bounding box center [148, 546] width 89 height 16
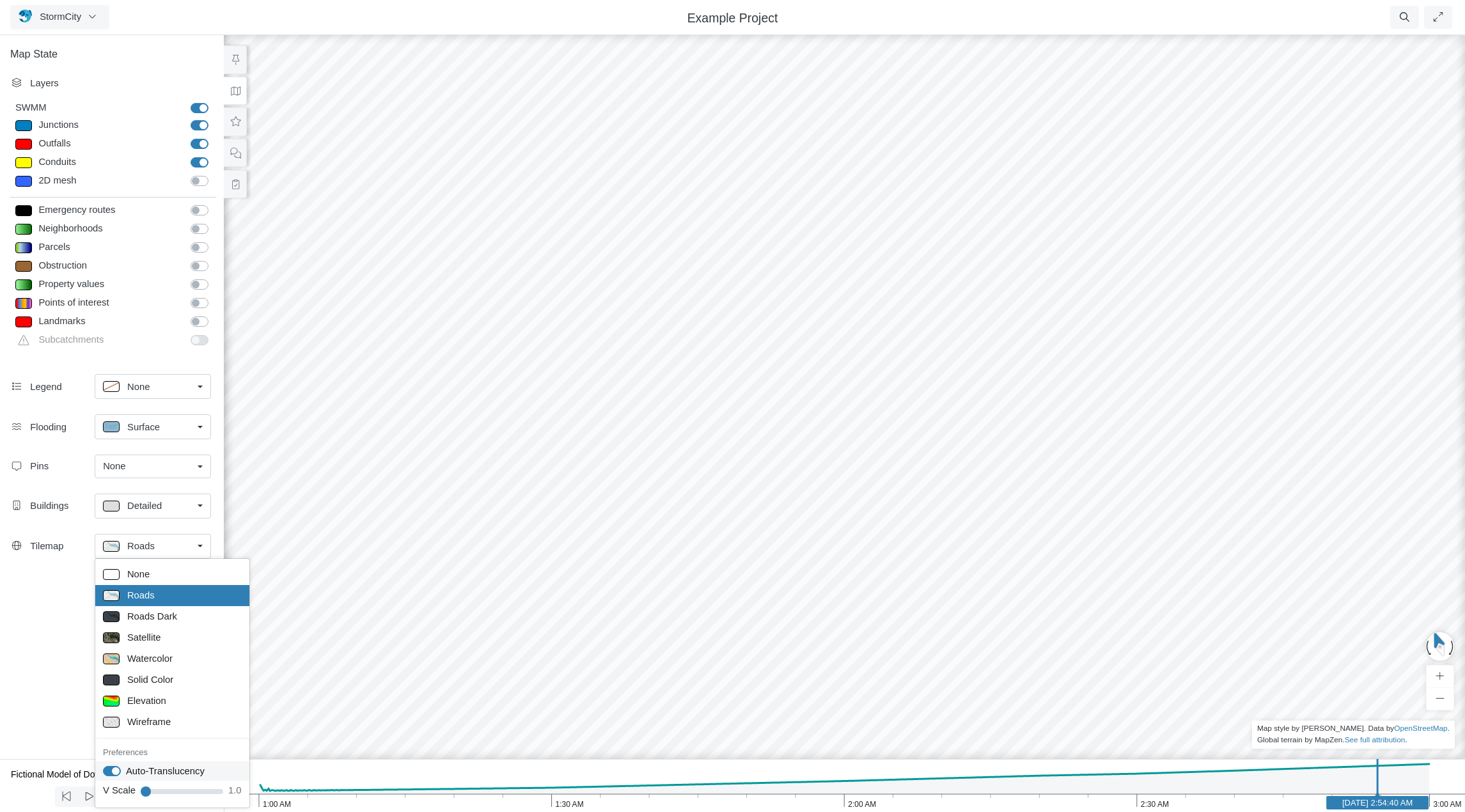
click at [126, 771] on label "Auto-Translucency" at bounding box center [166, 771] width 79 height 14
checkbox input "false"
drag, startPoint x: 1087, startPoint y: 518, endPoint x: 925, endPoint y: 502, distance: 162.8
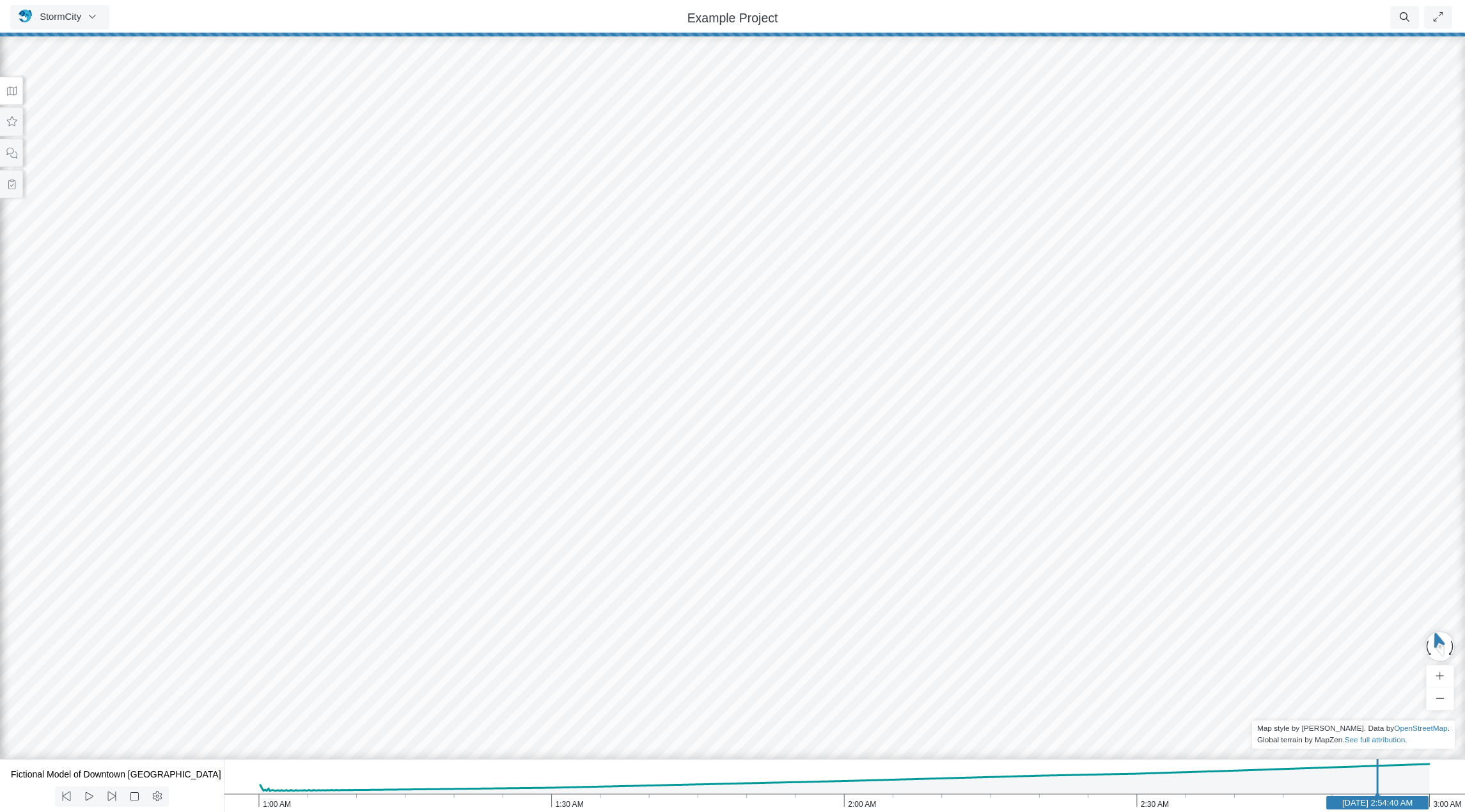
drag, startPoint x: 886, startPoint y: 507, endPoint x: 1008, endPoint y: 535, distance: 125.2
drag, startPoint x: 1004, startPoint y: 531, endPoint x: 1080, endPoint y: 520, distance: 76.8
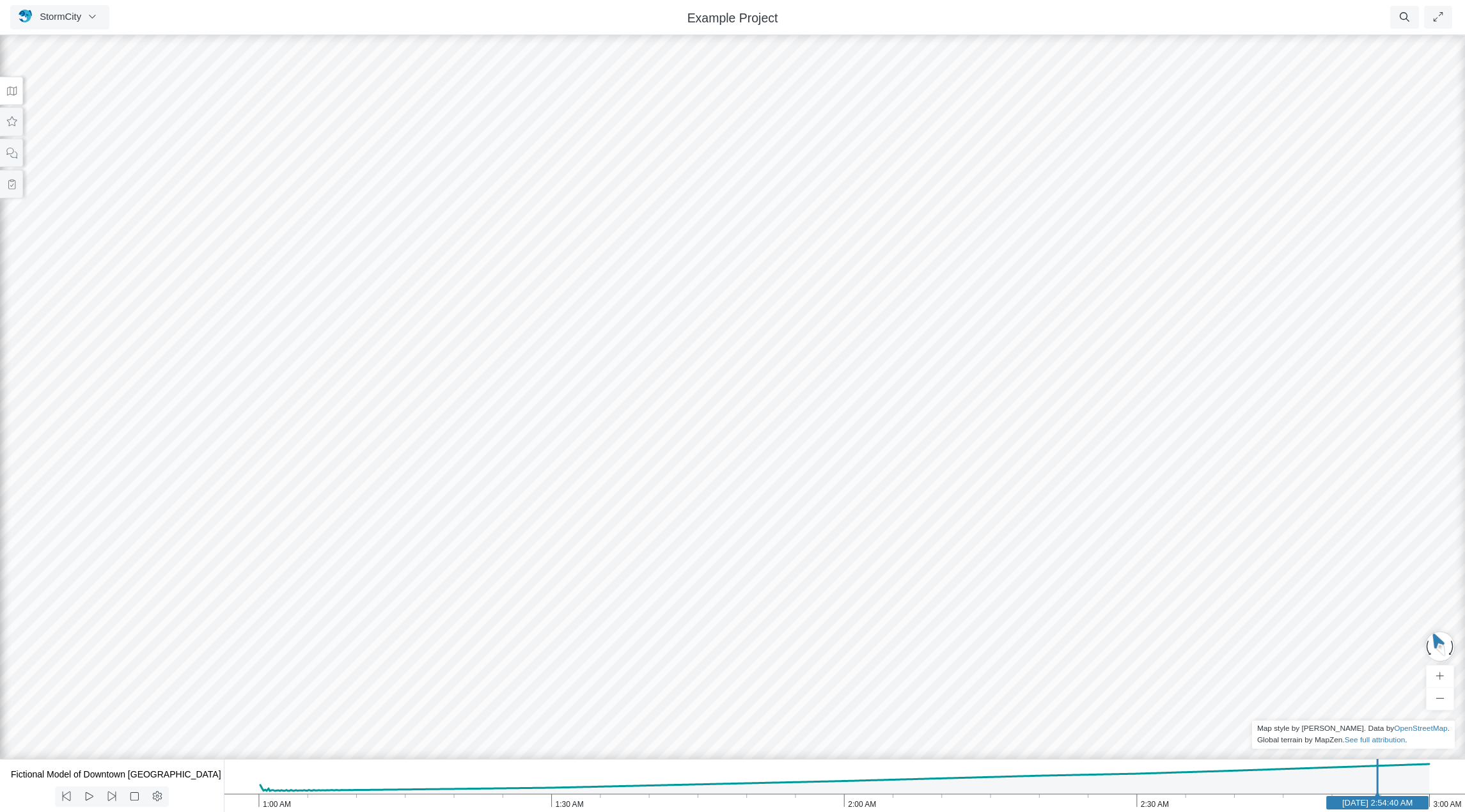
drag, startPoint x: 1035, startPoint y: 518, endPoint x: 983, endPoint y: 558, distance: 65.6
drag, startPoint x: 957, startPoint y: 570, endPoint x: 971, endPoint y: 556, distance: 19.8
drag, startPoint x: 716, startPoint y: 602, endPoint x: 773, endPoint y: 437, distance: 174.6
click at [773, 437] on div at bounding box center [732, 422] width 1465 height 779
drag, startPoint x: 875, startPoint y: 497, endPoint x: 870, endPoint y: 512, distance: 15.8
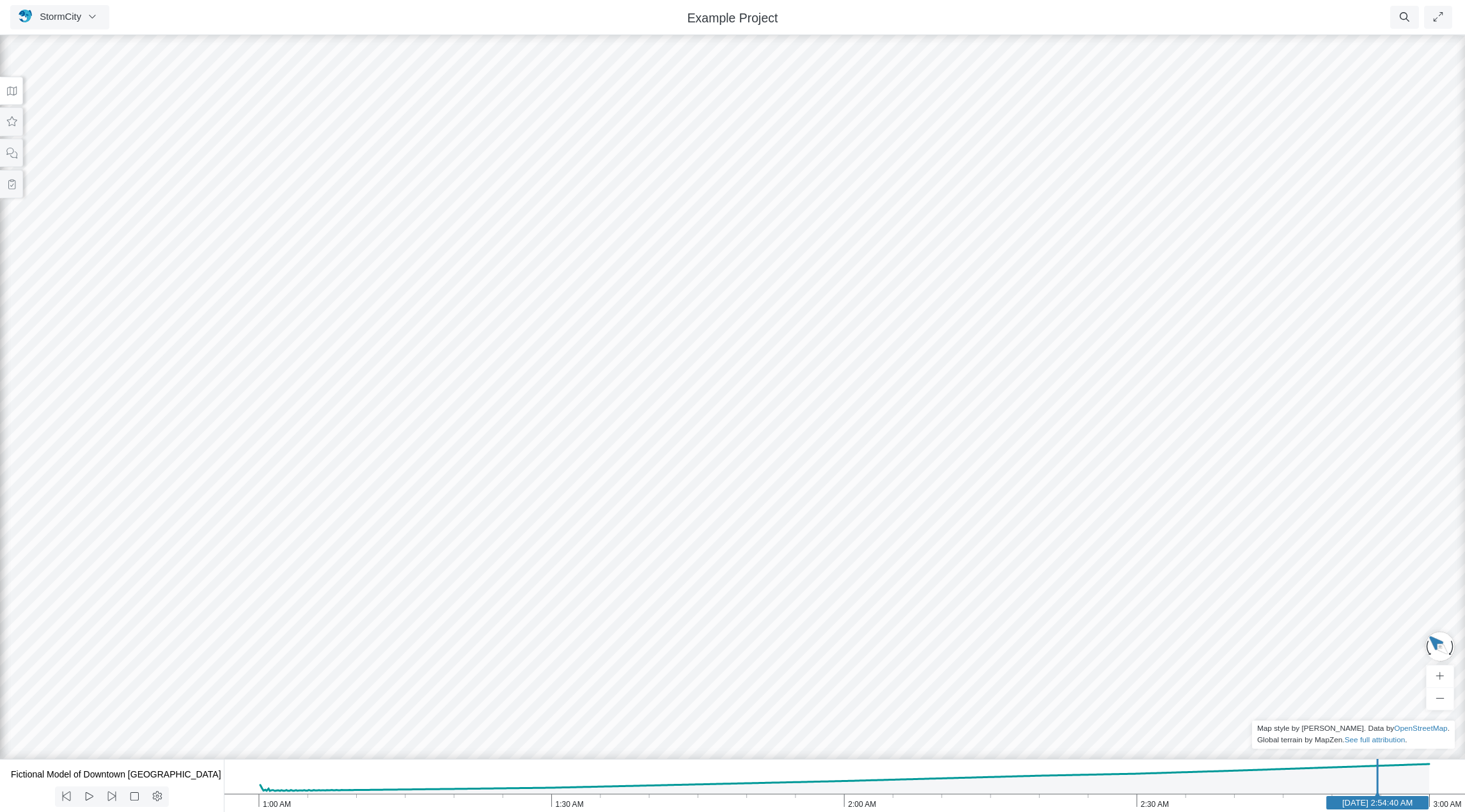
drag, startPoint x: 701, startPoint y: 524, endPoint x: 796, endPoint y: 542, distance: 96.7
drag, startPoint x: 816, startPoint y: 558, endPoint x: 805, endPoint y: 532, distance: 28.2
click at [805, 532] on body "Version 10939 [DATE] 5:18:42 PM Critical Infrastructure Chemical Commercial Fac…" at bounding box center [732, 406] width 1465 height 812
drag, startPoint x: 760, startPoint y: 556, endPoint x: 727, endPoint y: 488, distance: 75.6
click at [727, 488] on div at bounding box center [732, 422] width 1465 height 779
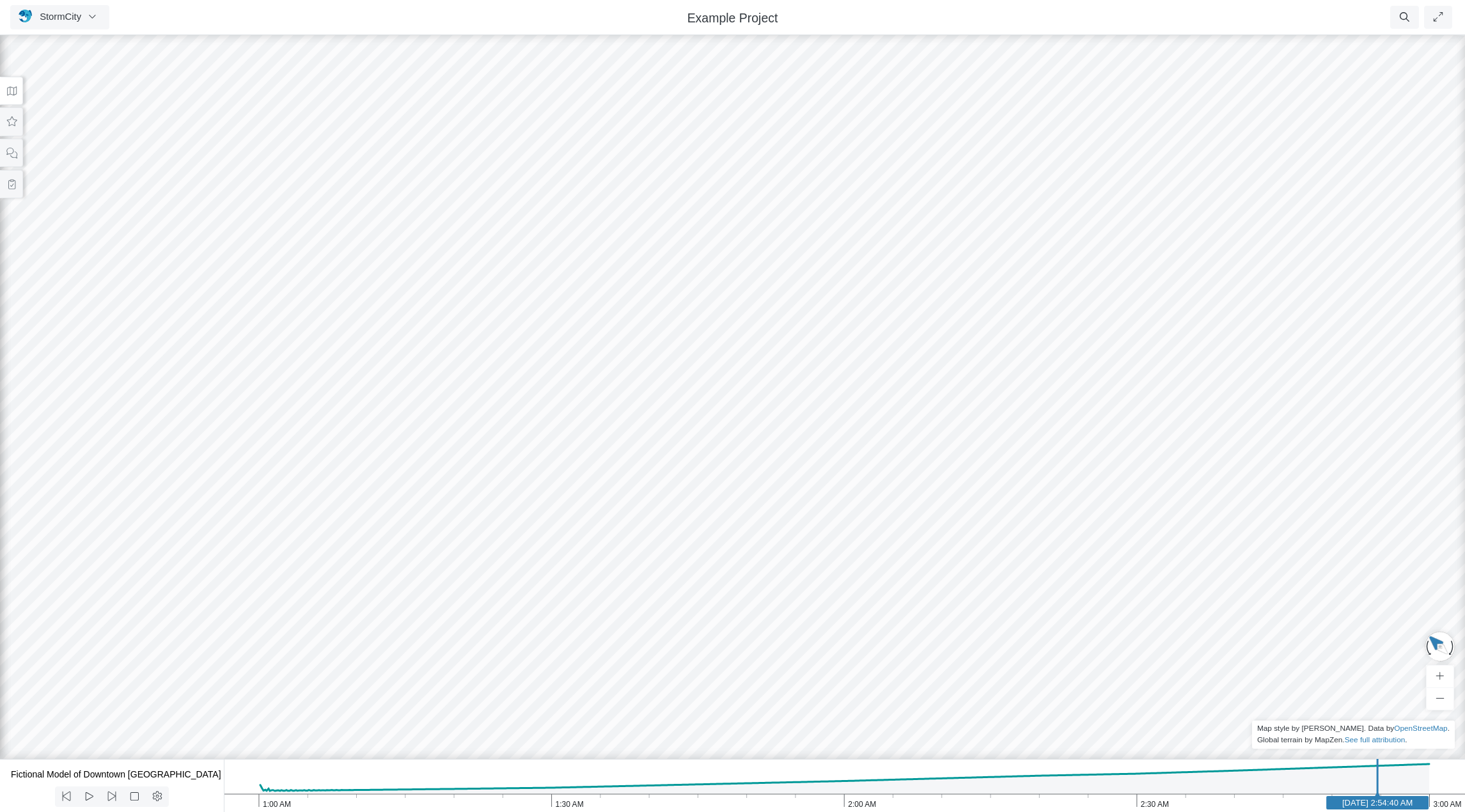
click at [784, 547] on div at bounding box center [732, 422] width 1465 height 779
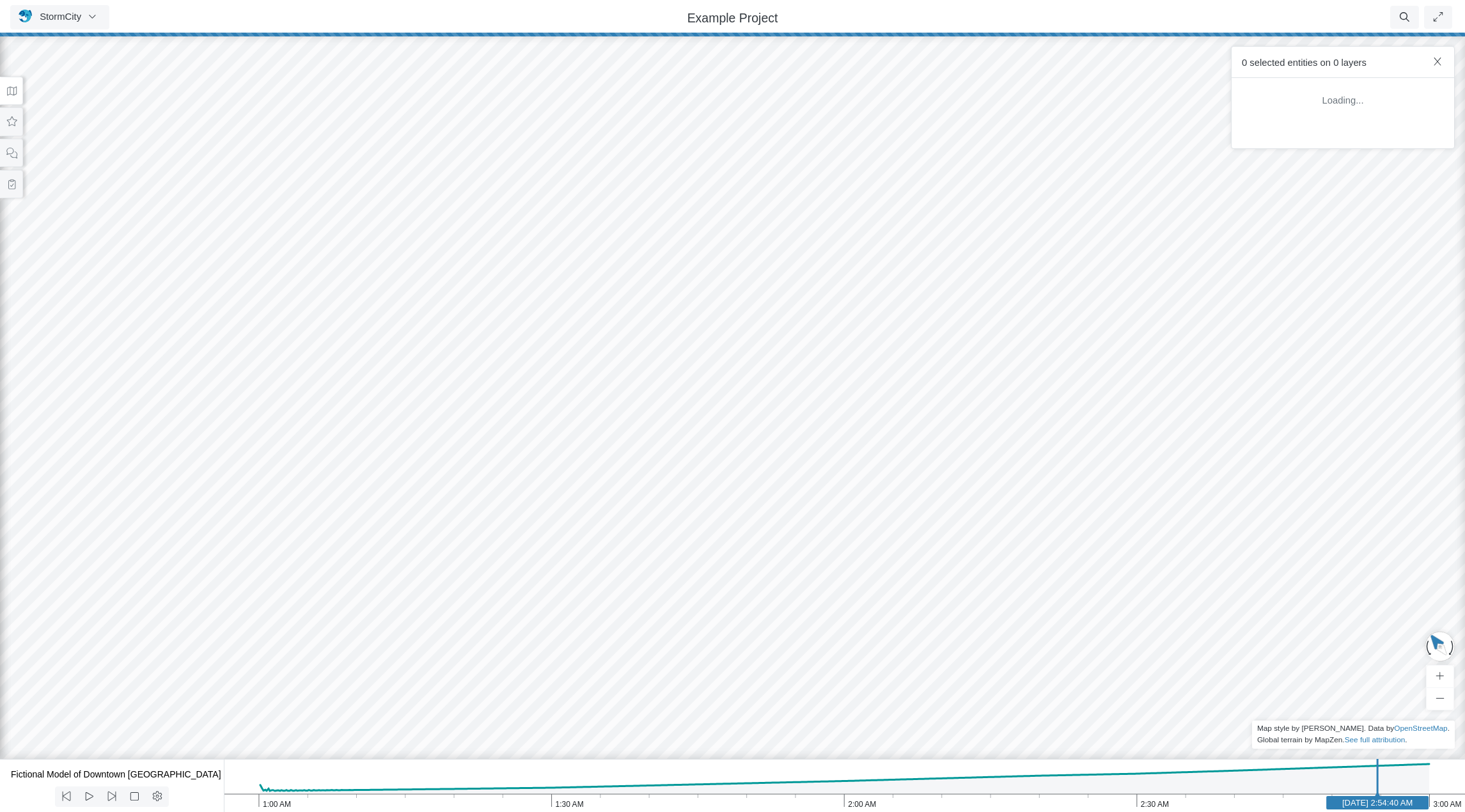
drag, startPoint x: 845, startPoint y: 554, endPoint x: 825, endPoint y: 518, distance: 41.2
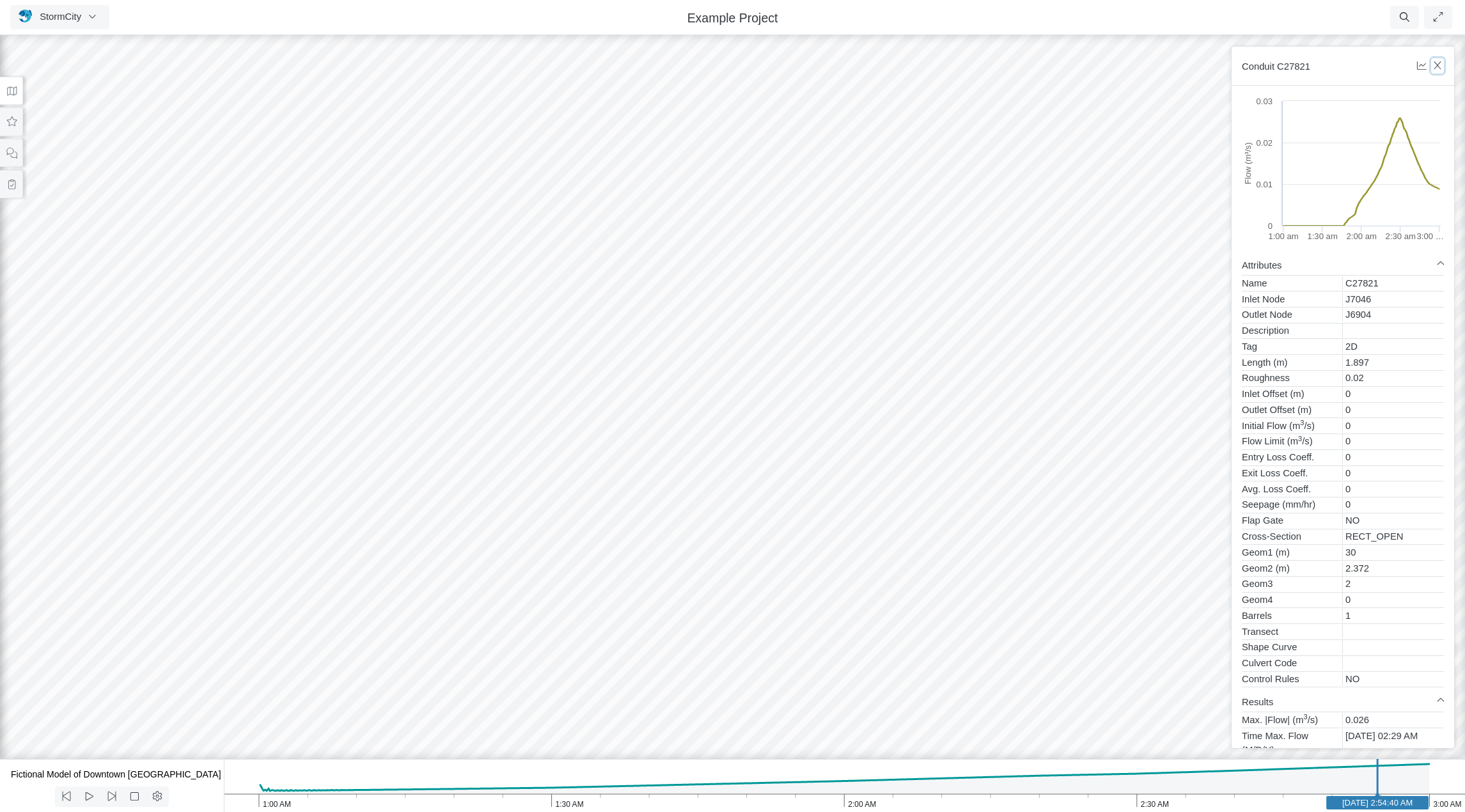
click at [1437, 65] on icon "button" at bounding box center [1437, 66] width 7 height 8
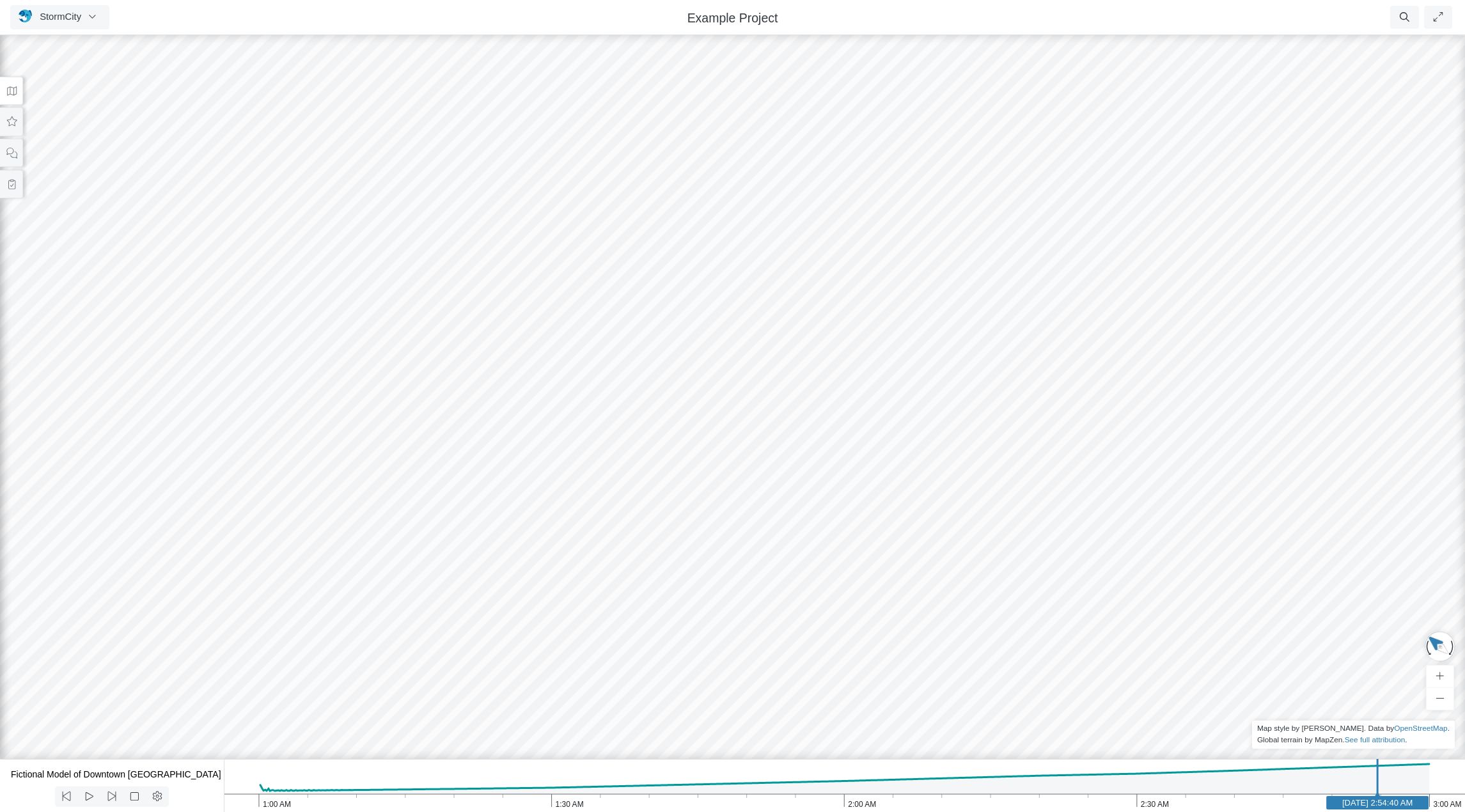
drag, startPoint x: 723, startPoint y: 565, endPoint x: 784, endPoint y: 580, distance: 62.8
drag, startPoint x: 770, startPoint y: 549, endPoint x: 720, endPoint y: 558, distance: 50.8
click at [720, 558] on div at bounding box center [732, 422] width 1465 height 779
click at [8, 90] on icon at bounding box center [12, 91] width 12 height 10
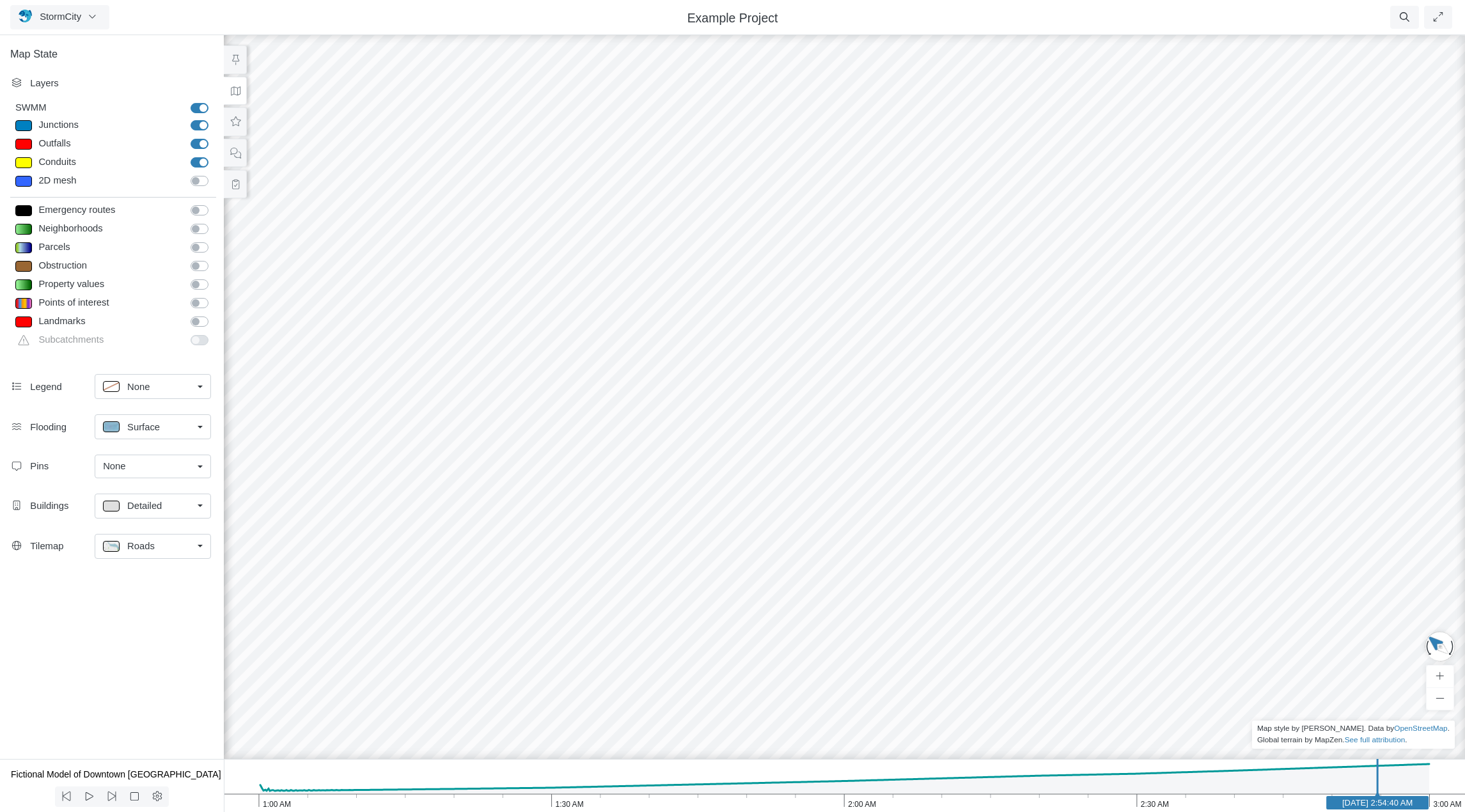
click at [198, 505] on link "Detailed" at bounding box center [153, 506] width 116 height 25
click at [164, 574] on span "Footprint" at bounding box center [146, 576] width 37 height 14
drag, startPoint x: 708, startPoint y: 561, endPoint x: 849, endPoint y: 504, distance: 152.1
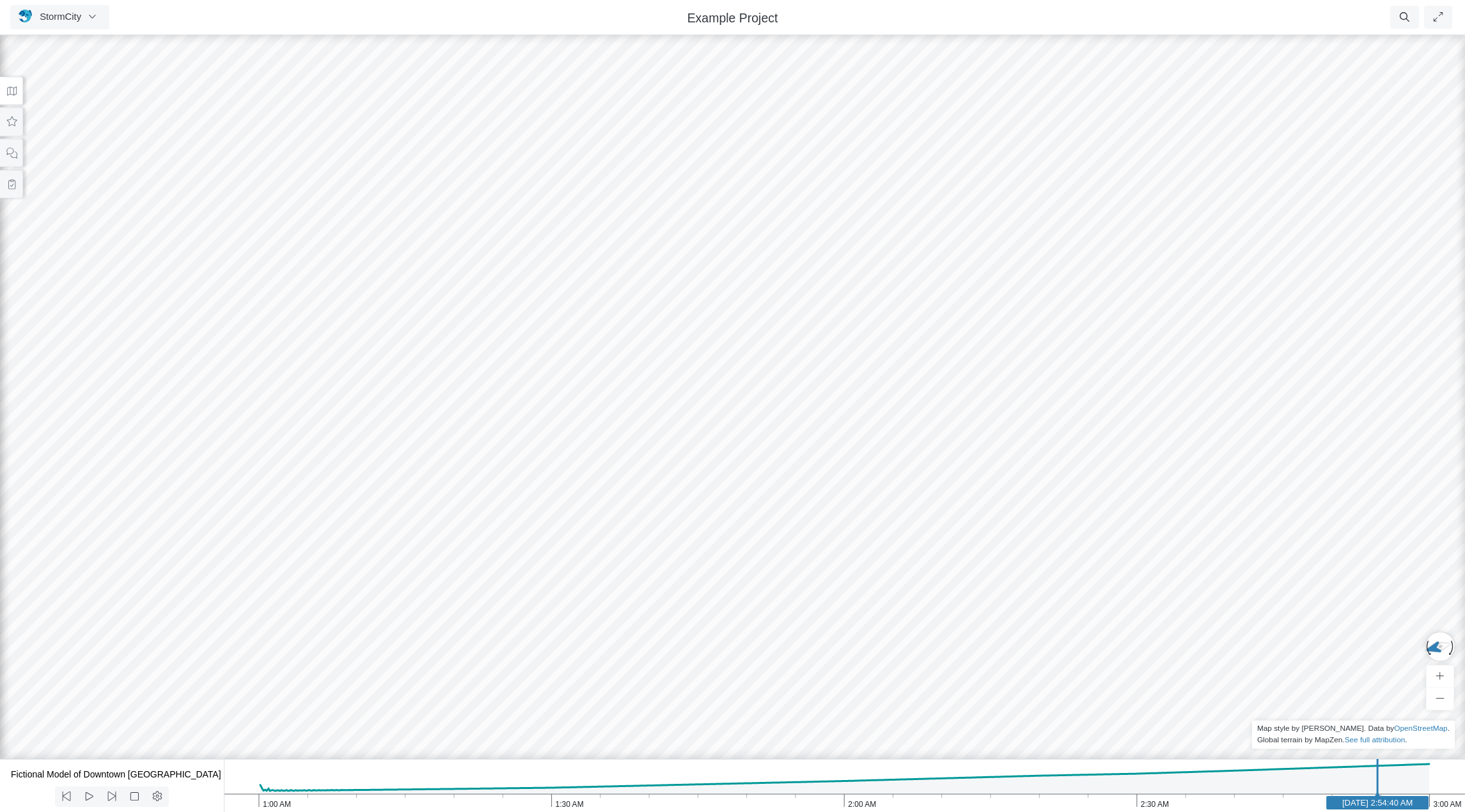
drag, startPoint x: 590, startPoint y: 597, endPoint x: 697, endPoint y: 598, distance: 107.0
drag, startPoint x: 384, startPoint y: 515, endPoint x: 595, endPoint y: 526, distance: 211.3
click at [595, 526] on div at bounding box center [732, 422] width 1465 height 779
drag, startPoint x: 692, startPoint y: 538, endPoint x: 610, endPoint y: 538, distance: 82.0
